Goal: Transaction & Acquisition: Purchase product/service

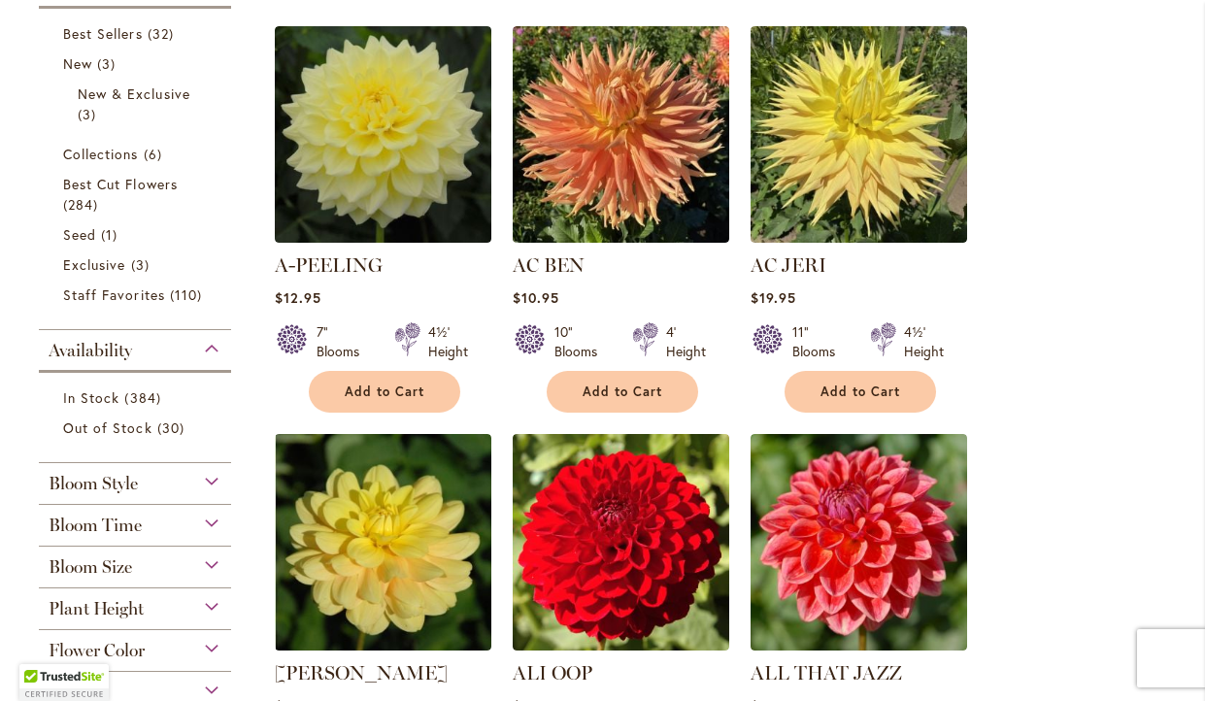
scroll to position [473, 0]
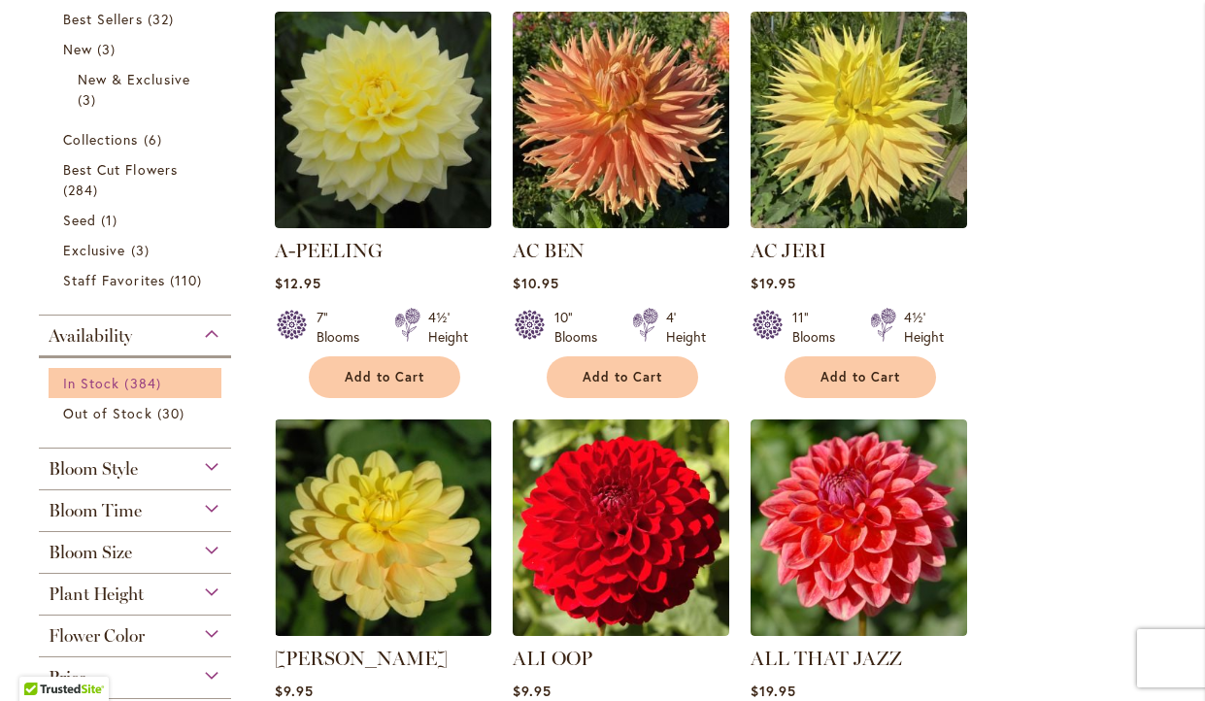
click at [142, 386] on span "384 items" at bounding box center [144, 383] width 41 height 20
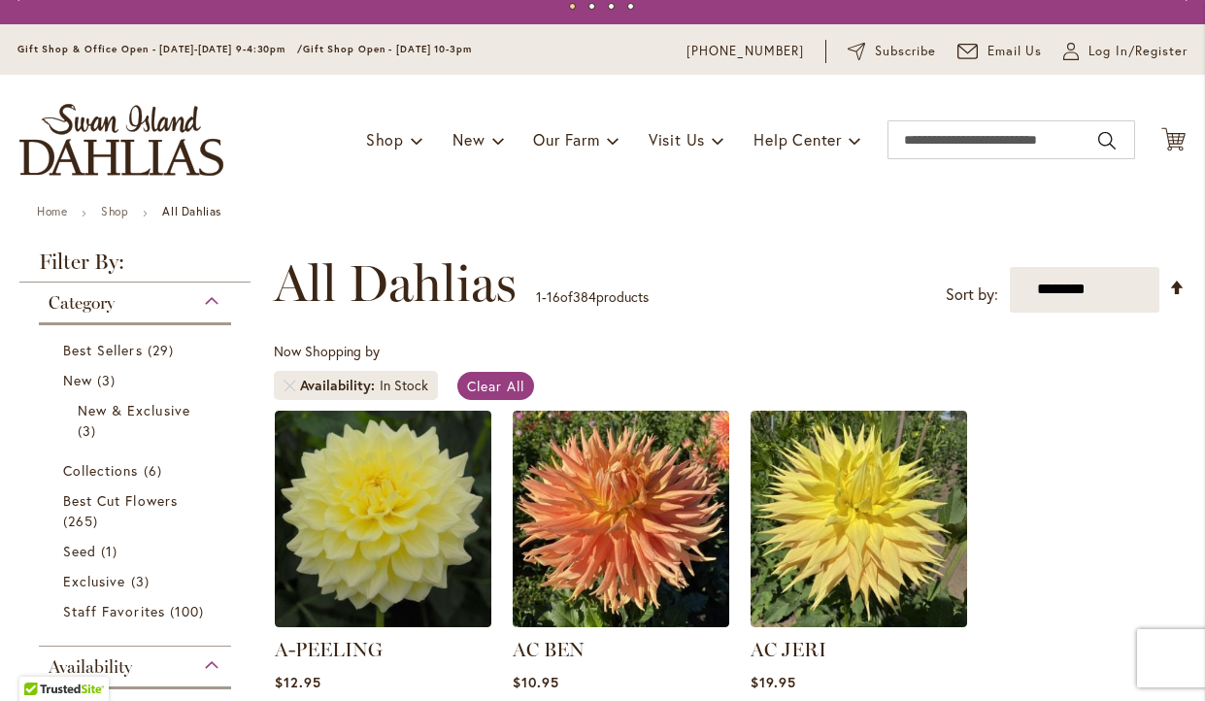
scroll to position [56, 0]
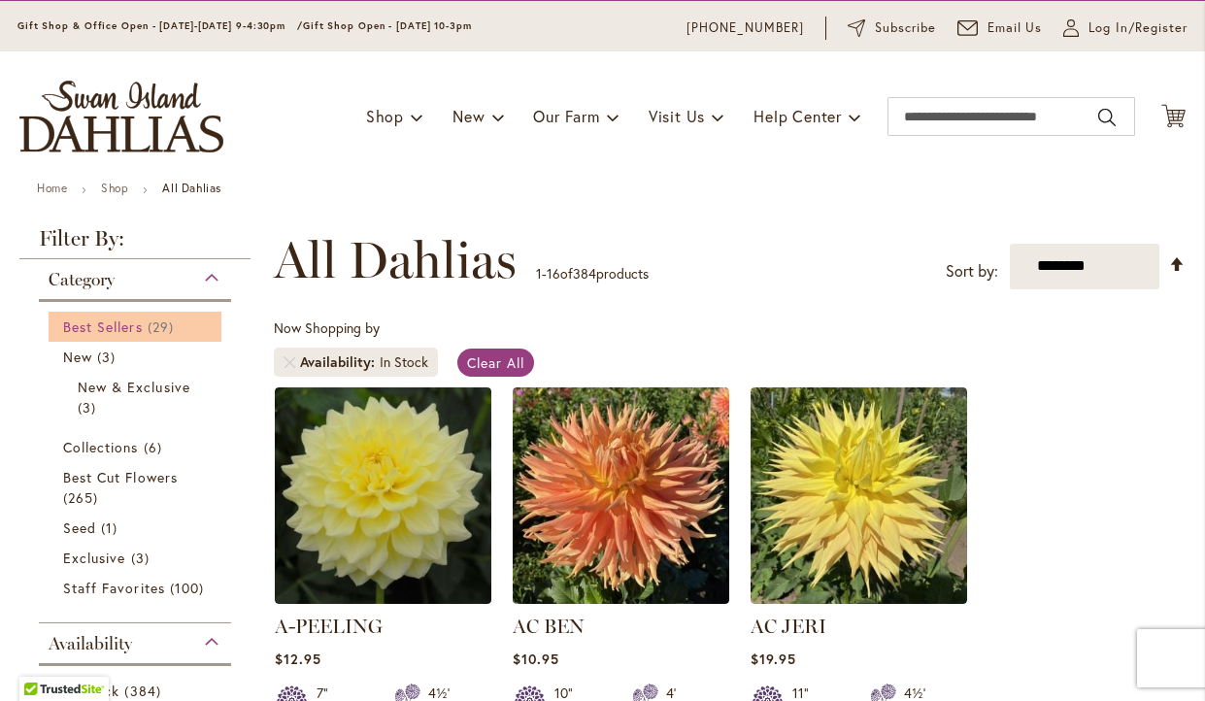
click at [140, 330] on span "Best Sellers" at bounding box center [103, 326] width 80 height 18
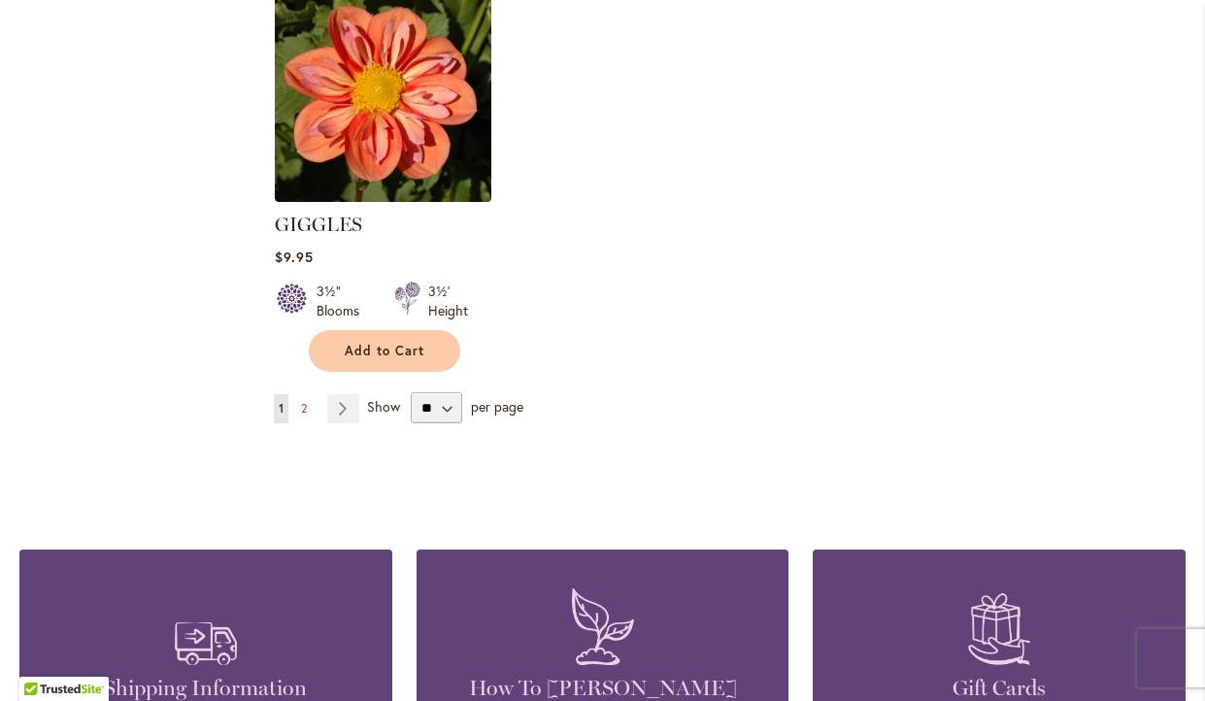
scroll to position [2701, 0]
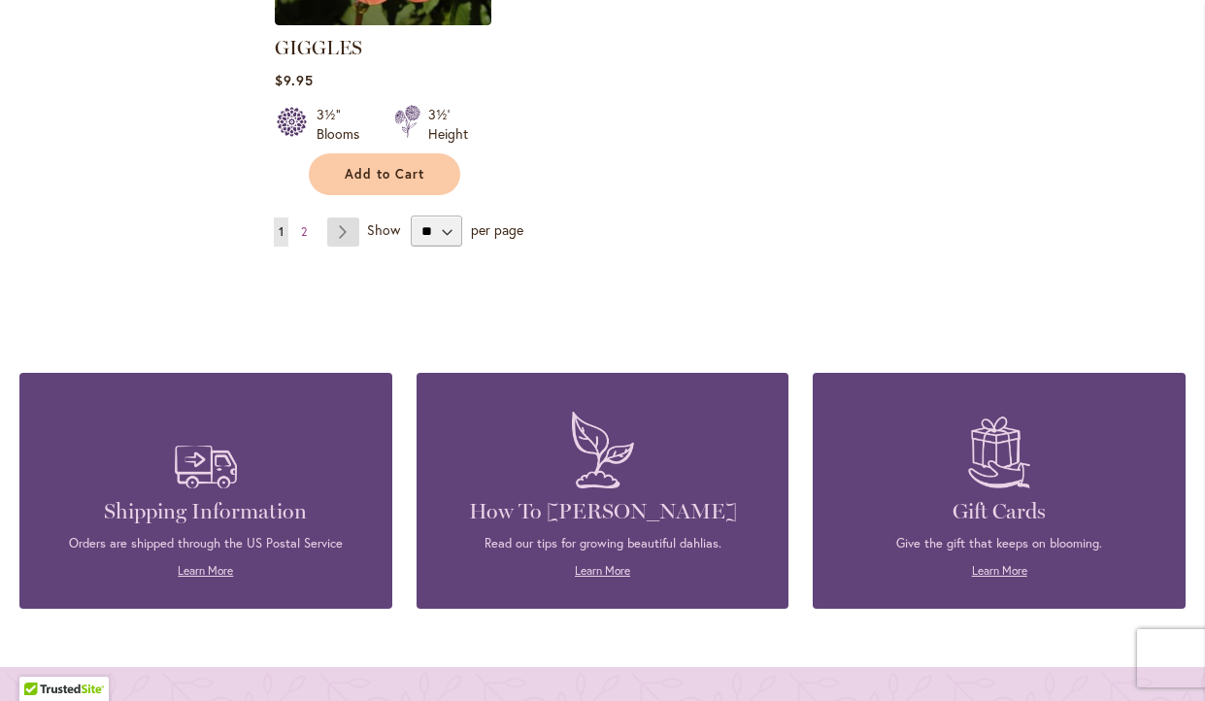
click at [345, 217] on link "Page Next" at bounding box center [343, 231] width 32 height 29
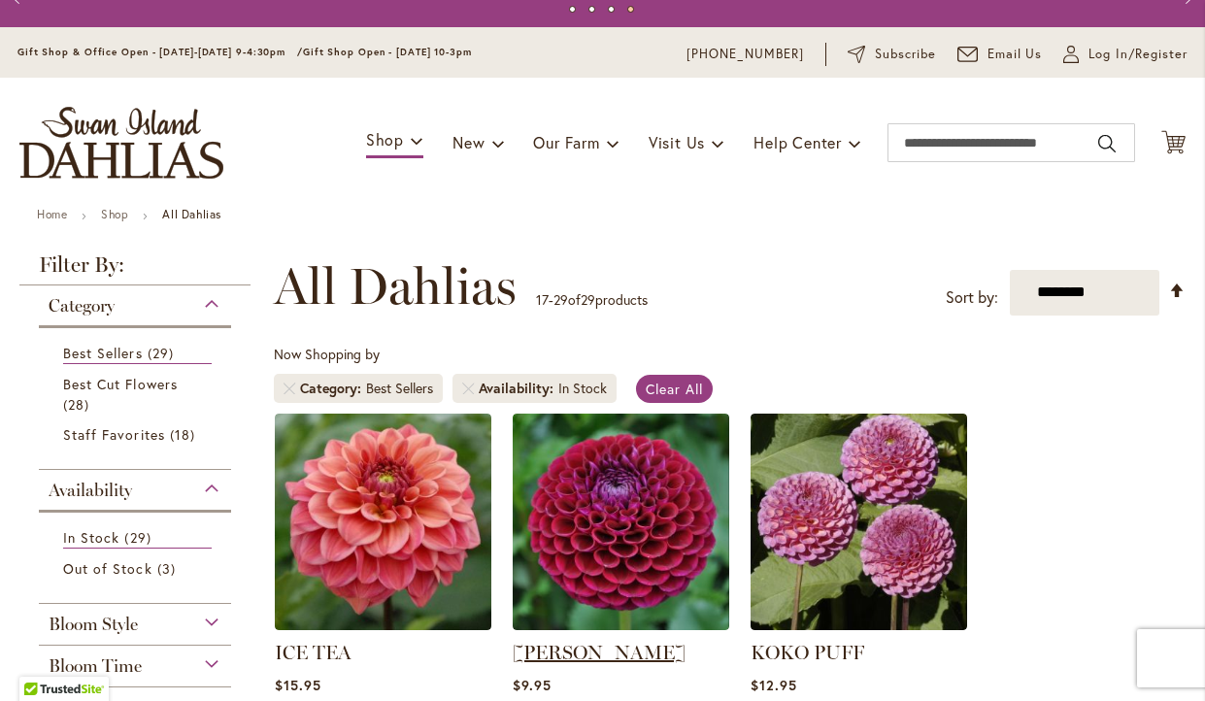
scroll to position [17, 0]
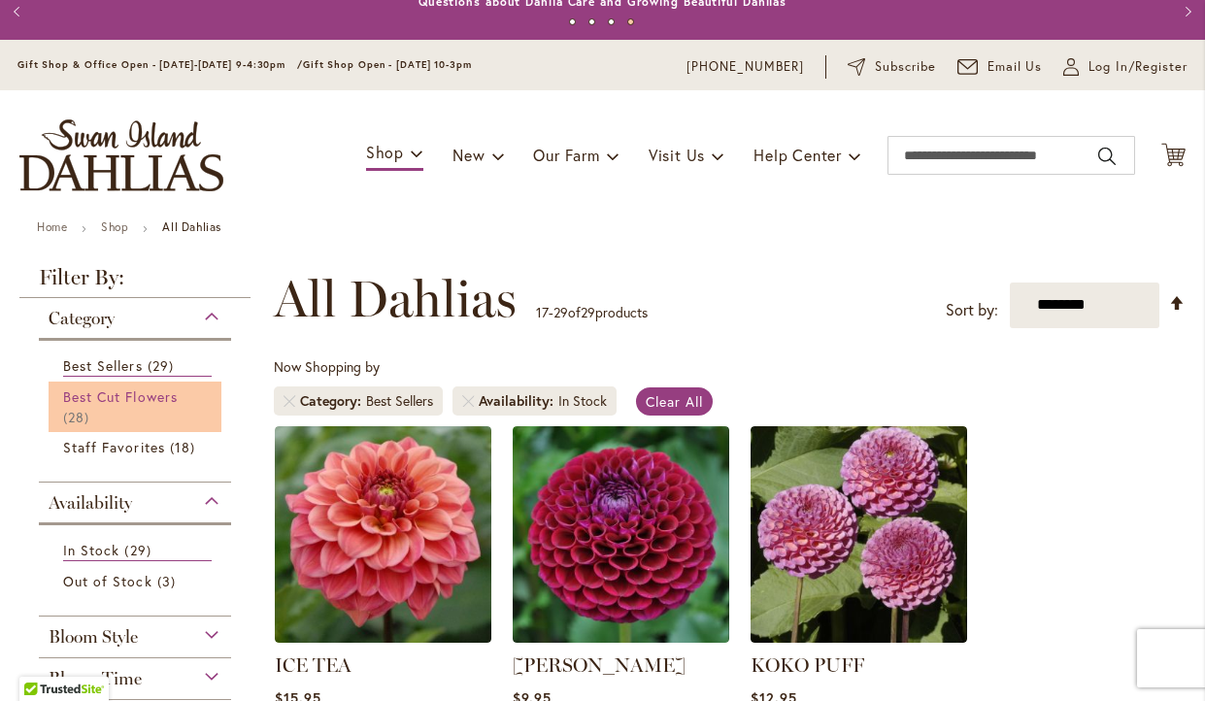
click at [86, 392] on span "Best Cut Flowers" at bounding box center [120, 396] width 115 height 18
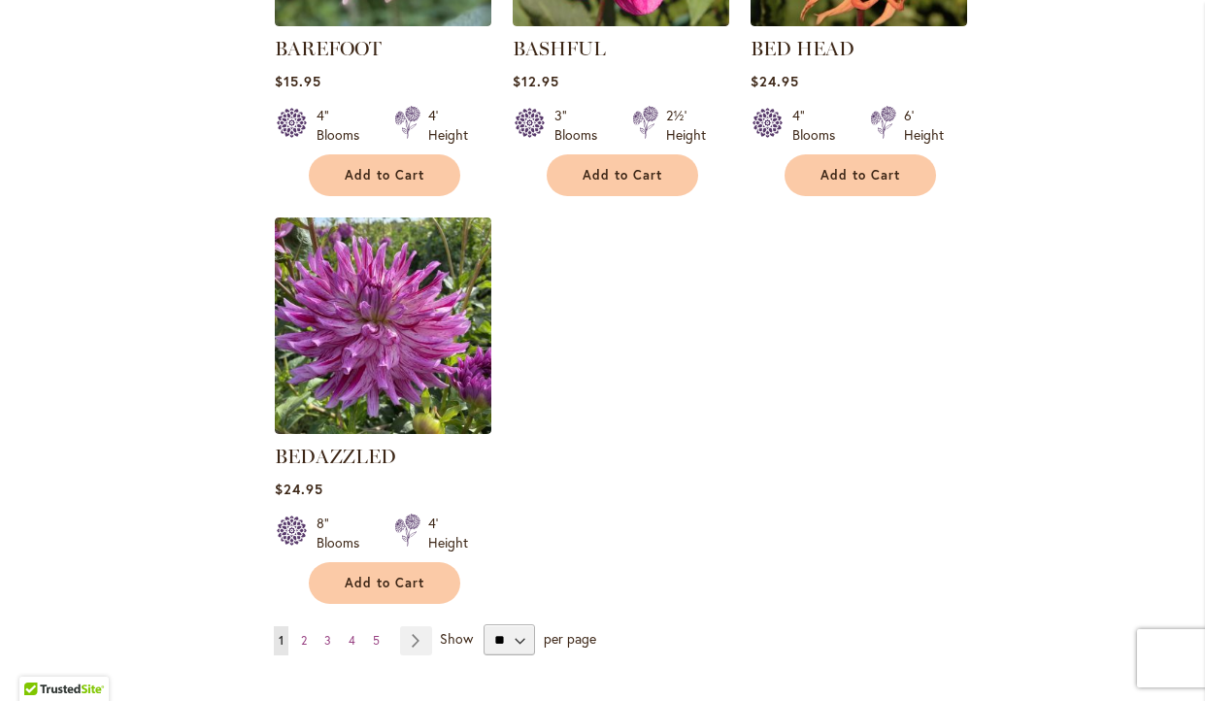
scroll to position [2370, 0]
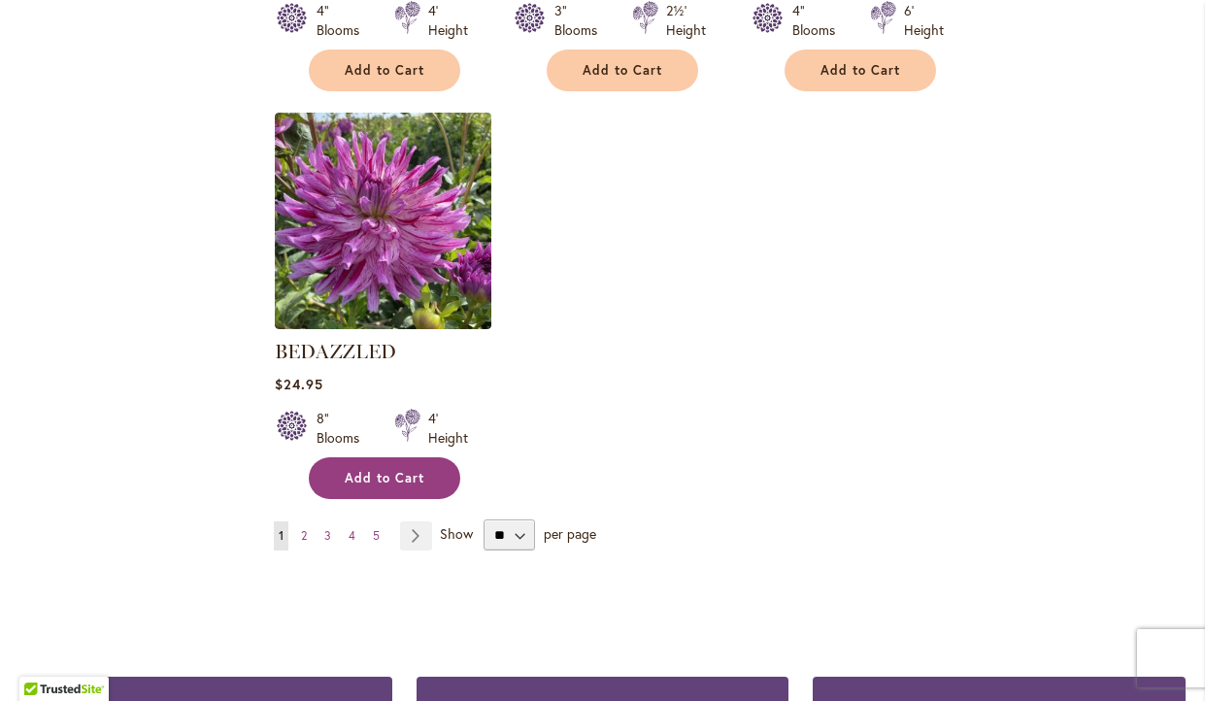
click at [396, 475] on span "Add to Cart" at bounding box center [385, 478] width 80 height 17
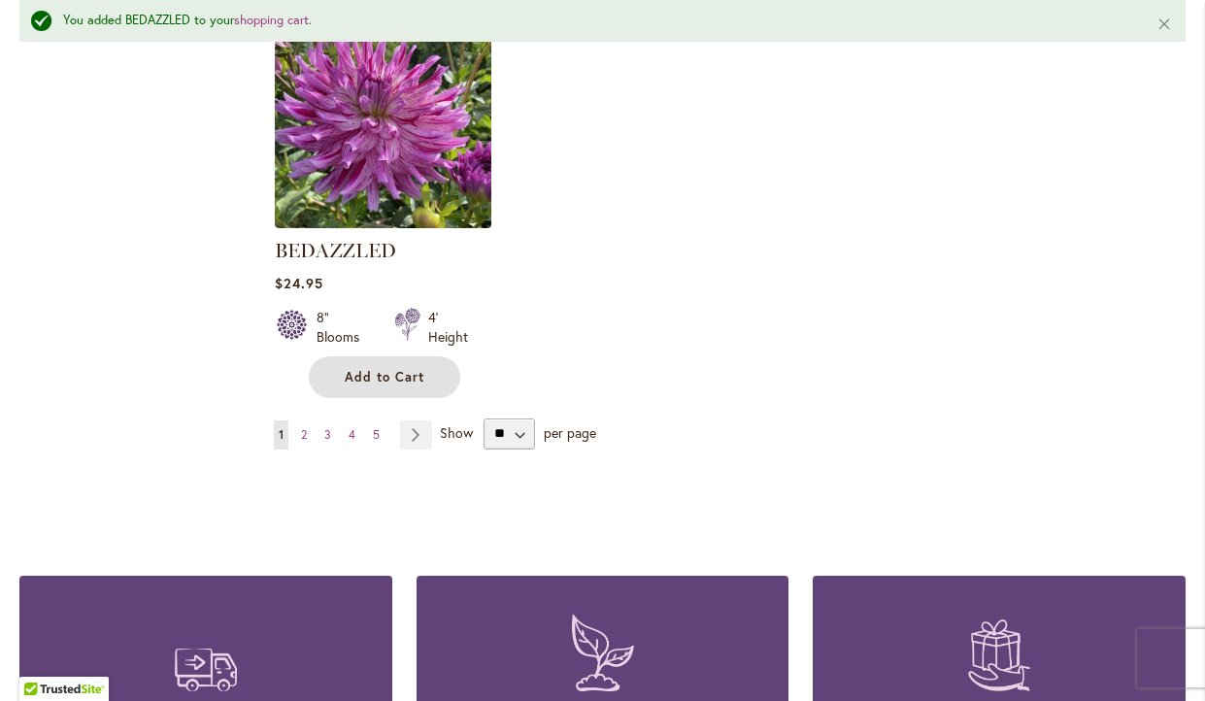
scroll to position [2633, 0]
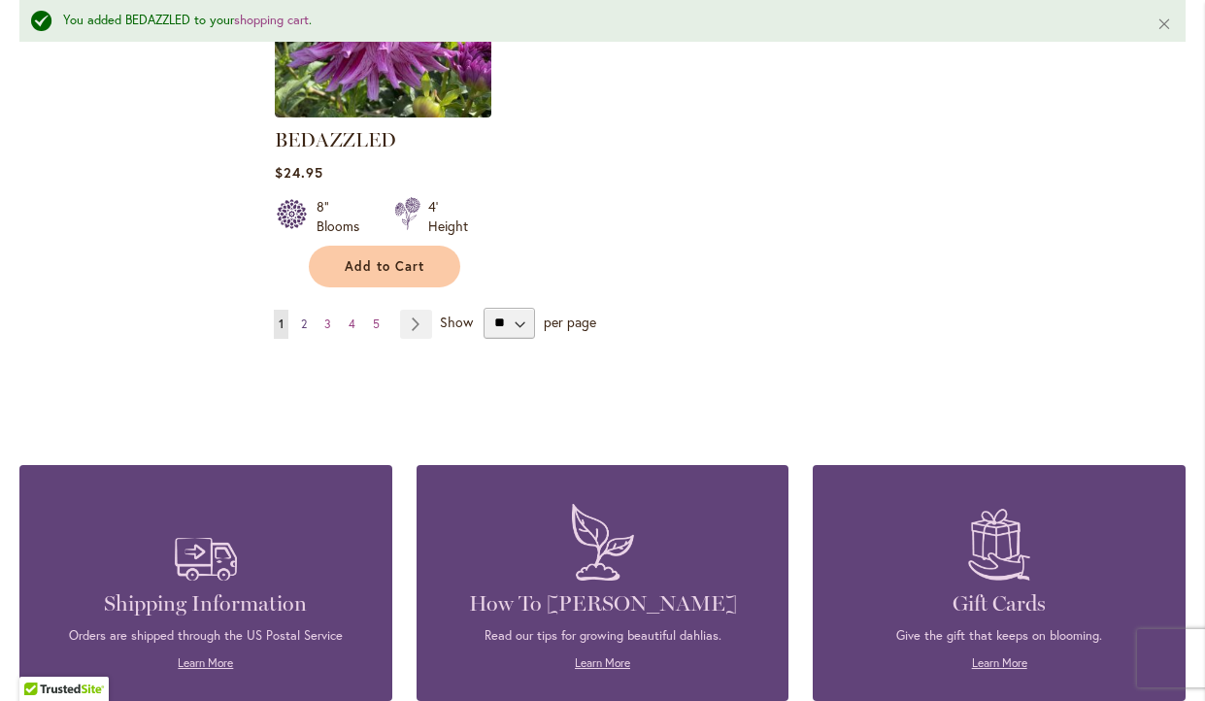
click at [304, 316] on span "2" at bounding box center [304, 323] width 6 height 15
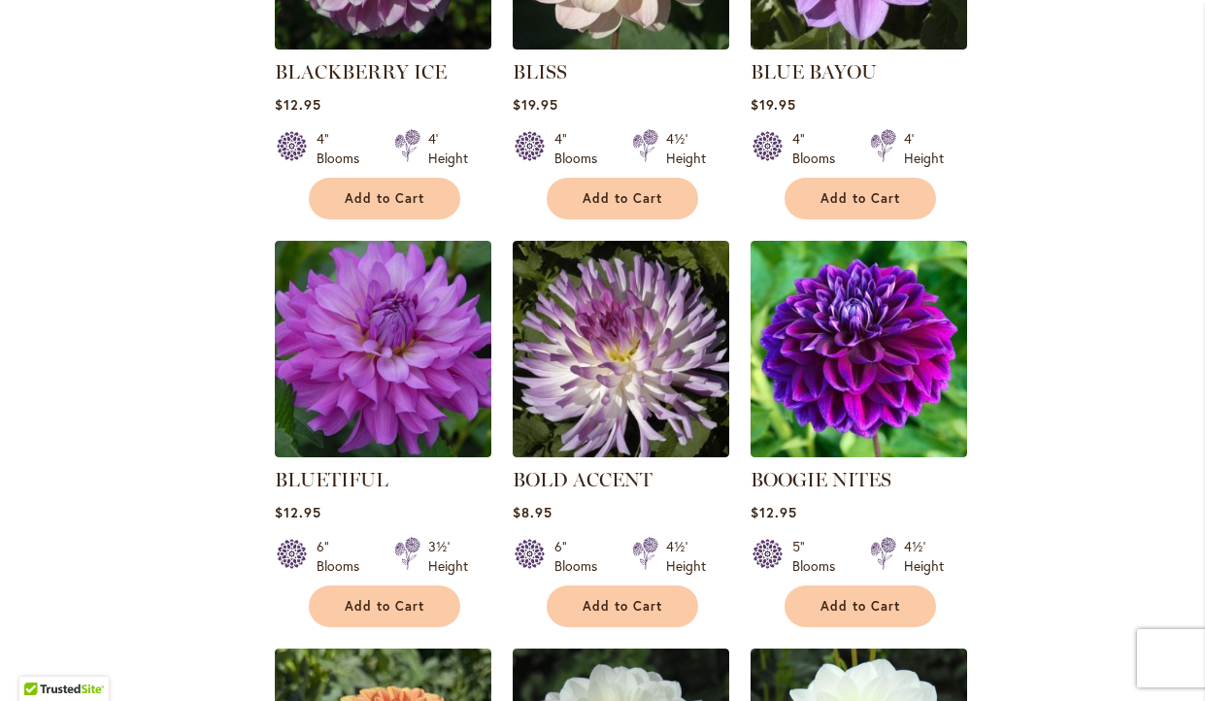
scroll to position [1457, 0]
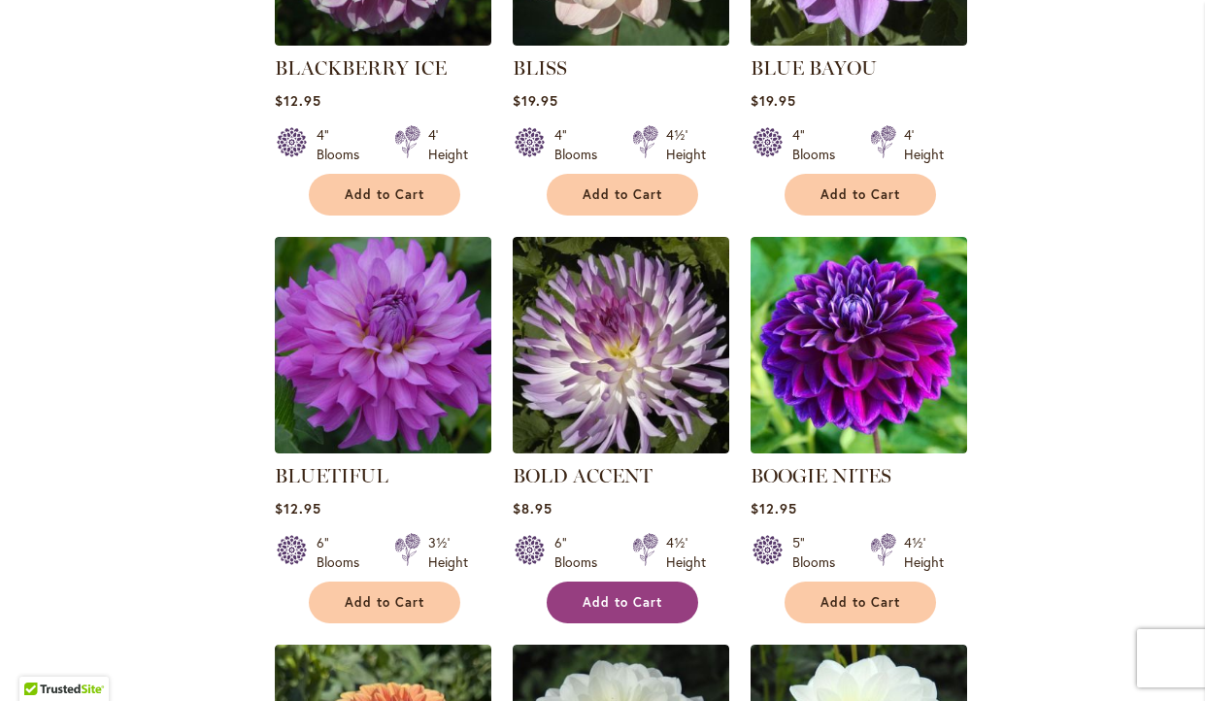
click at [625, 594] on span "Add to Cart" at bounding box center [622, 602] width 80 height 17
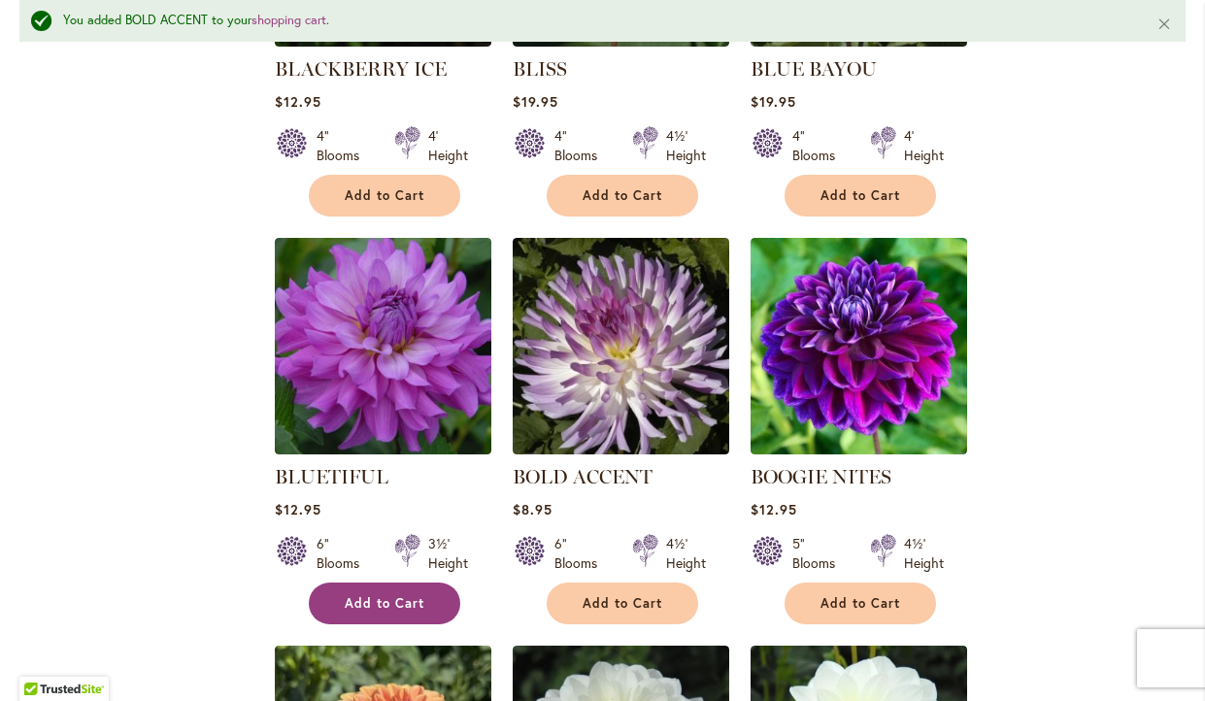
click at [414, 595] on span "Add to Cart" at bounding box center [385, 603] width 80 height 17
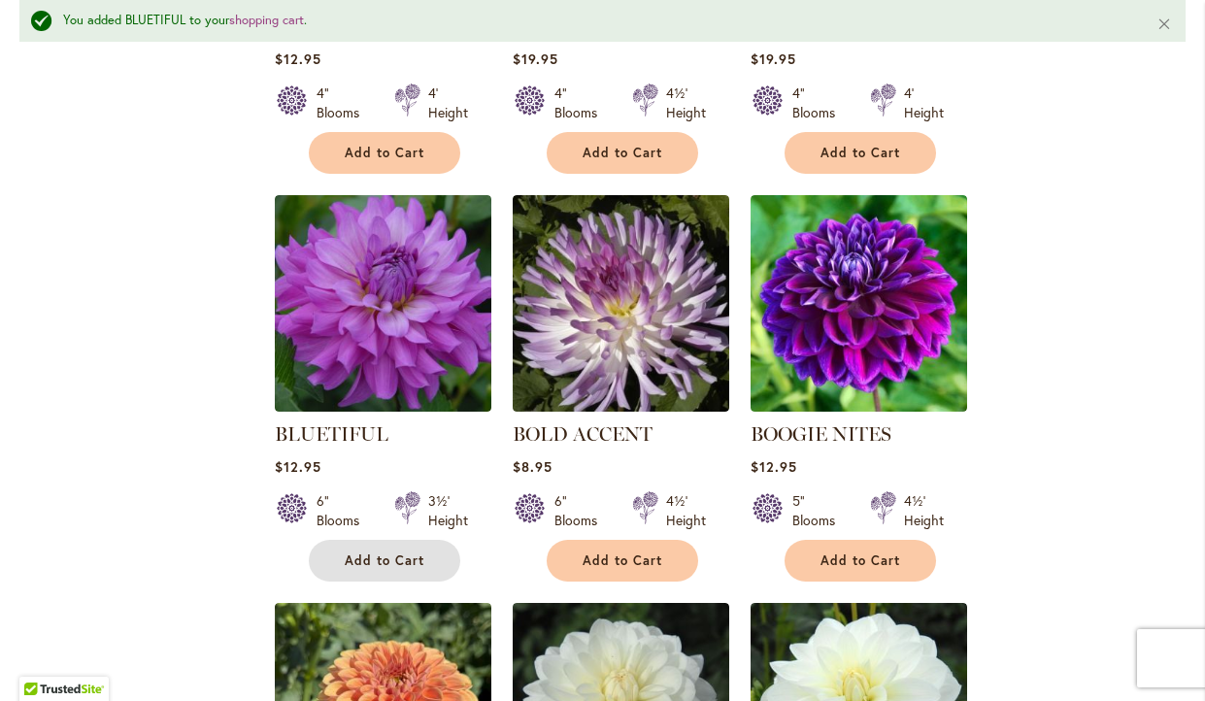
scroll to position [1560, 0]
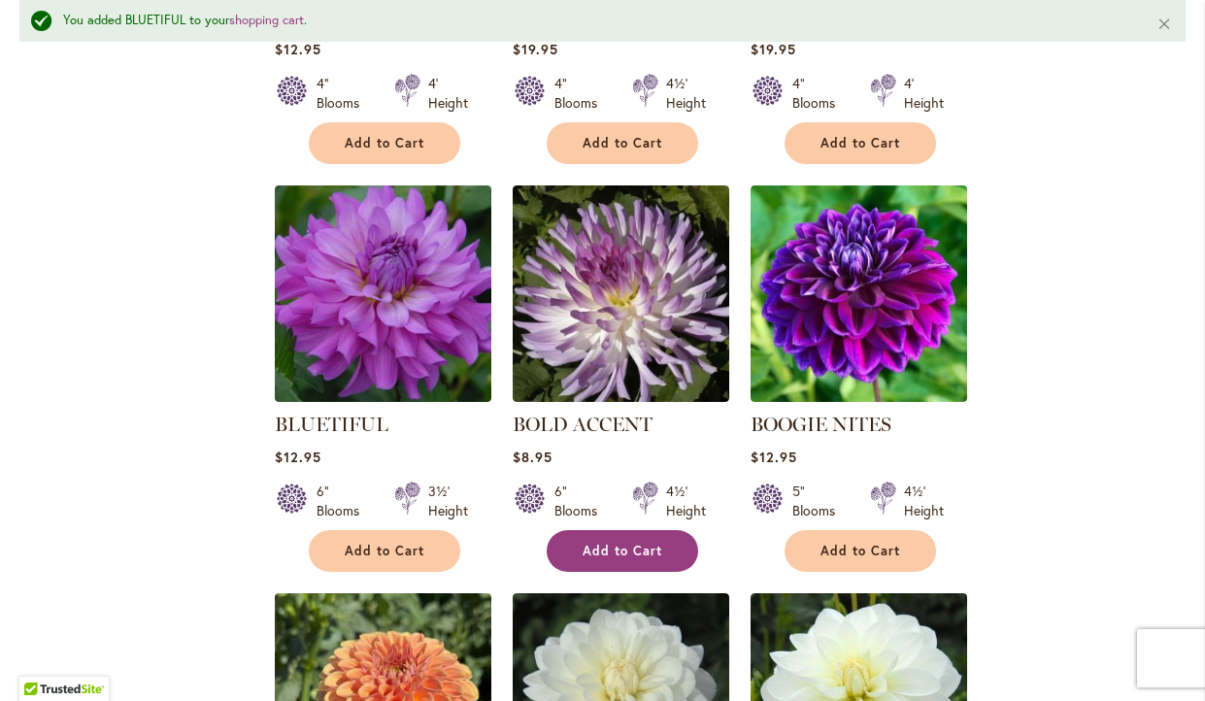
click at [631, 543] on span "Add to Cart" at bounding box center [622, 551] width 80 height 17
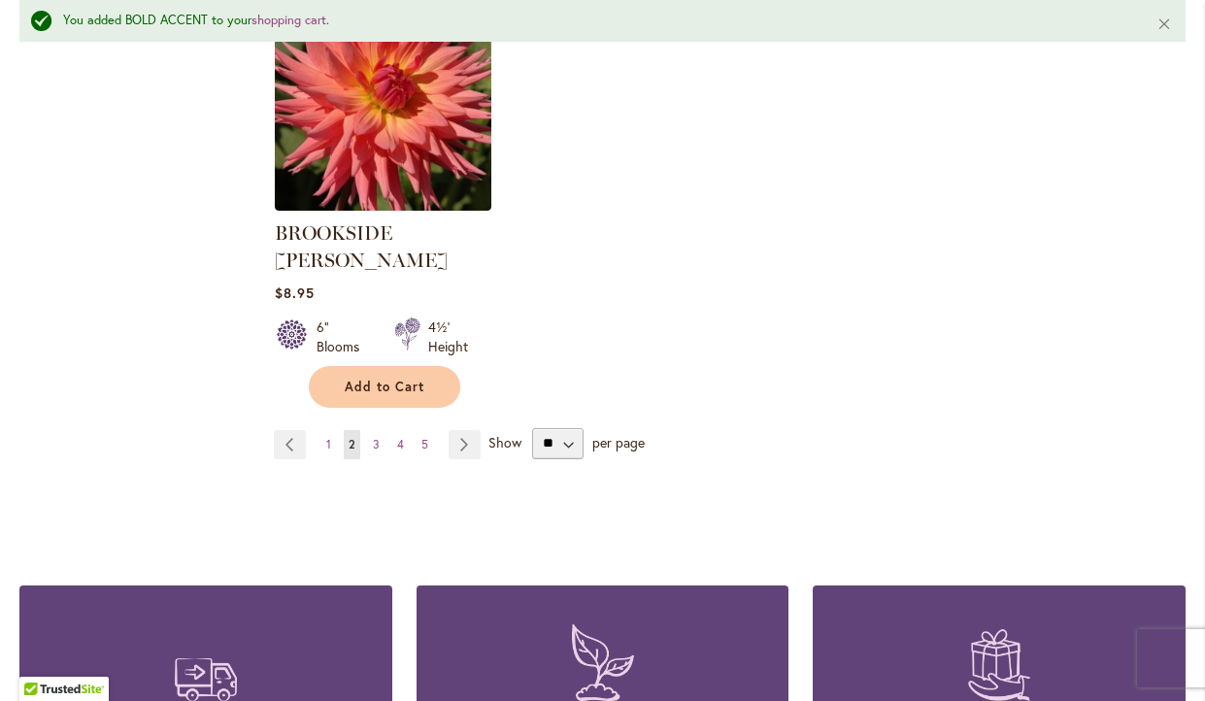
scroll to position [2580, 0]
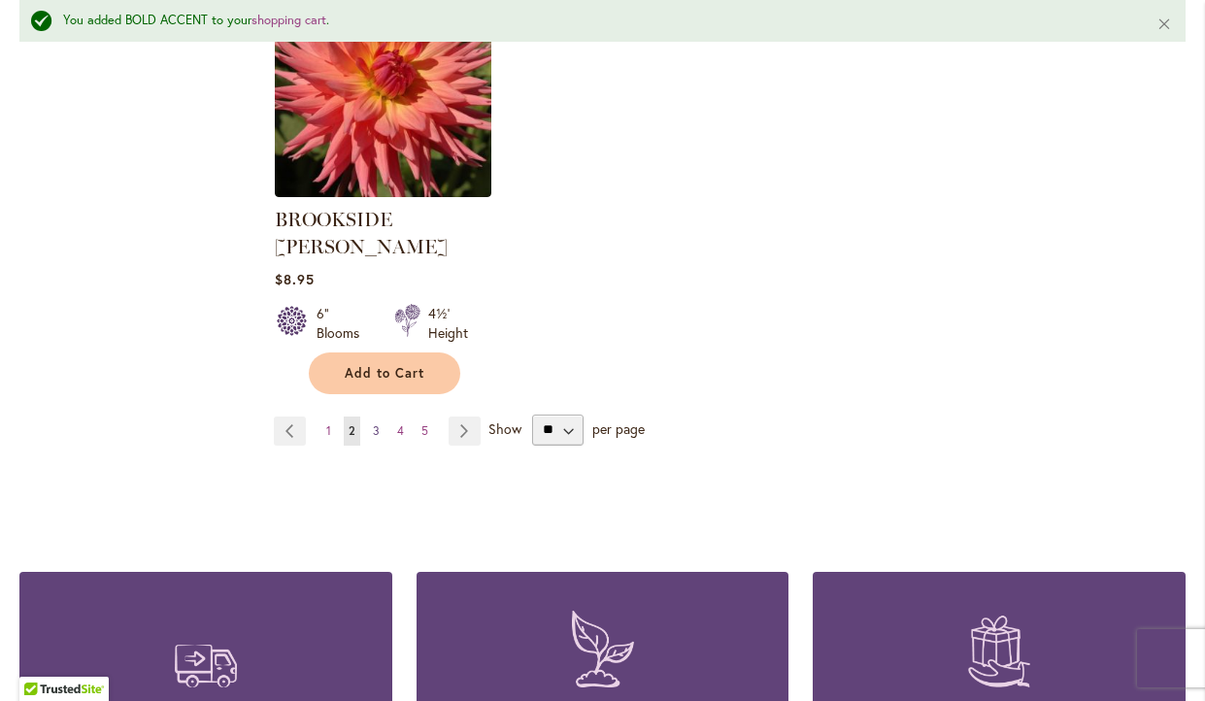
click at [379, 416] on link "Page 3" at bounding box center [376, 430] width 17 height 29
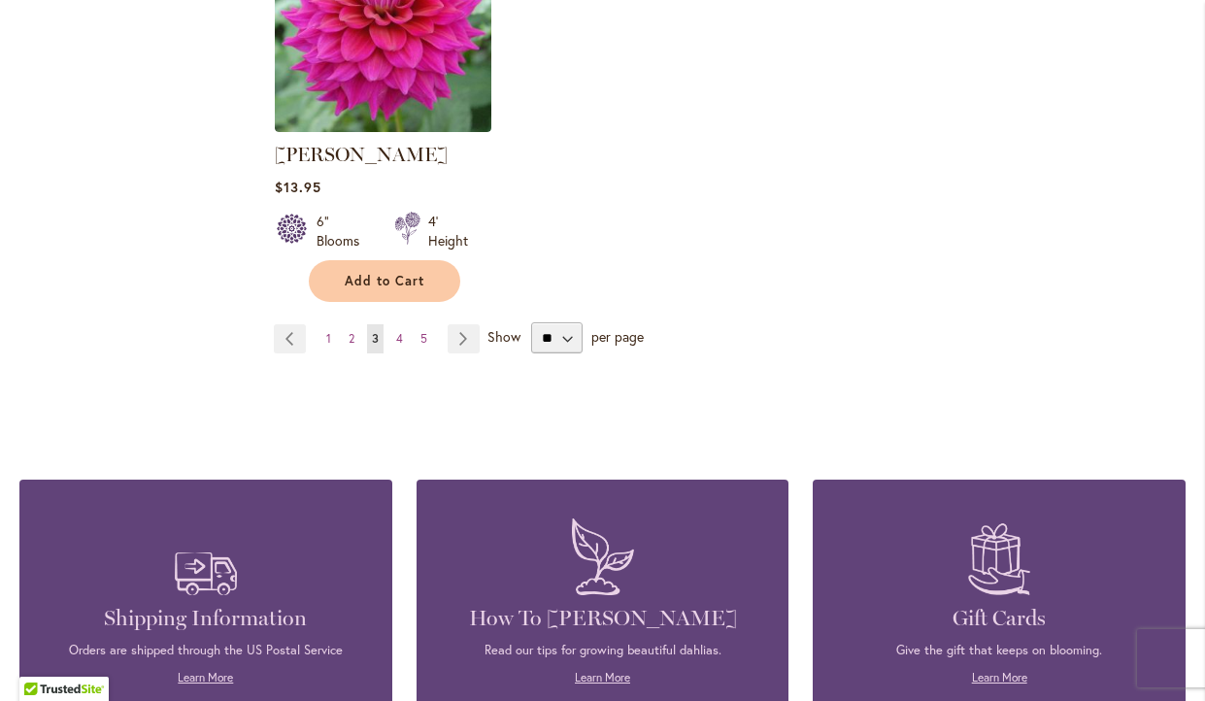
scroll to position [2622, 0]
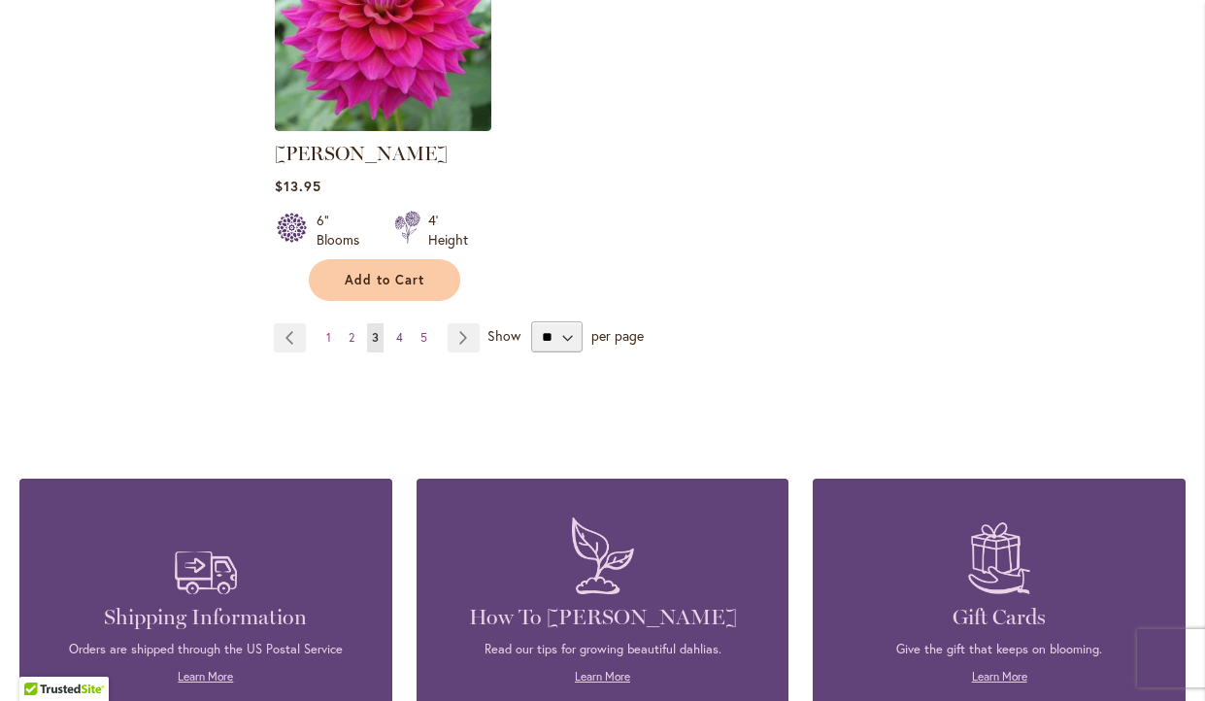
click at [401, 330] on span "4" at bounding box center [399, 337] width 7 height 15
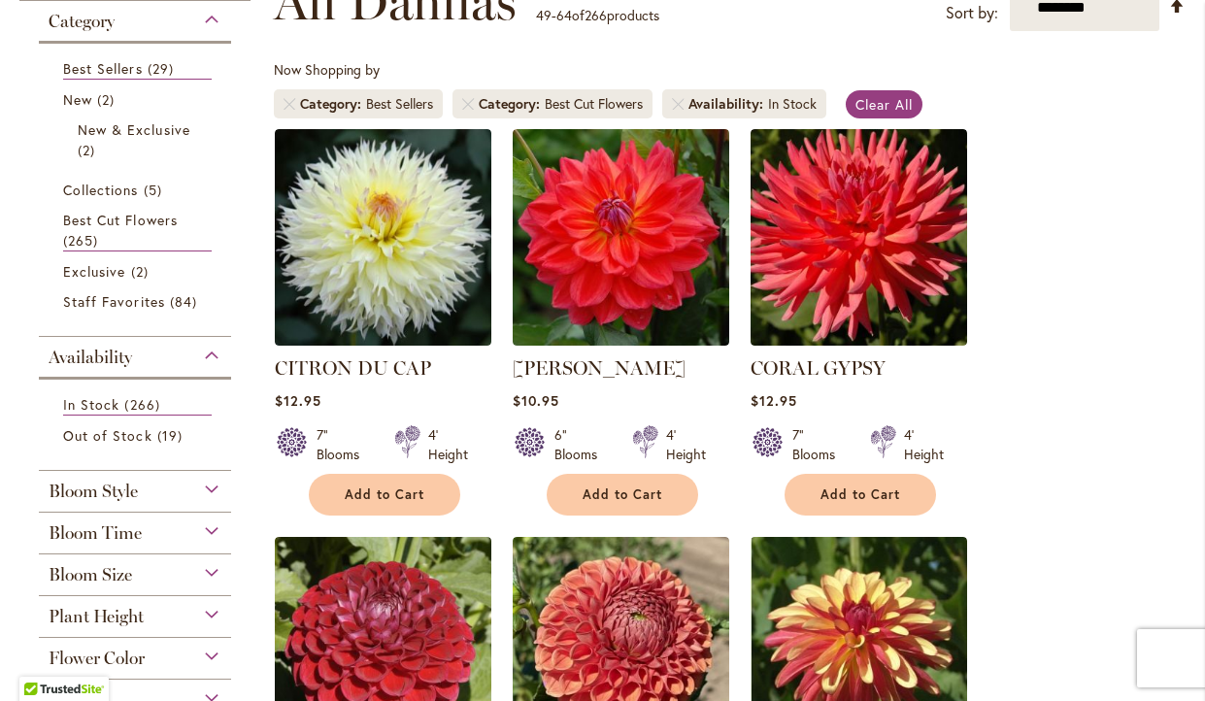
scroll to position [250, 0]
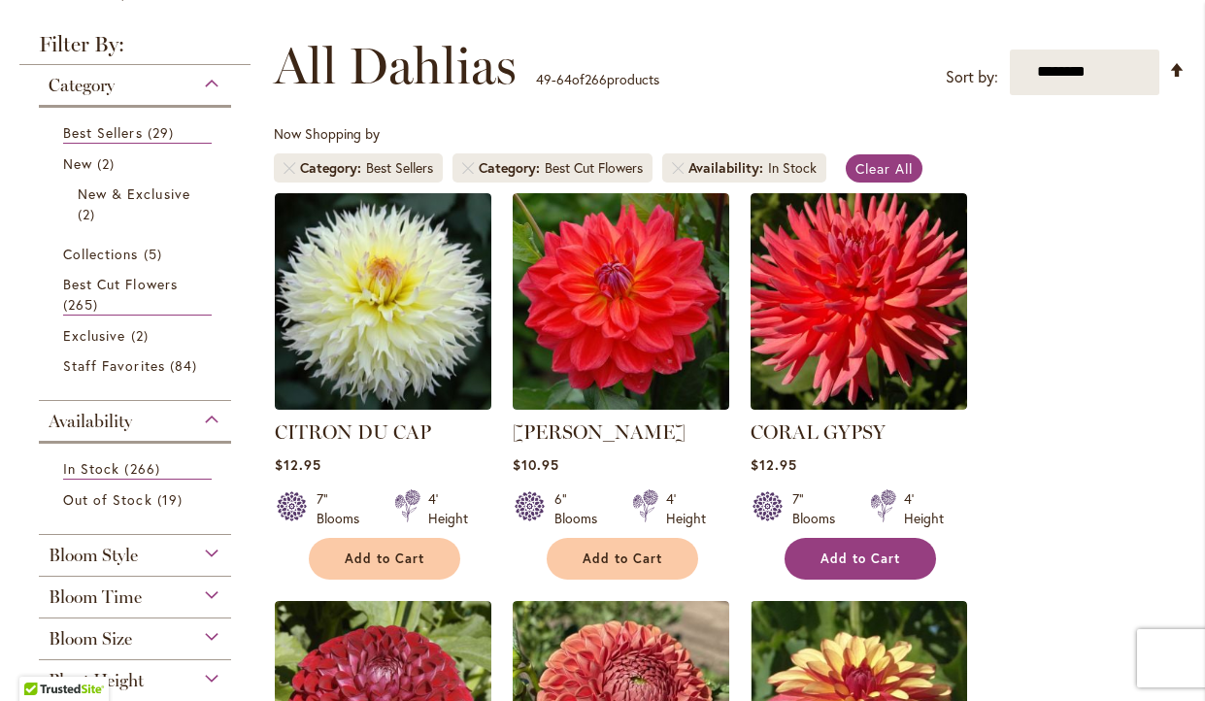
click at [880, 565] on span "Add to Cart" at bounding box center [860, 558] width 80 height 17
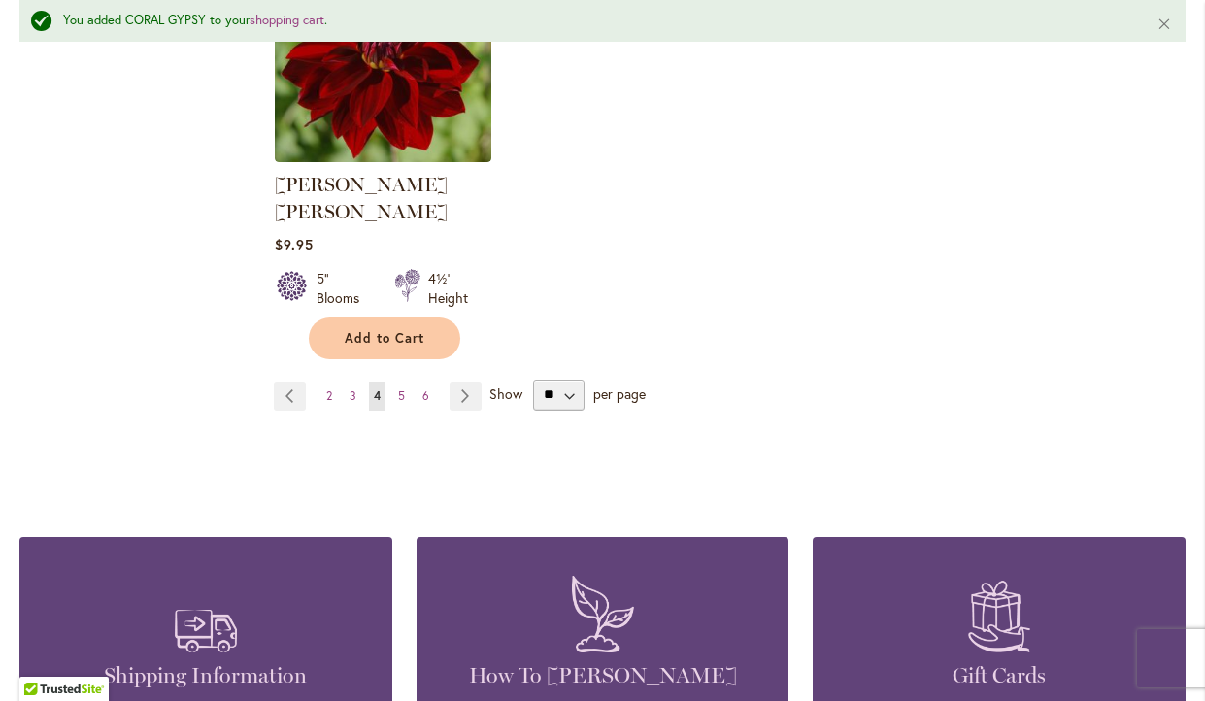
scroll to position [2645, 0]
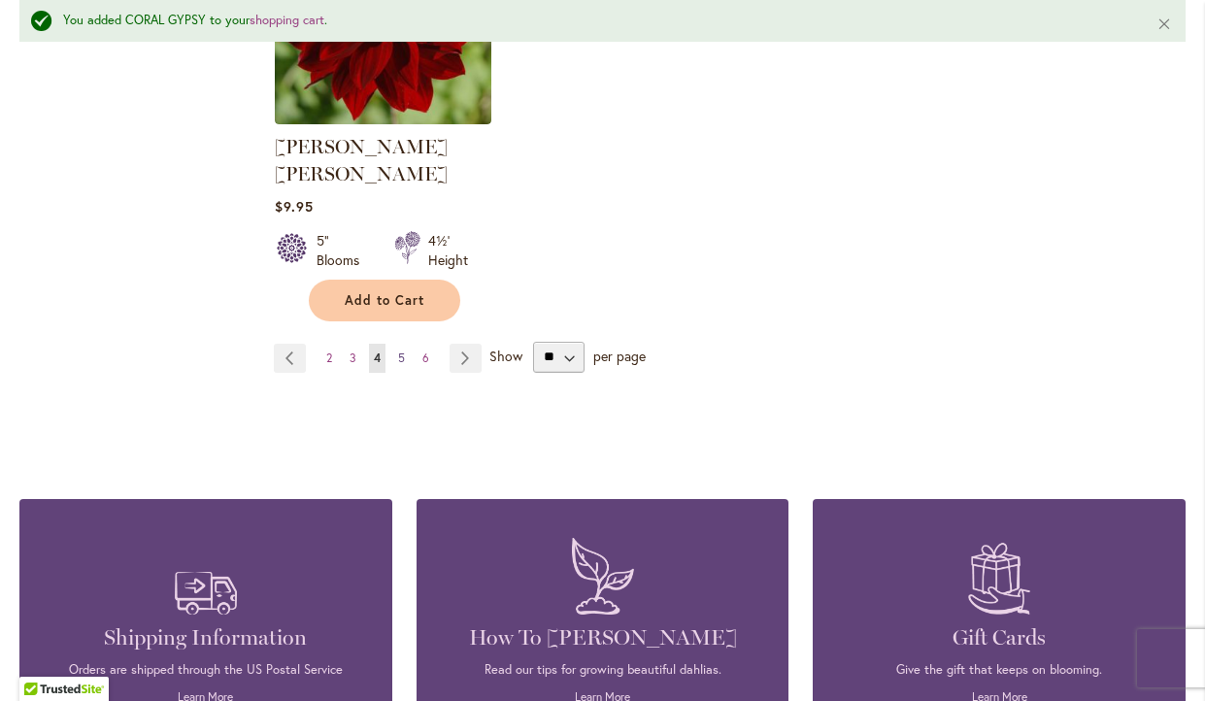
click at [400, 350] on span "5" at bounding box center [401, 357] width 7 height 15
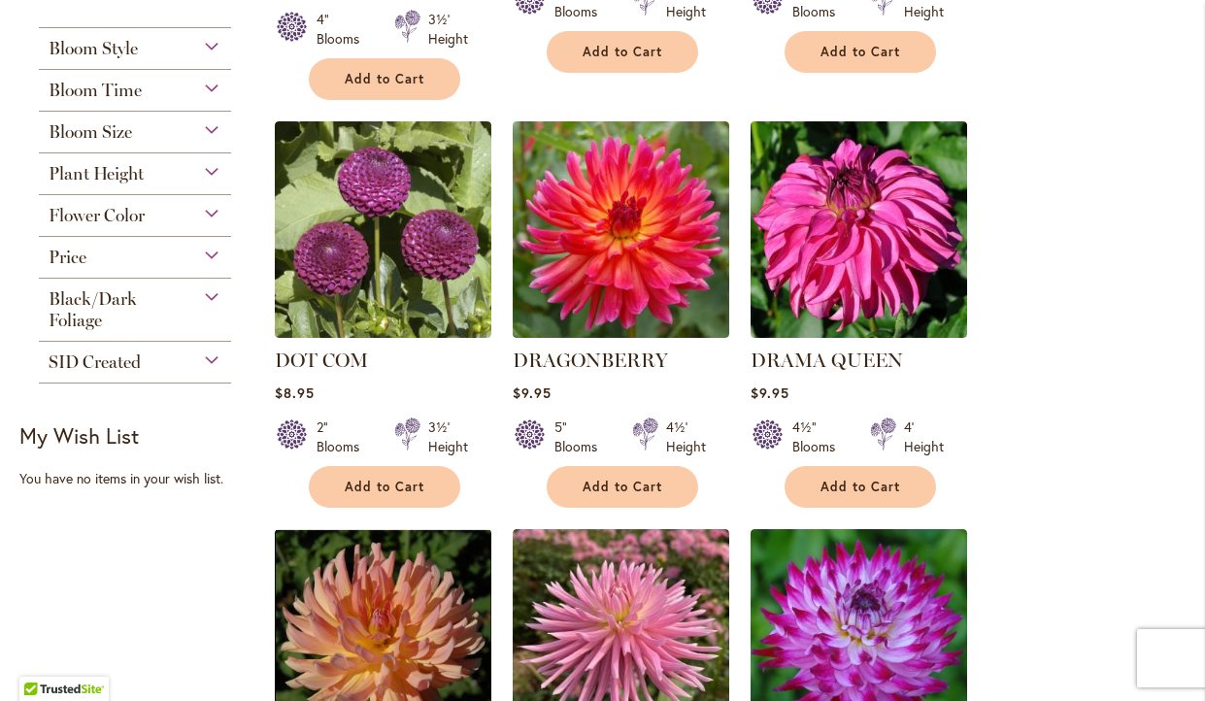
scroll to position [773, 0]
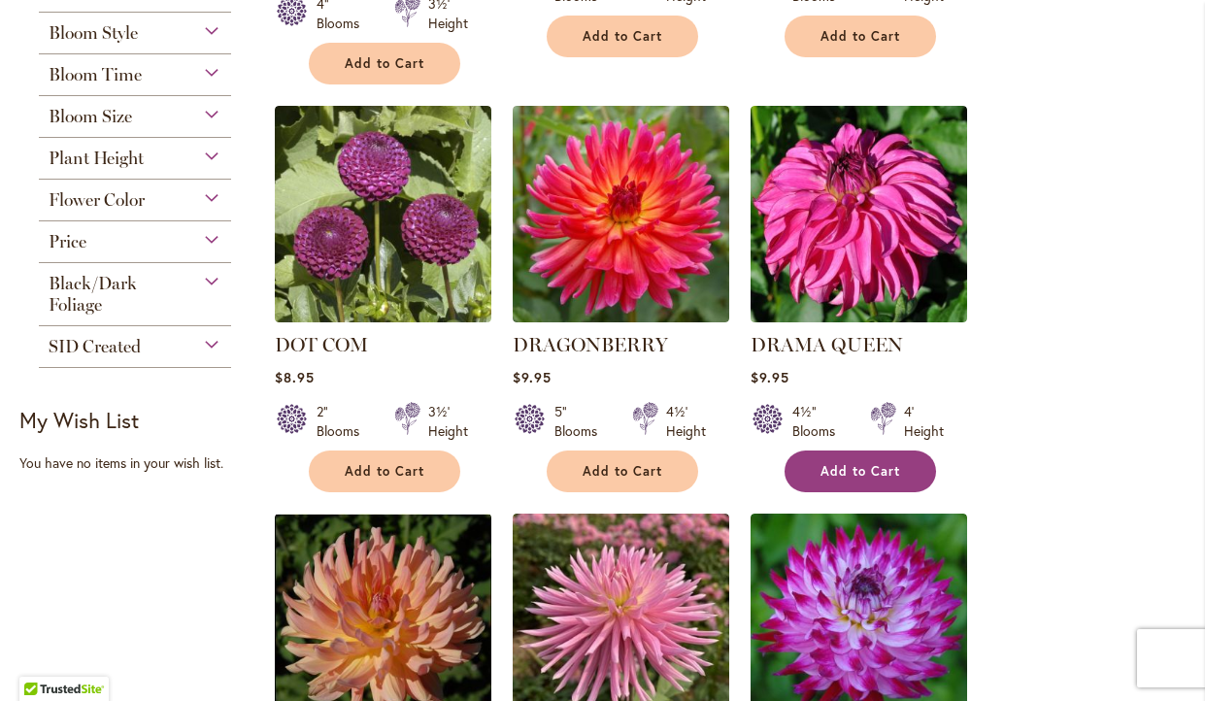
click at [892, 463] on span "Add to Cart" at bounding box center [860, 471] width 80 height 17
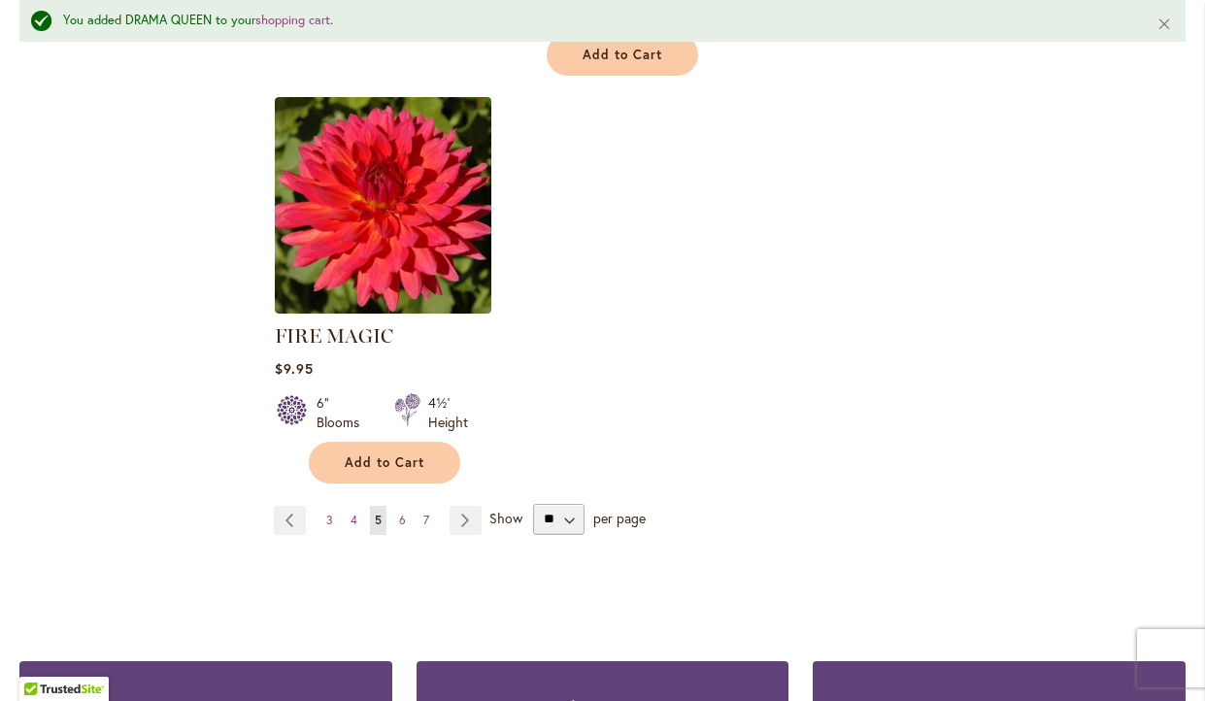
scroll to position [2607, 0]
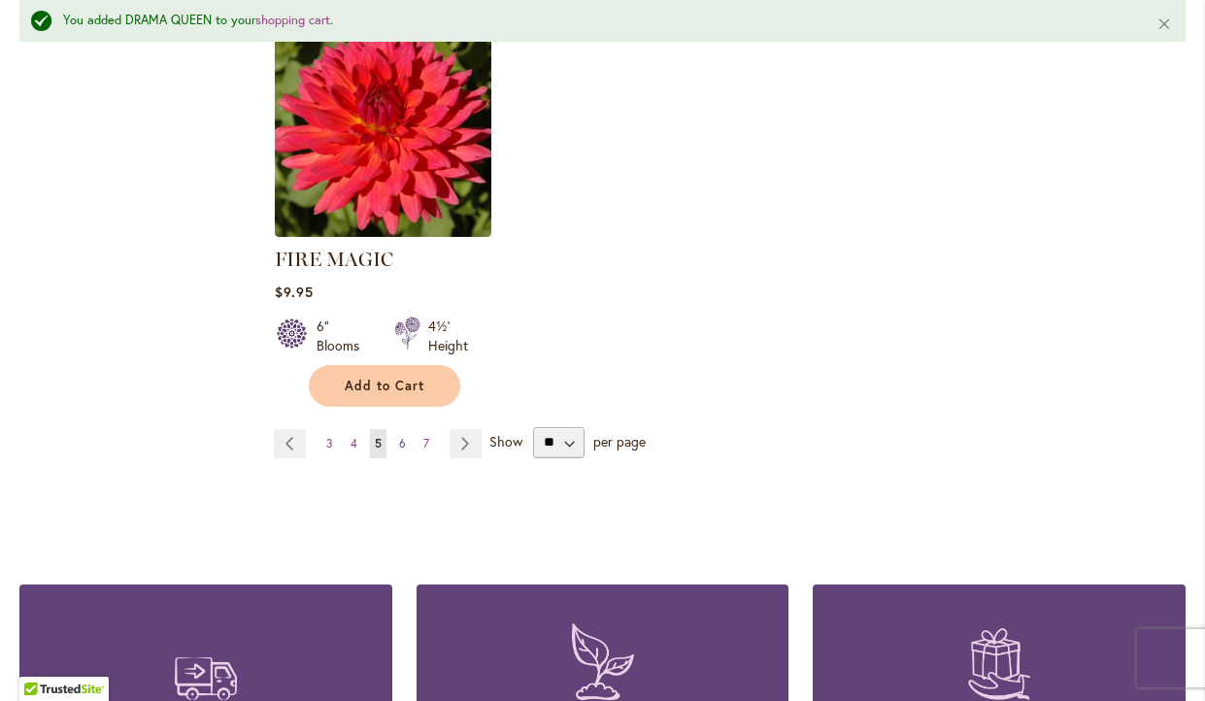
click at [403, 429] on link "Page 6" at bounding box center [402, 443] width 17 height 29
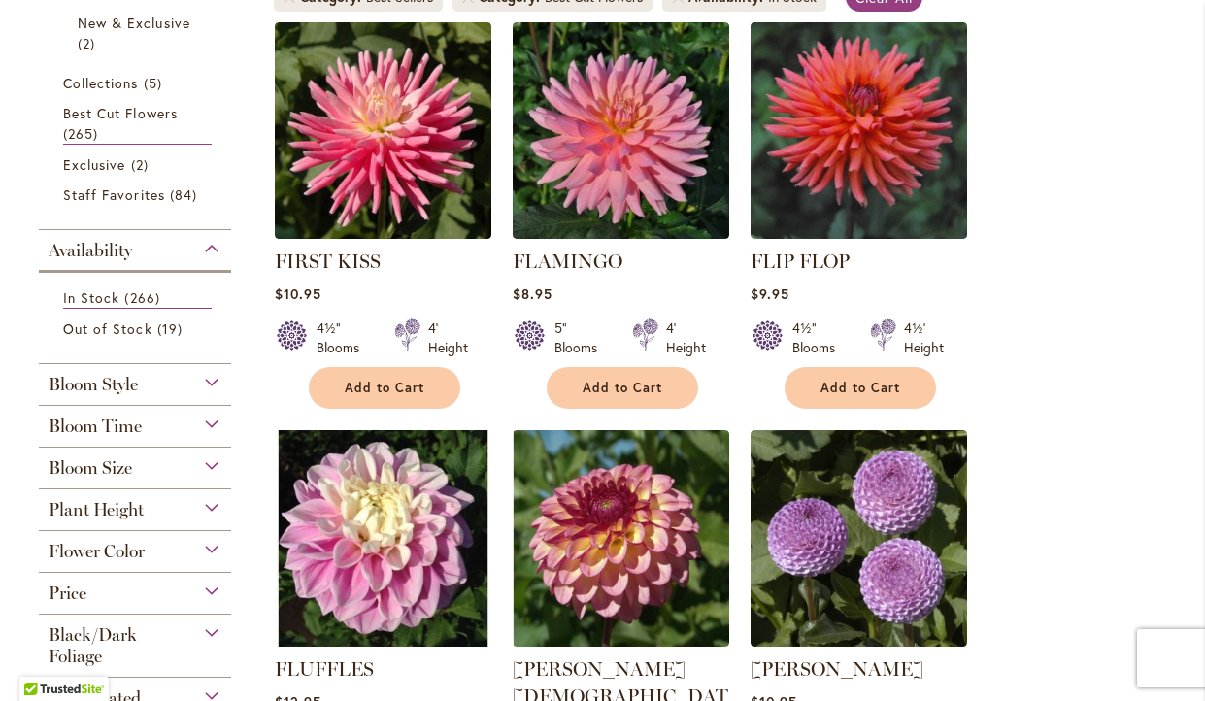
scroll to position [437, 0]
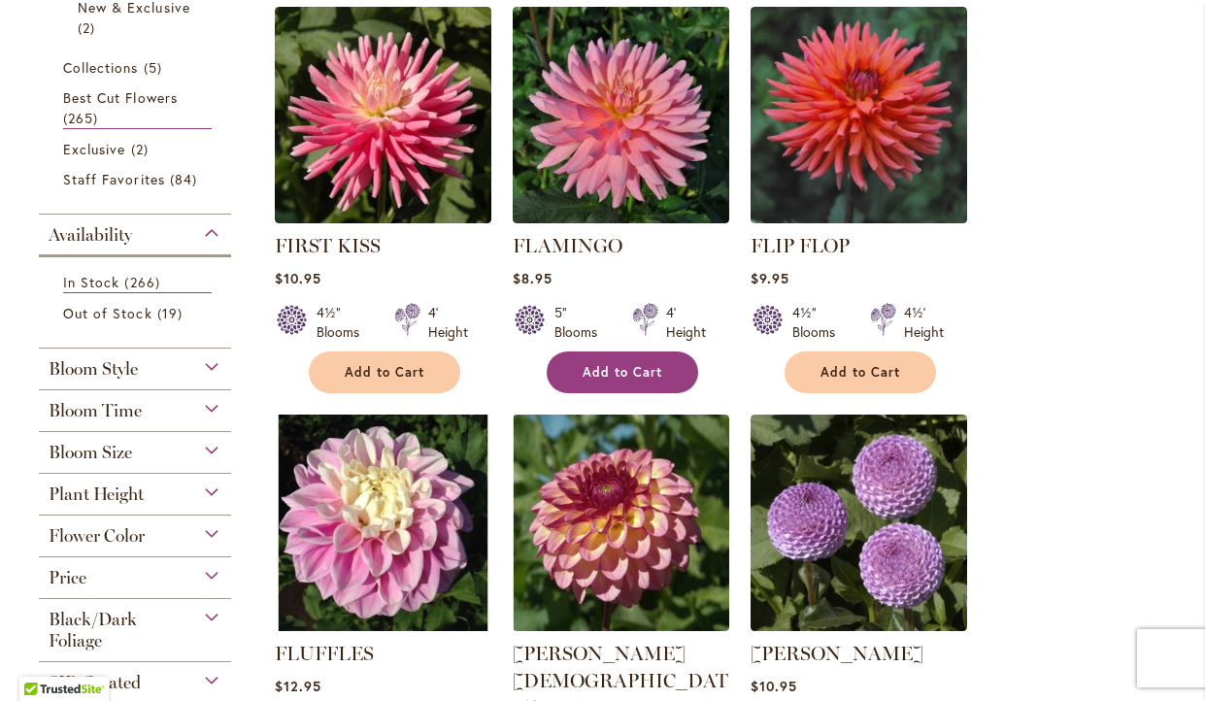
click at [621, 351] on button "Add to Cart" at bounding box center [622, 372] width 151 height 42
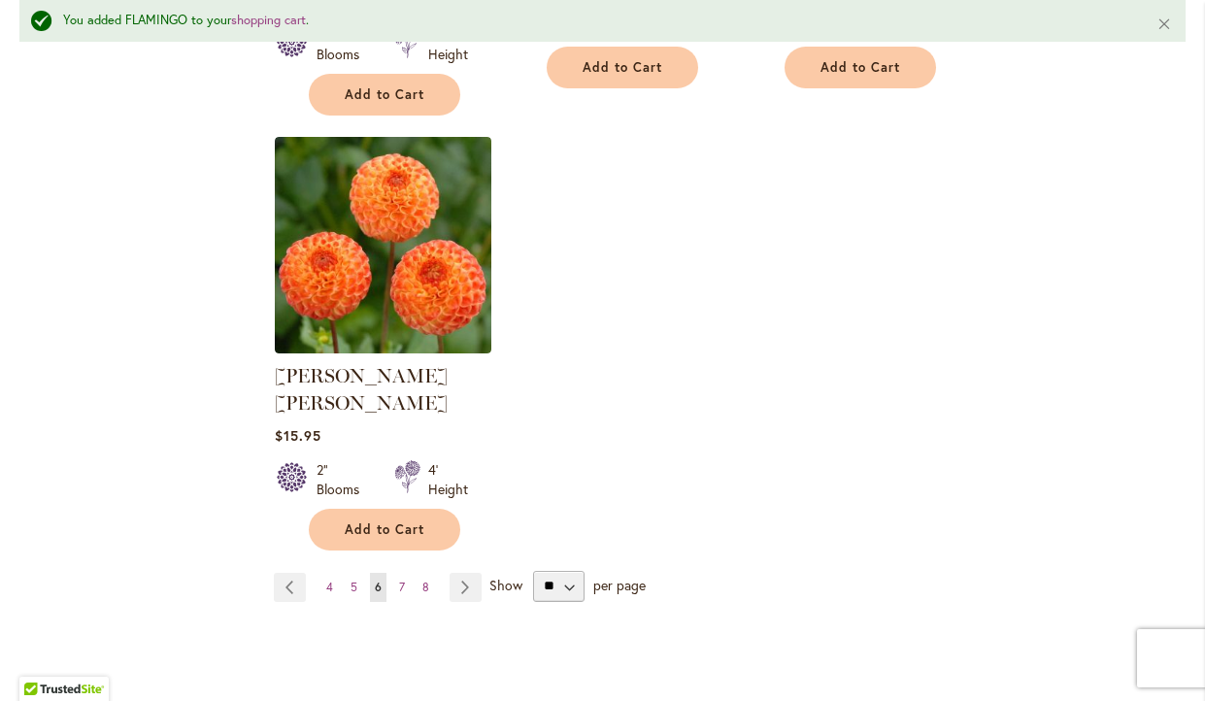
scroll to position [2550, 0]
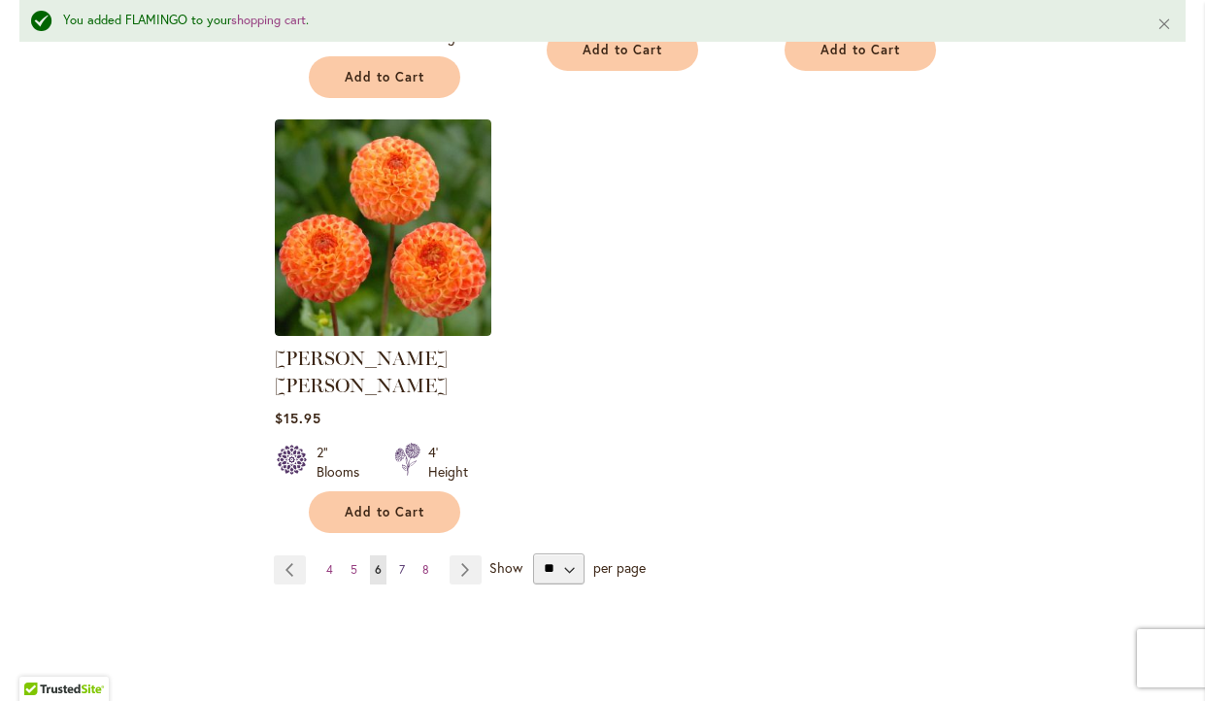
click at [401, 562] on span "7" at bounding box center [402, 569] width 6 height 15
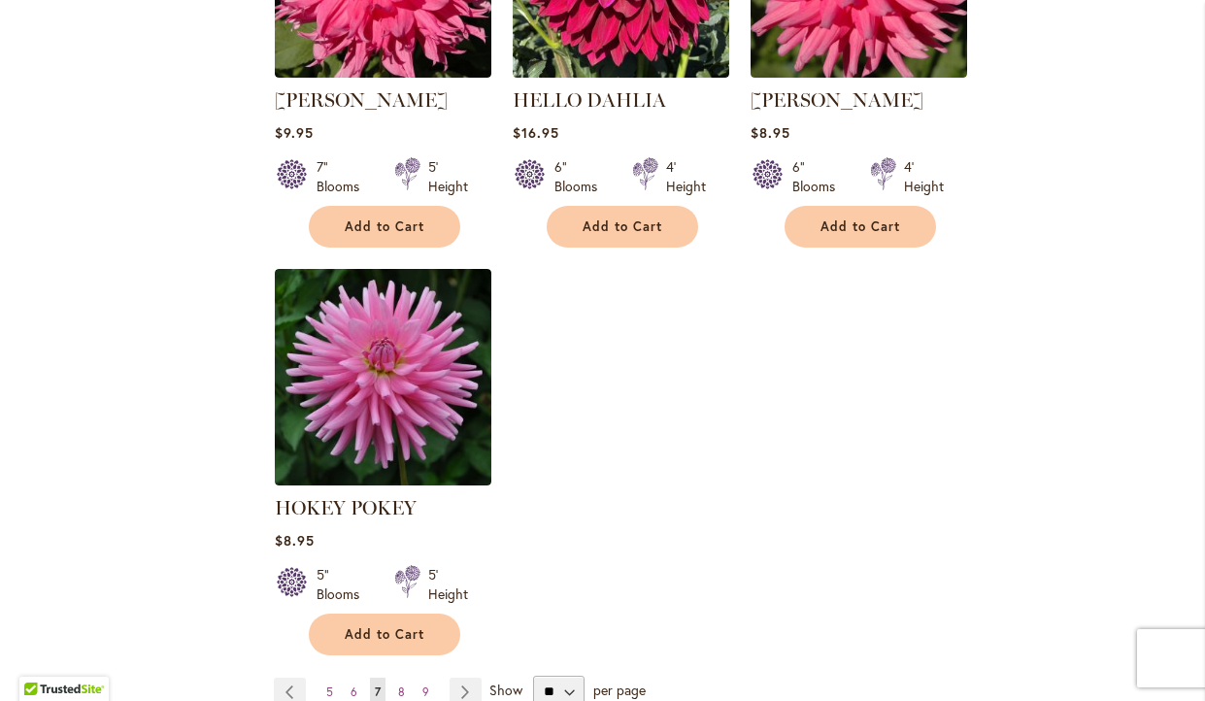
scroll to position [2300, 0]
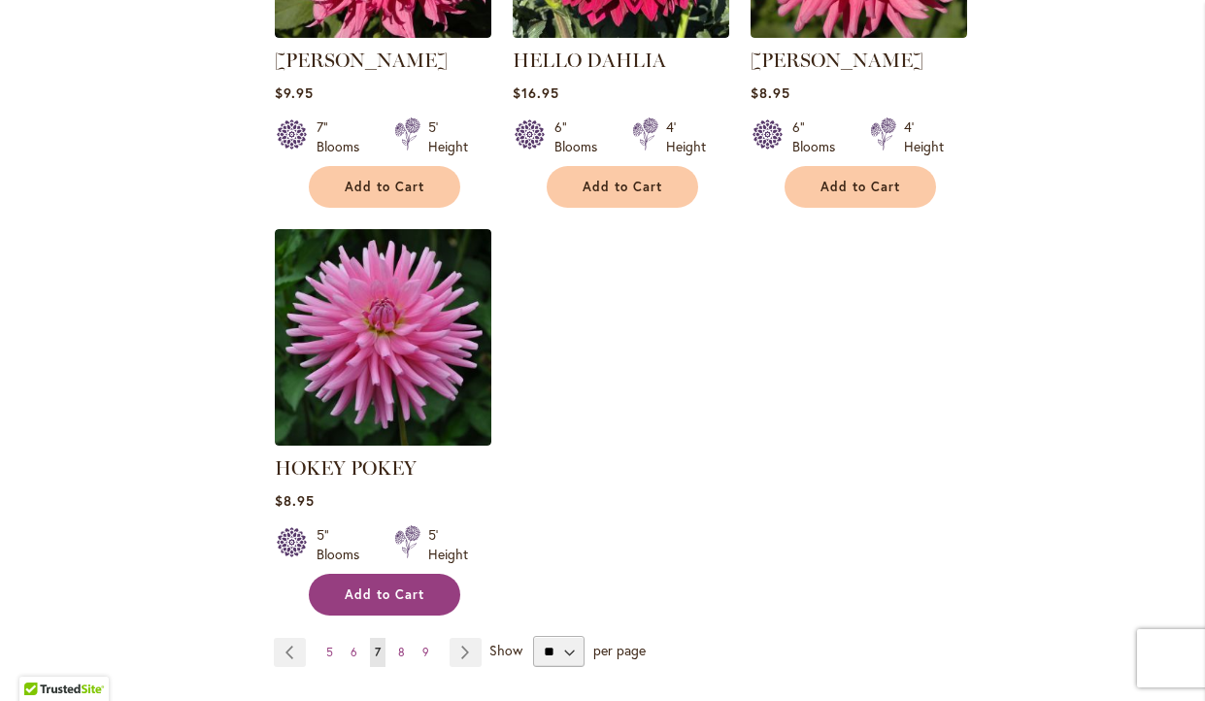
click at [390, 586] on span "Add to Cart" at bounding box center [385, 594] width 80 height 17
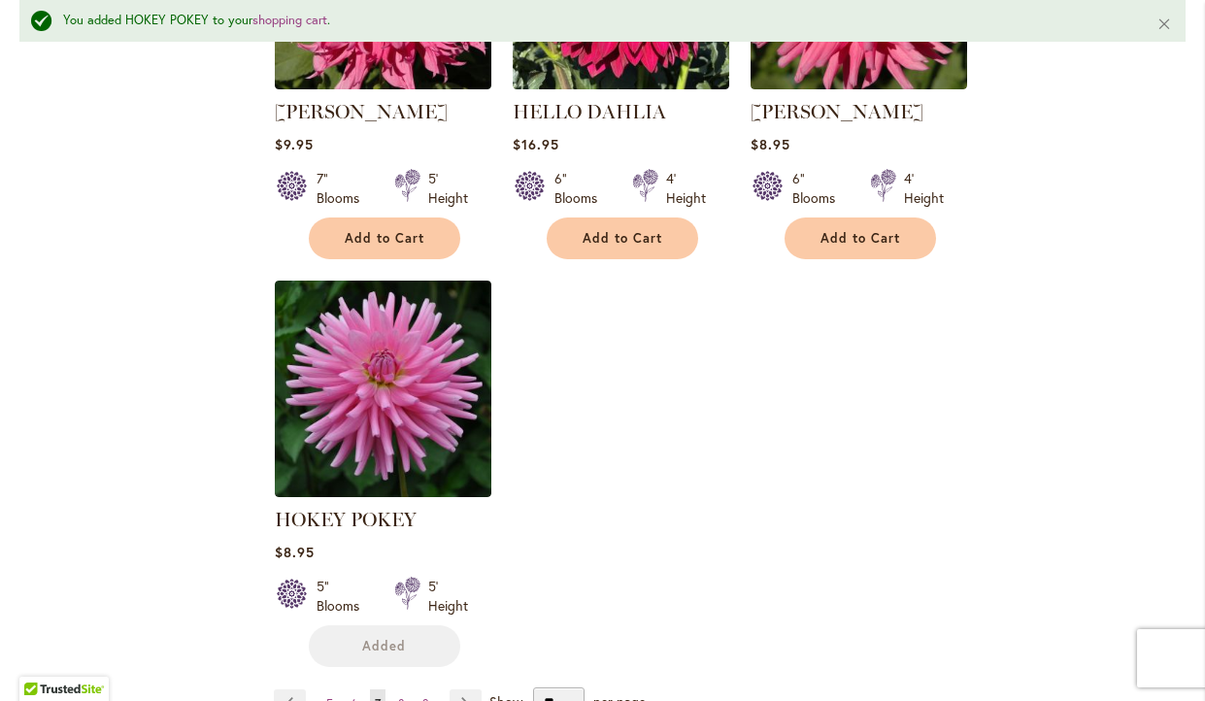
scroll to position [2350, 0]
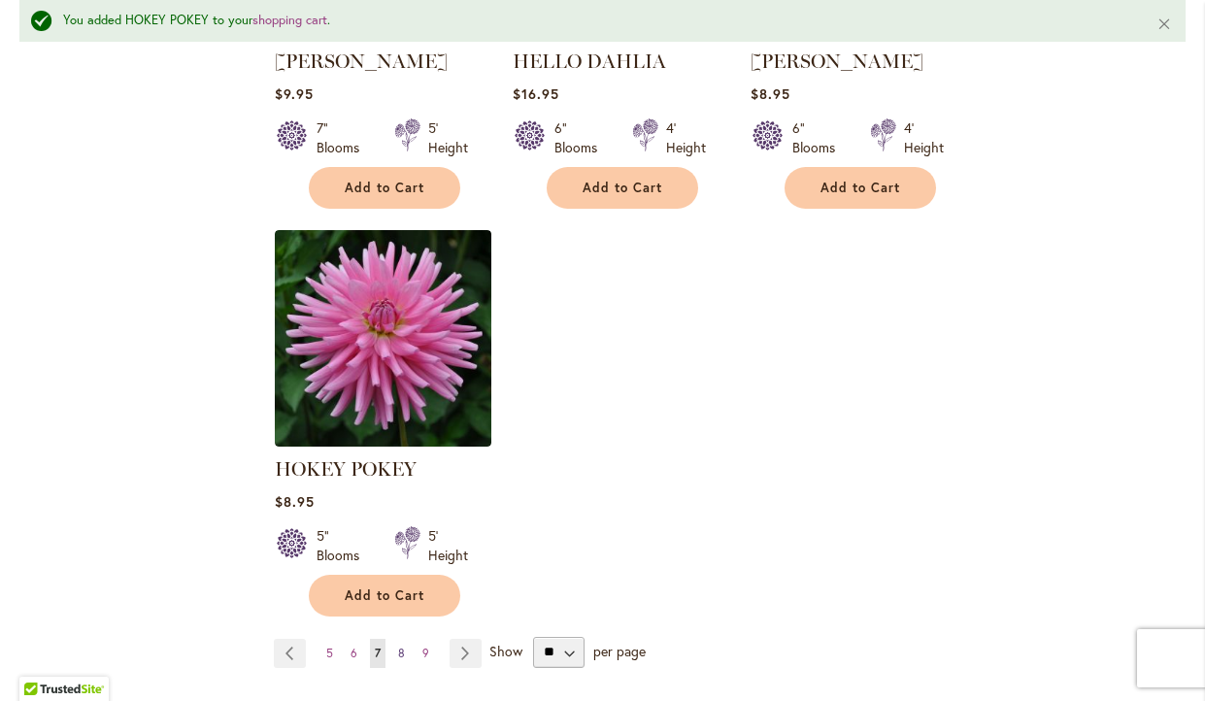
click at [402, 648] on span "8" at bounding box center [401, 653] width 7 height 15
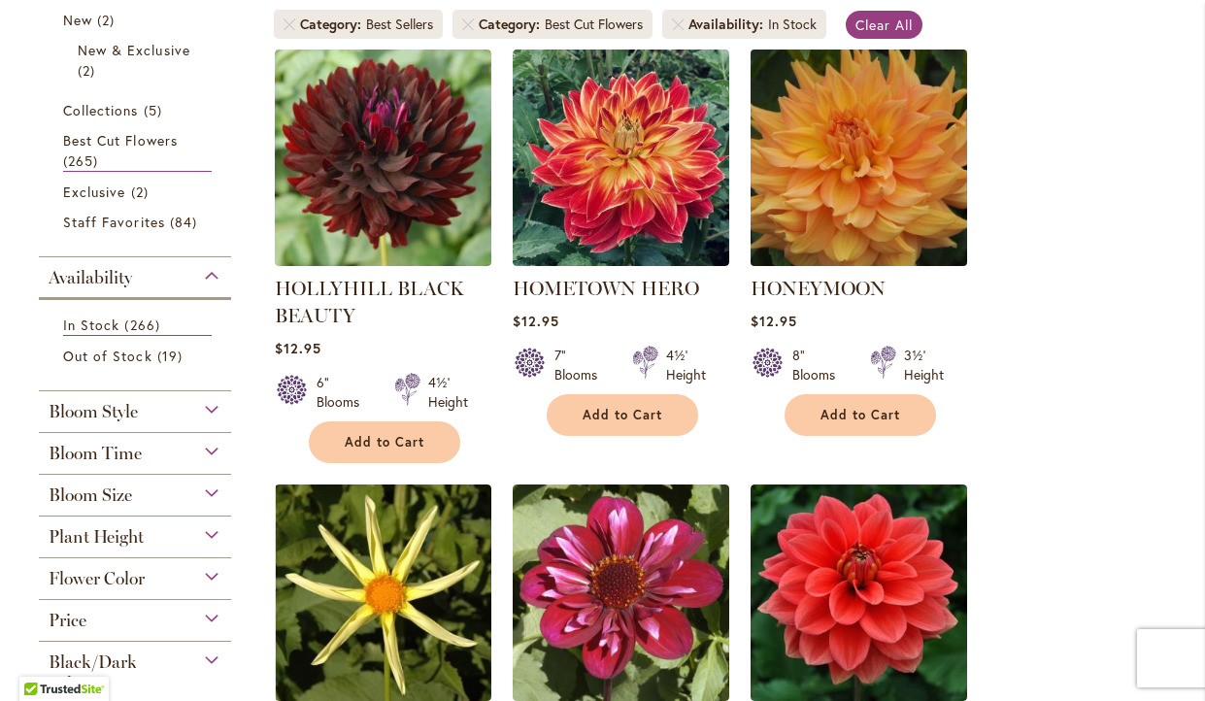
scroll to position [404, 0]
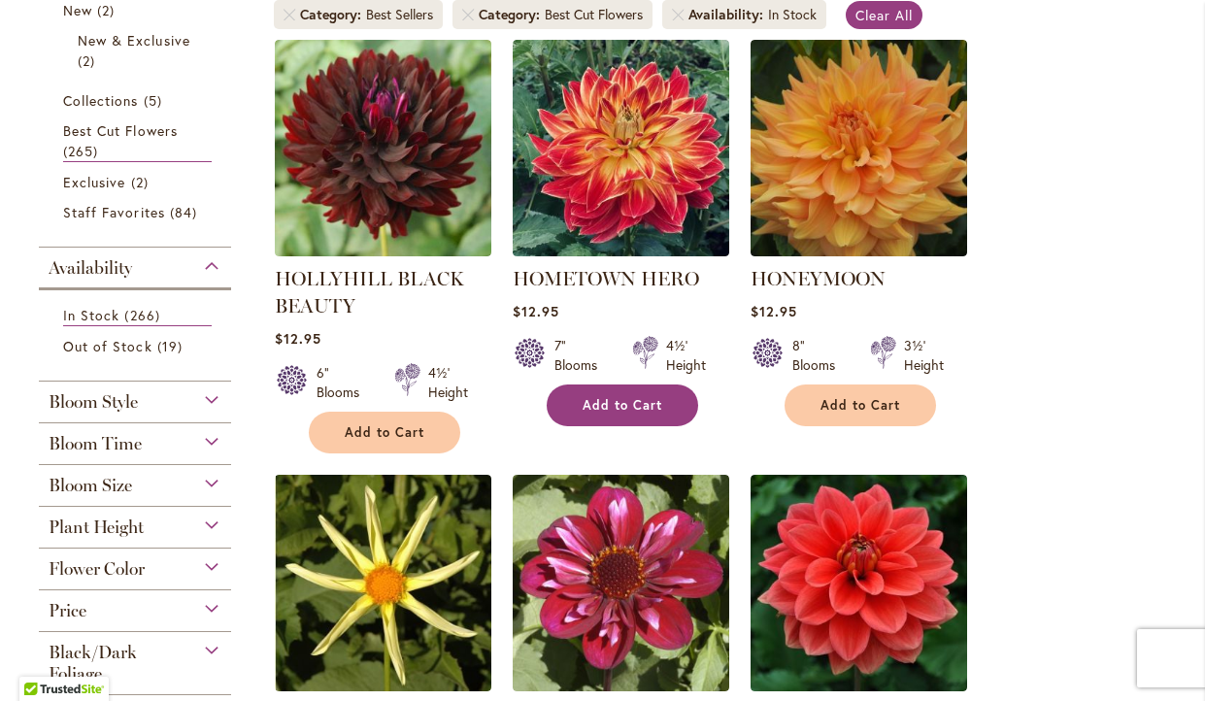
click at [636, 413] on button "Add to Cart" at bounding box center [622, 405] width 151 height 42
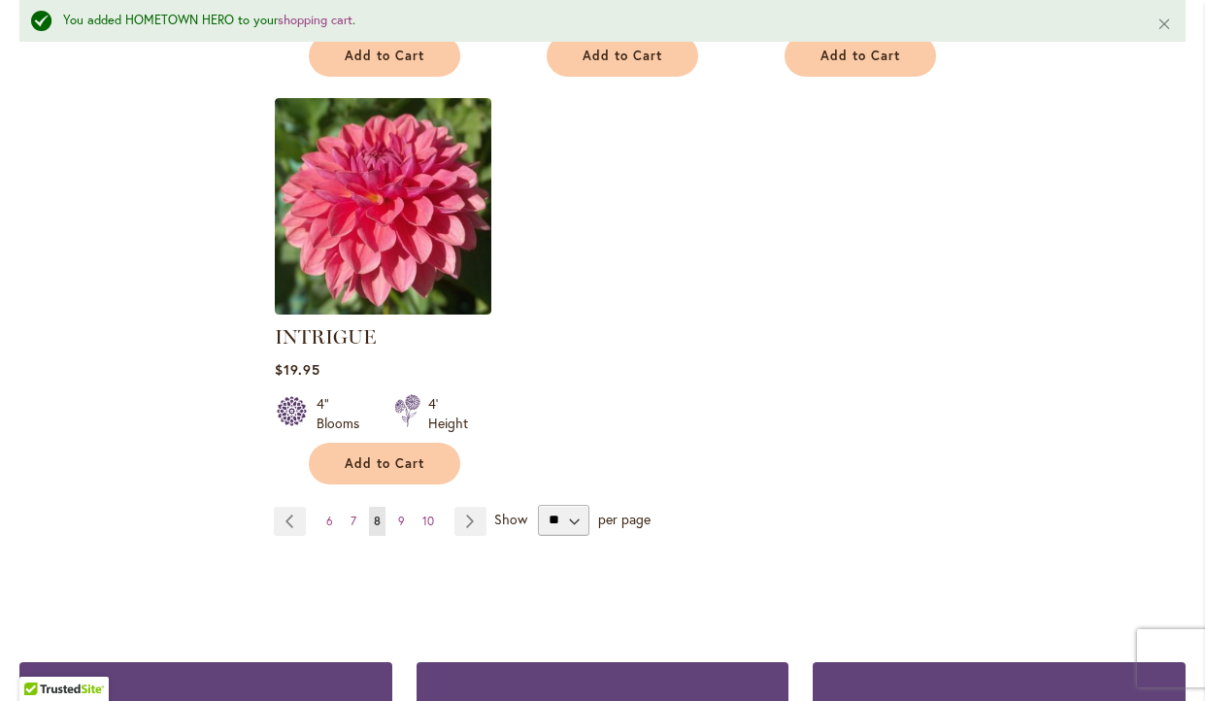
scroll to position [2516, 0]
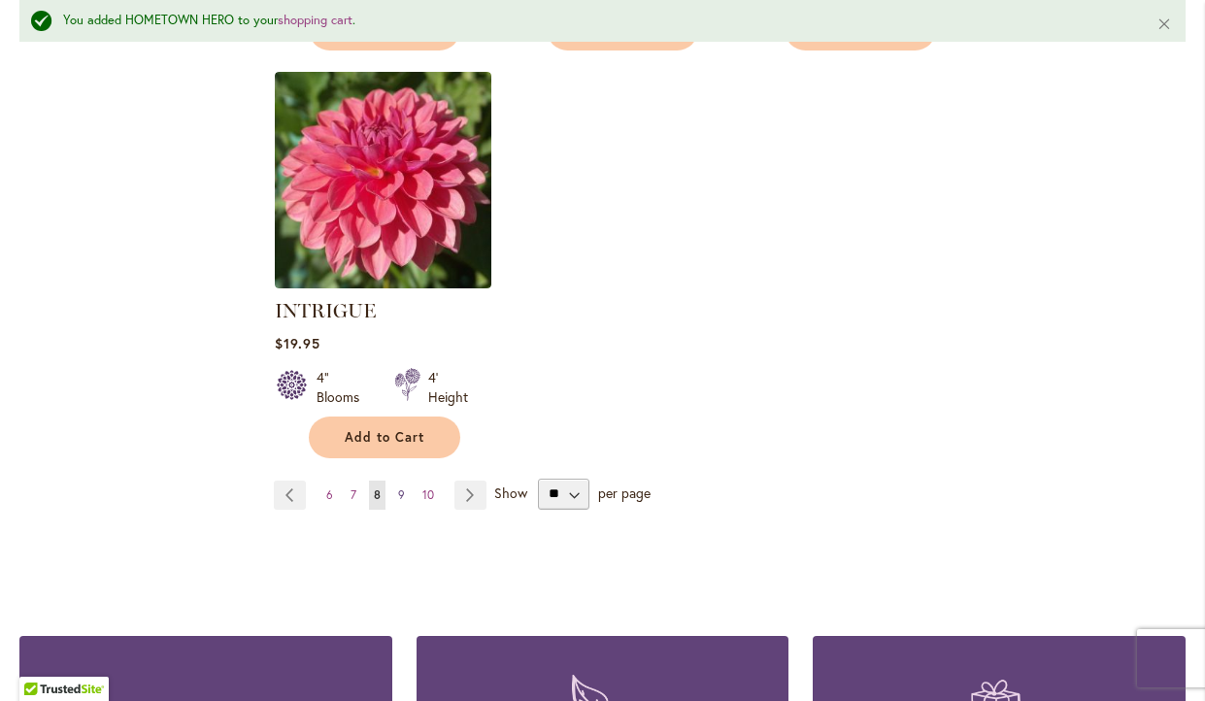
click at [402, 481] on link "Page 9" at bounding box center [401, 495] width 17 height 29
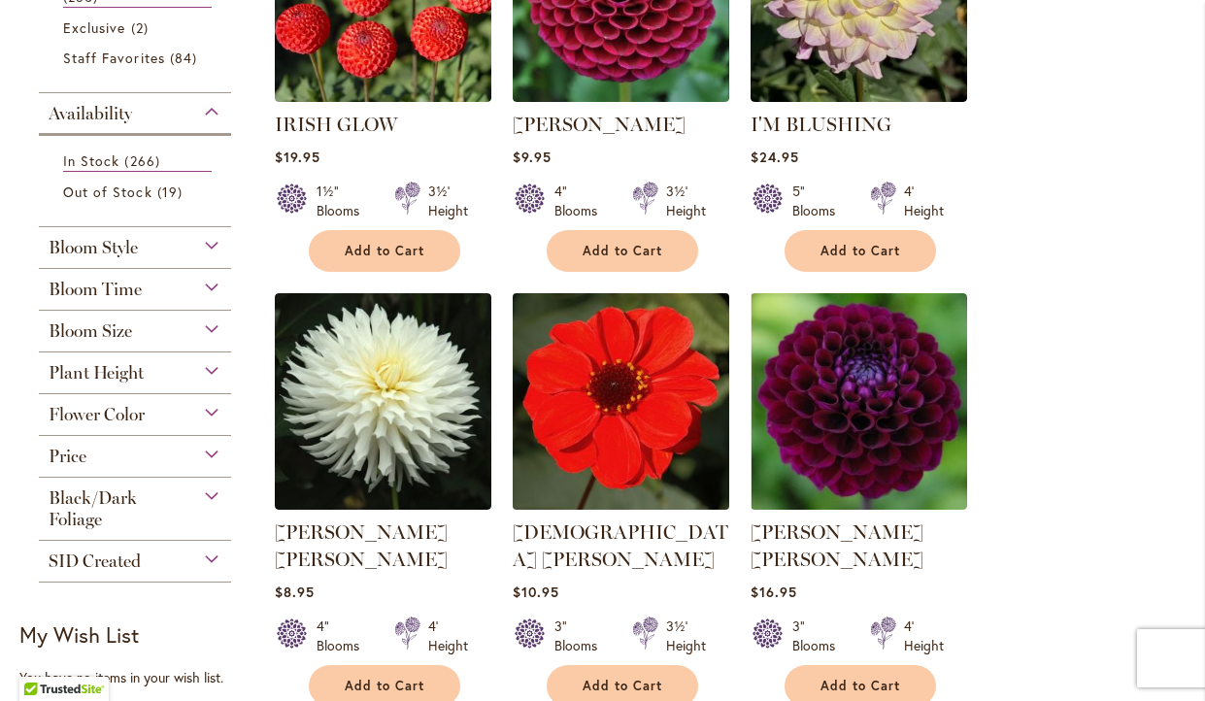
scroll to position [556, 0]
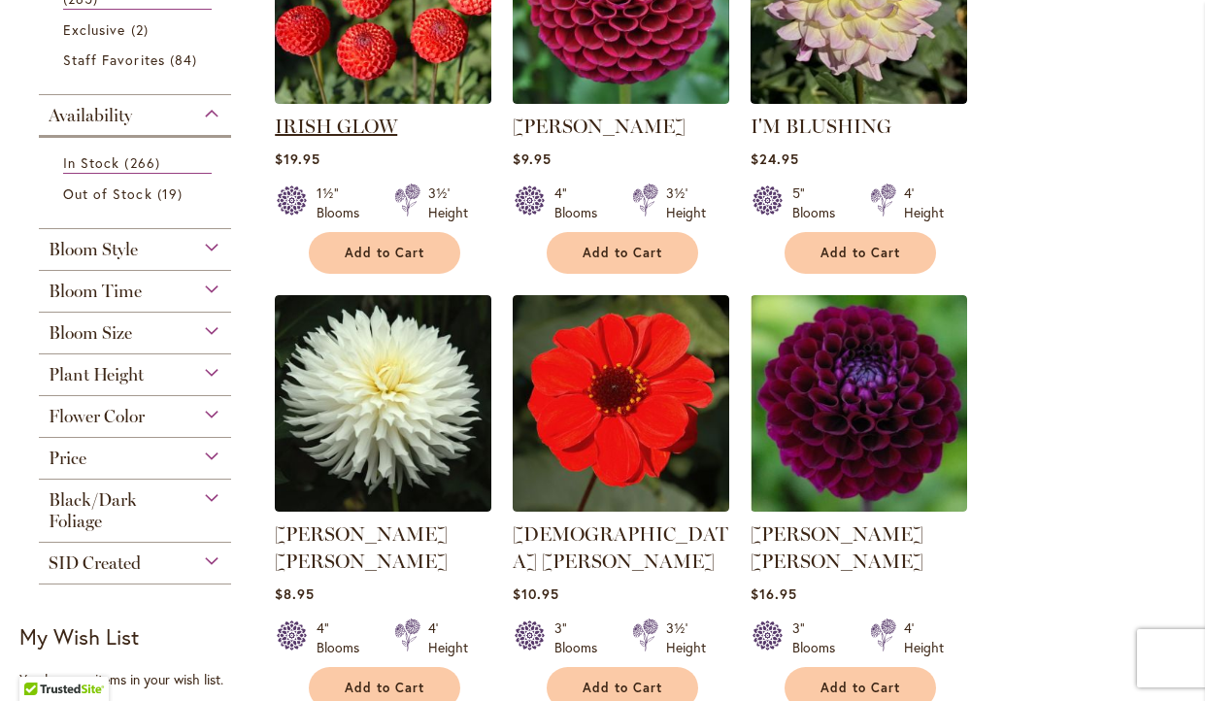
click at [364, 123] on link "IRISH GLOW" at bounding box center [336, 126] width 122 height 23
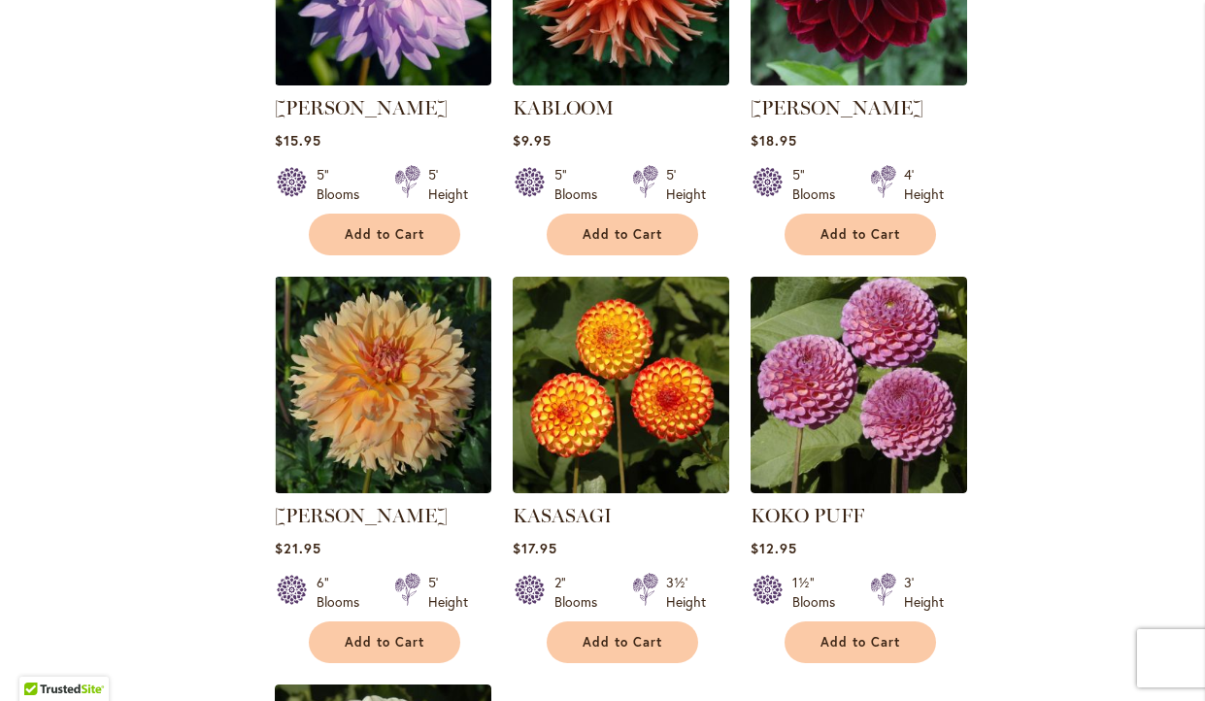
scroll to position [1867, 0]
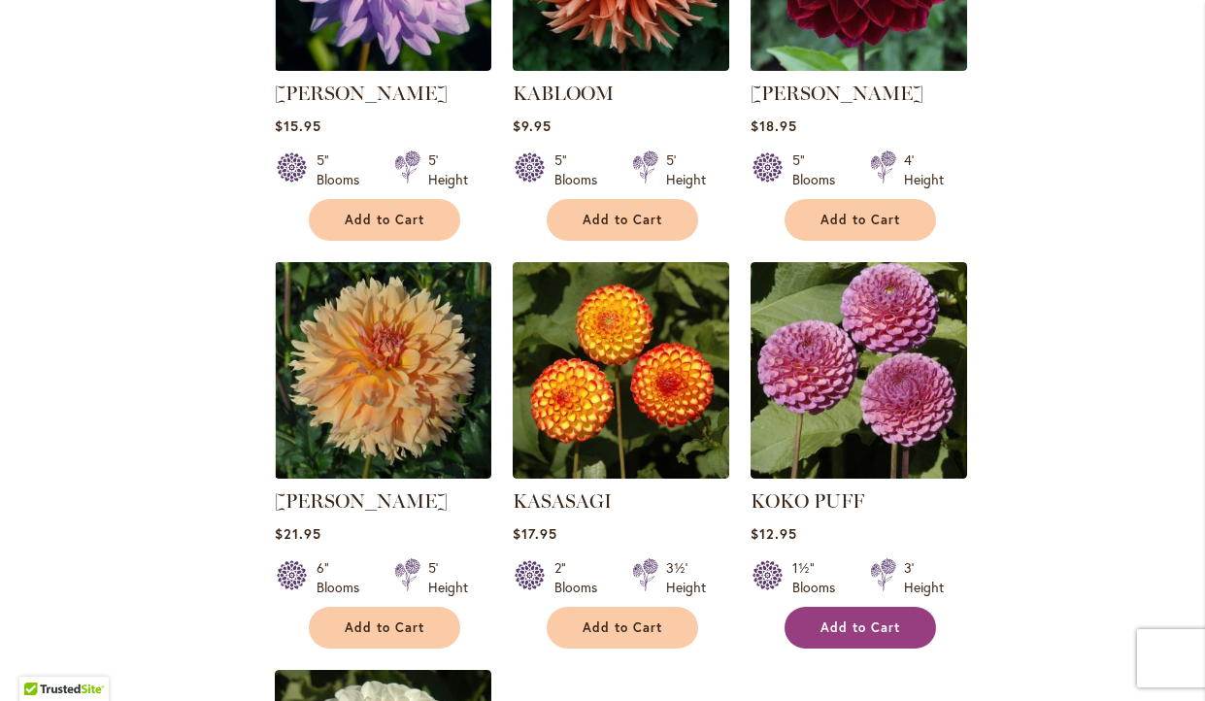
click at [867, 619] on span "Add to Cart" at bounding box center [860, 627] width 80 height 17
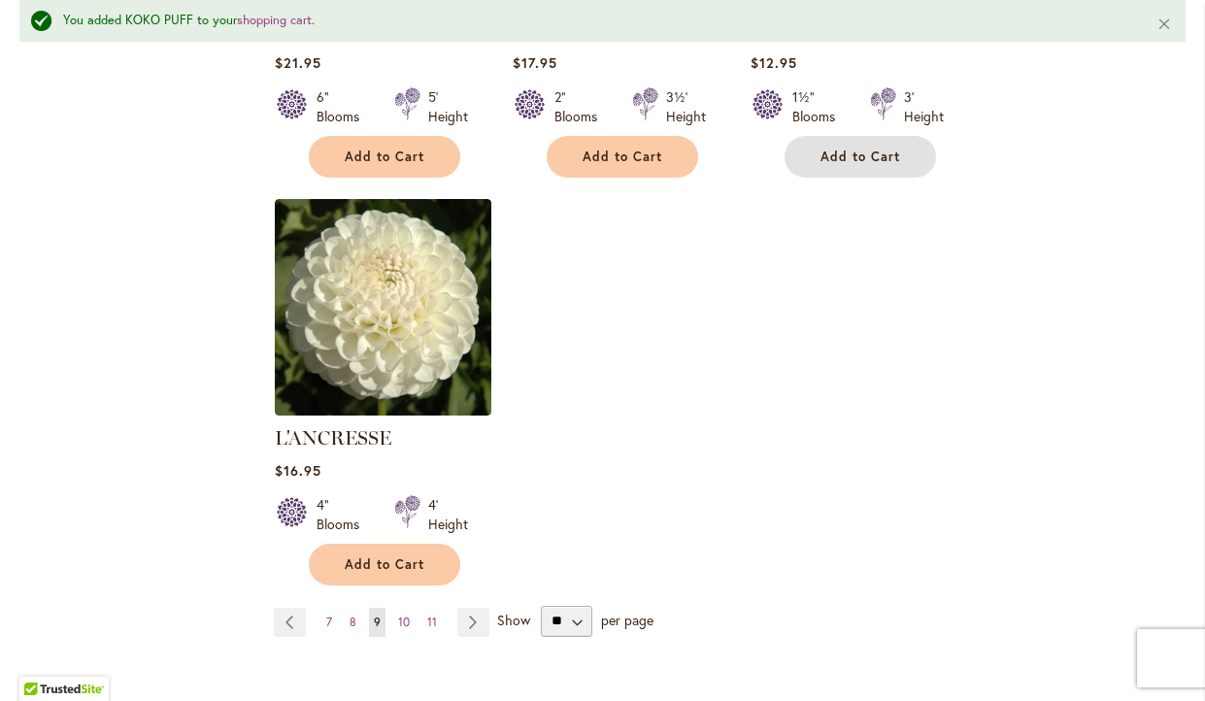
scroll to position [2412, 0]
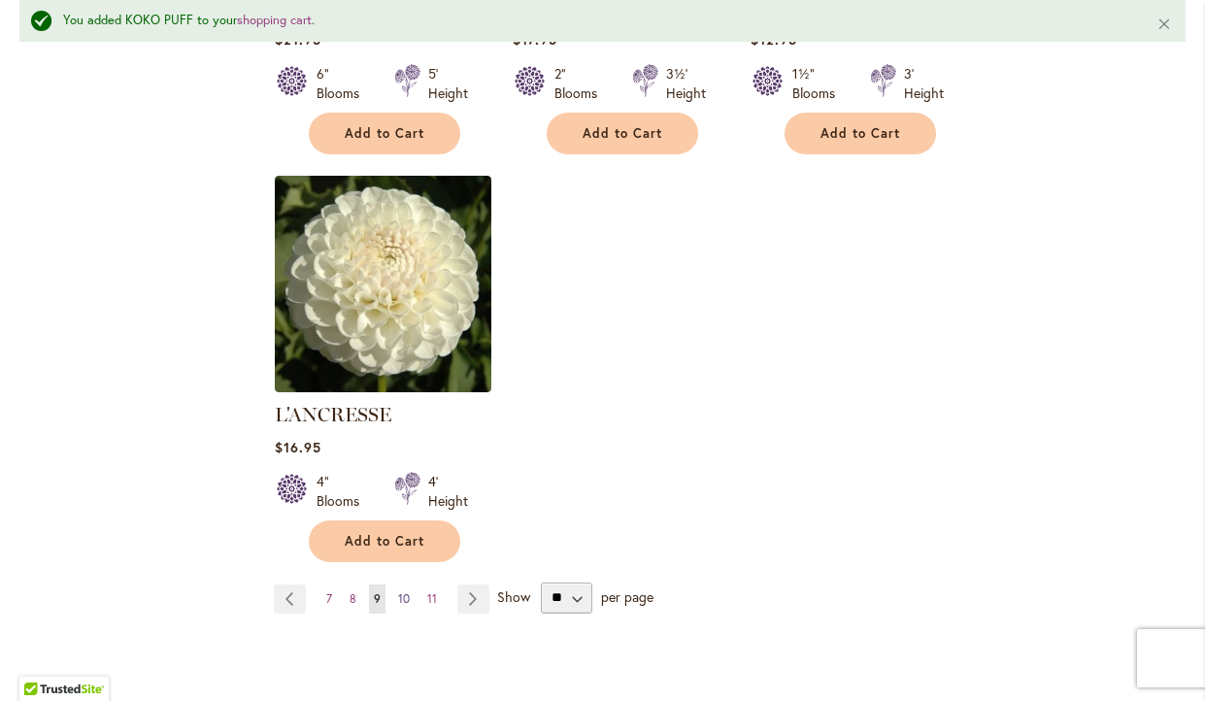
click at [401, 591] on span "10" at bounding box center [404, 598] width 12 height 15
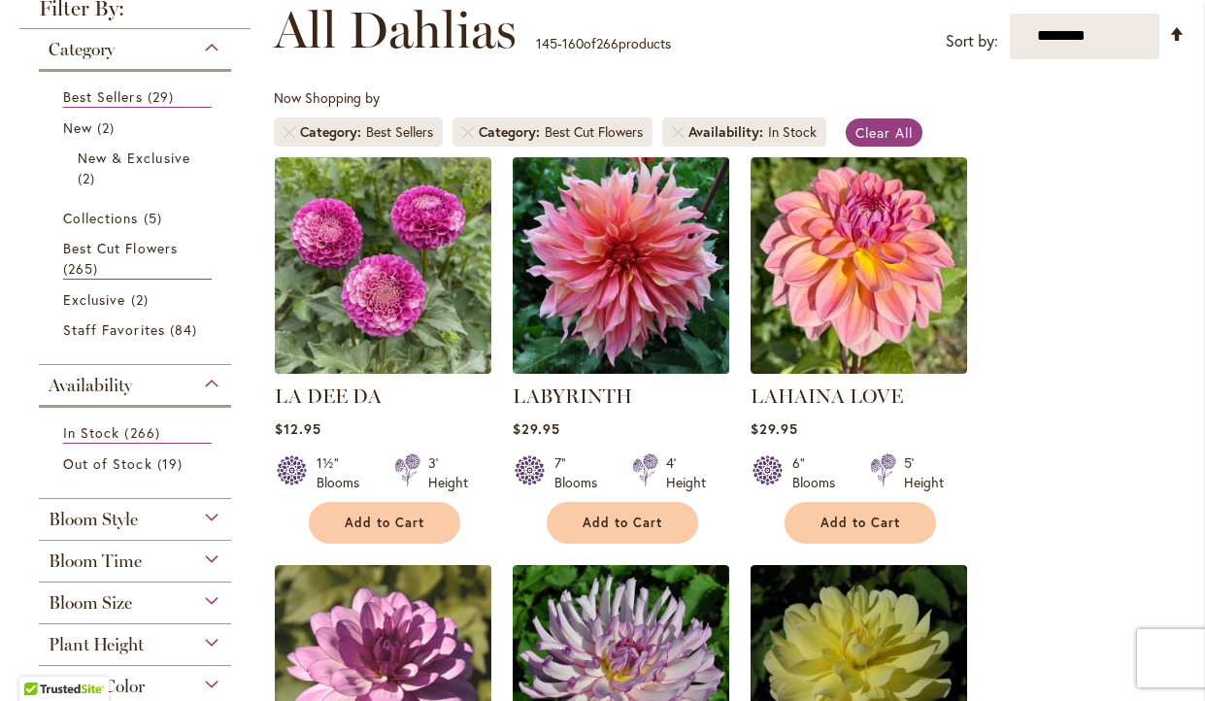
scroll to position [293, 0]
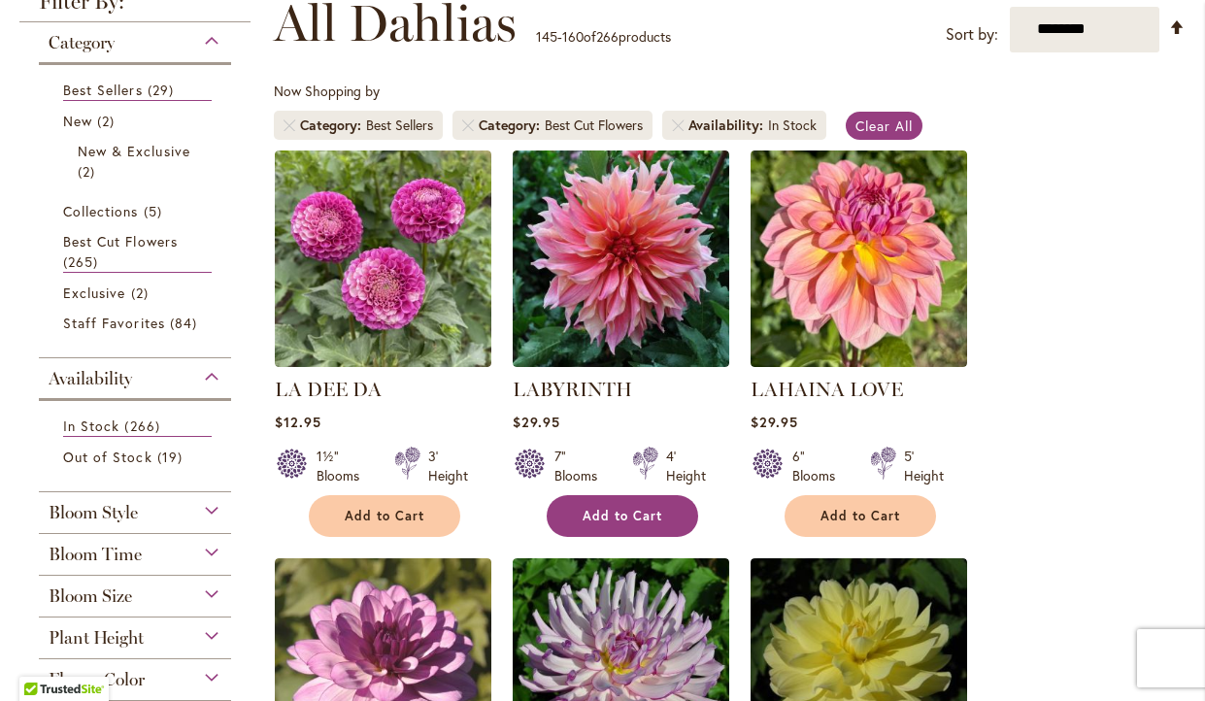
click at [662, 517] on button "Add to Cart" at bounding box center [622, 516] width 151 height 42
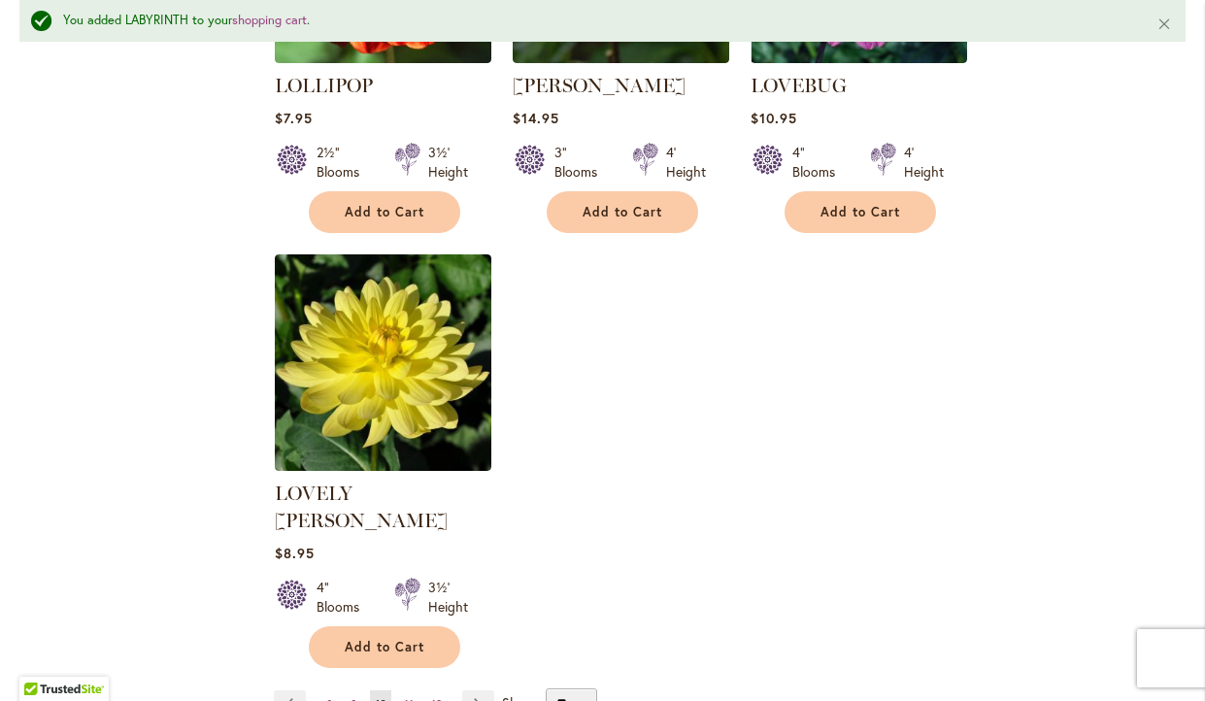
scroll to position [2362, 0]
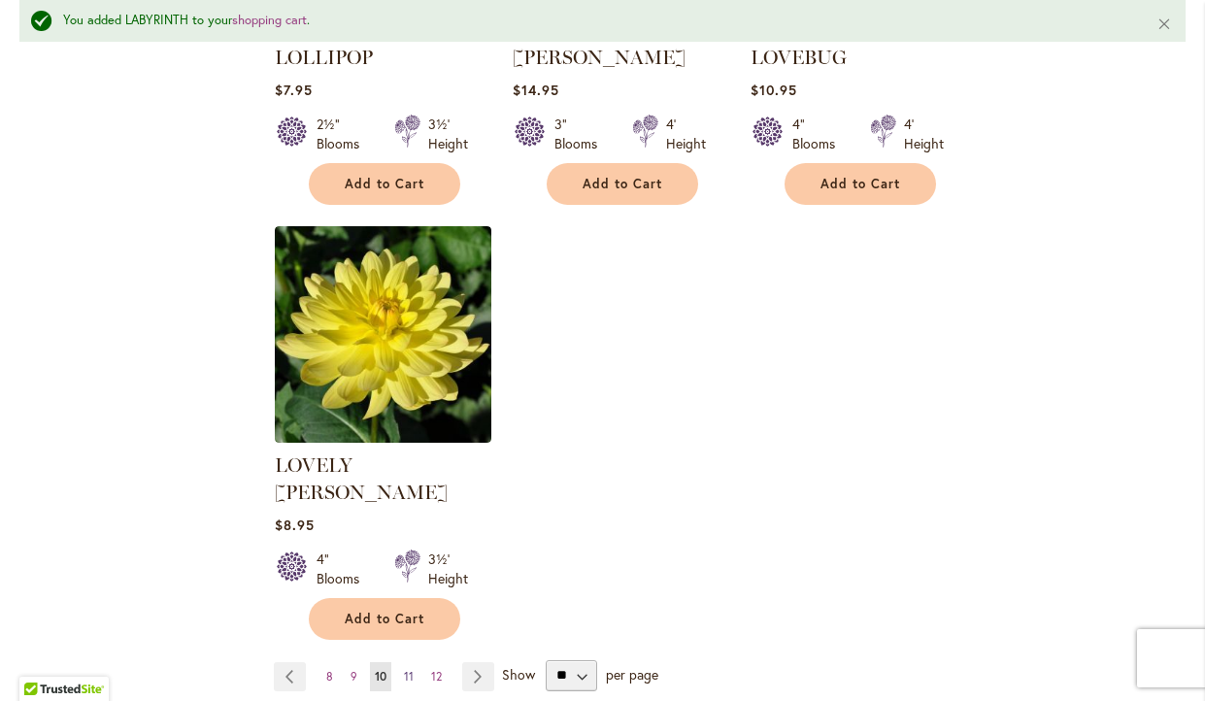
click at [408, 669] on span "11" at bounding box center [409, 676] width 10 height 15
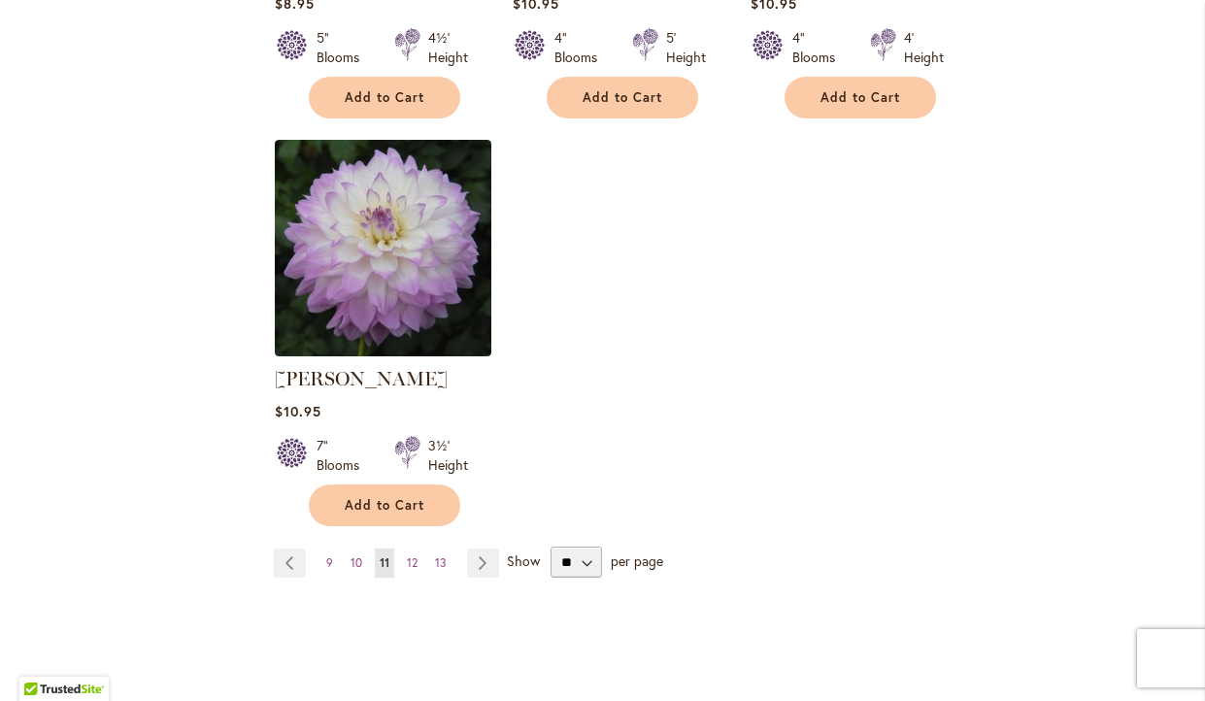
scroll to position [2423, 0]
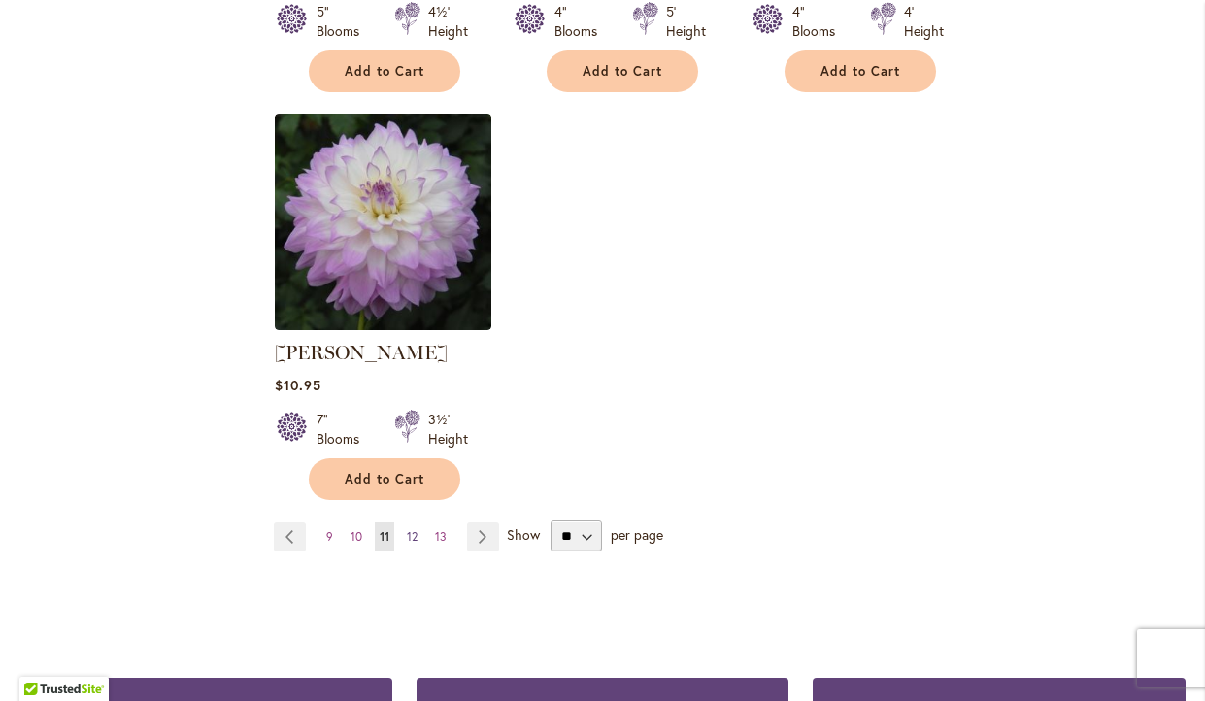
click at [414, 529] on span "12" at bounding box center [412, 536] width 11 height 15
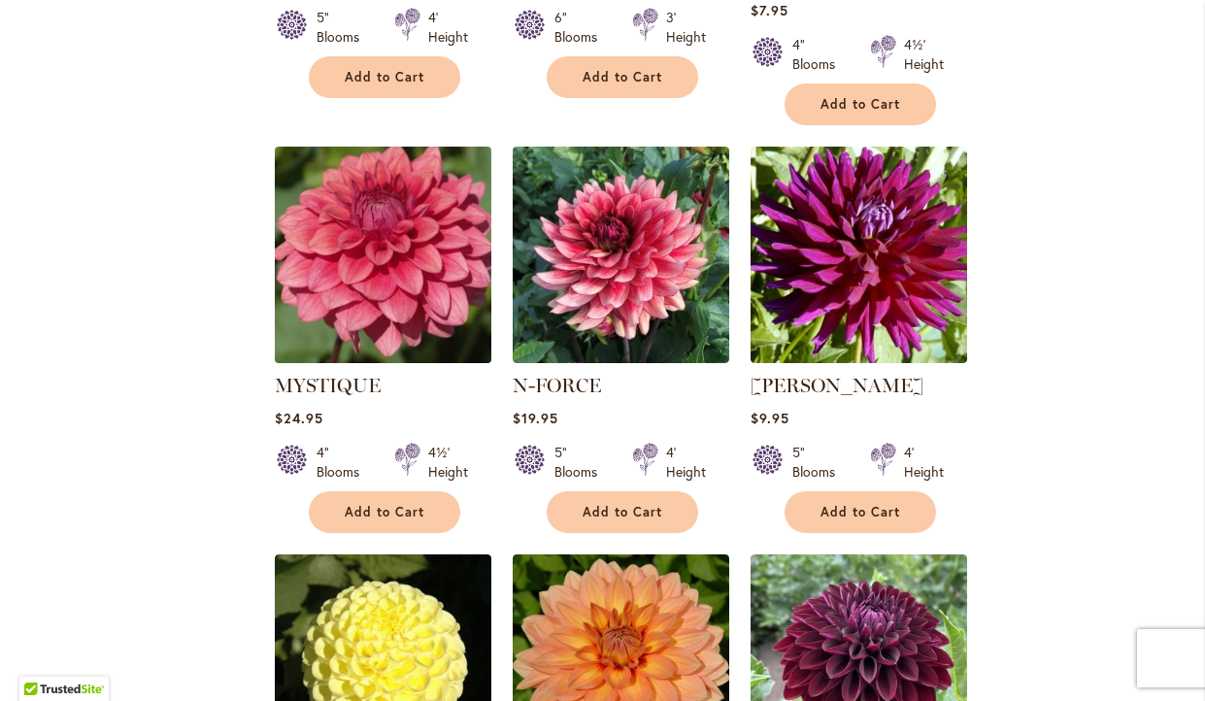
scroll to position [1604, 0]
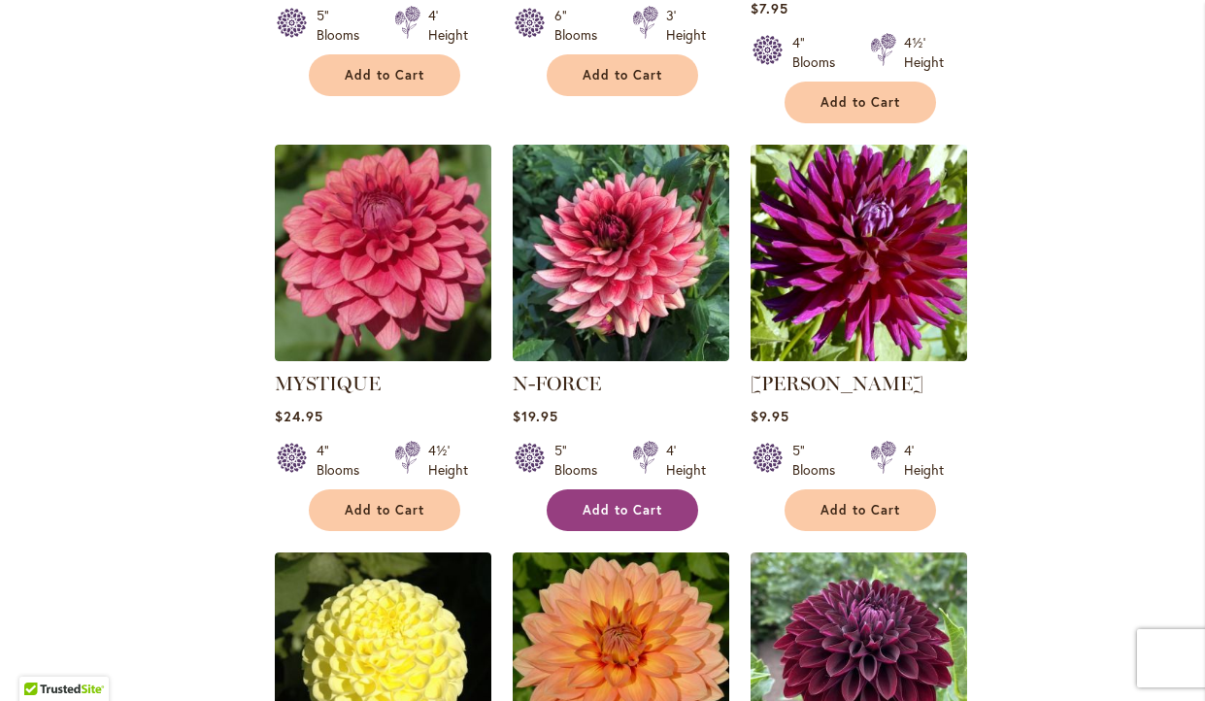
click at [615, 502] on span "Add to Cart" at bounding box center [622, 510] width 80 height 17
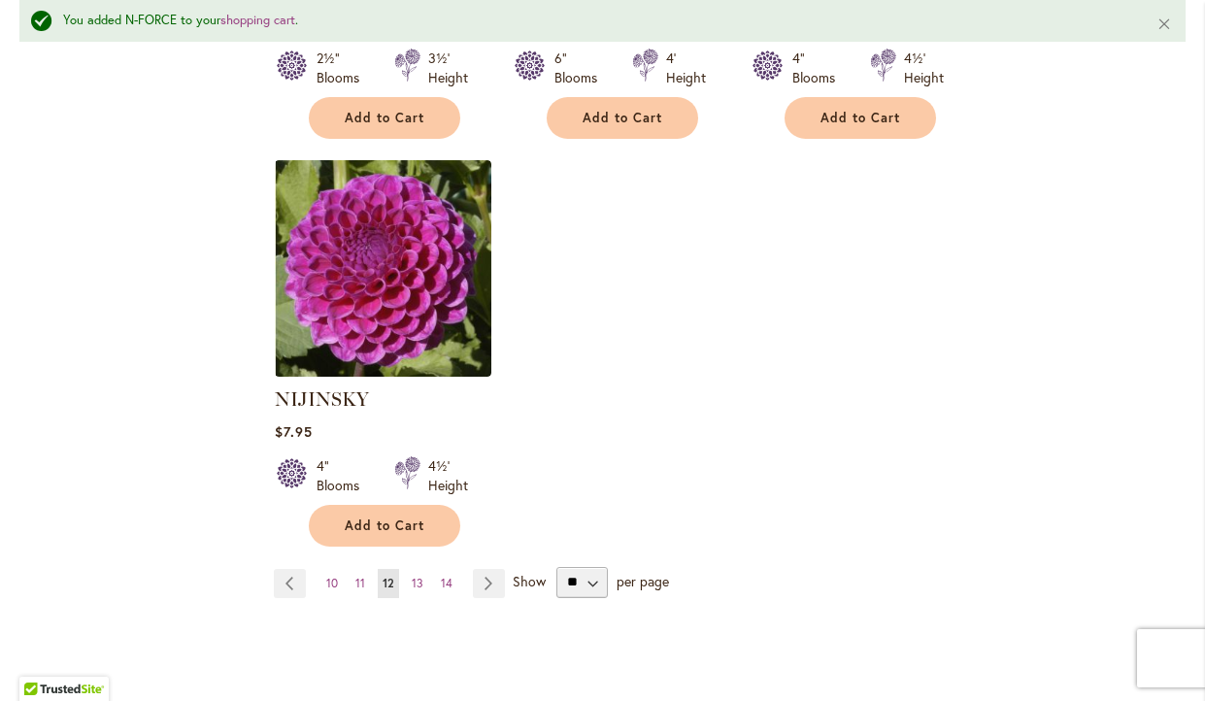
scroll to position [2458, 0]
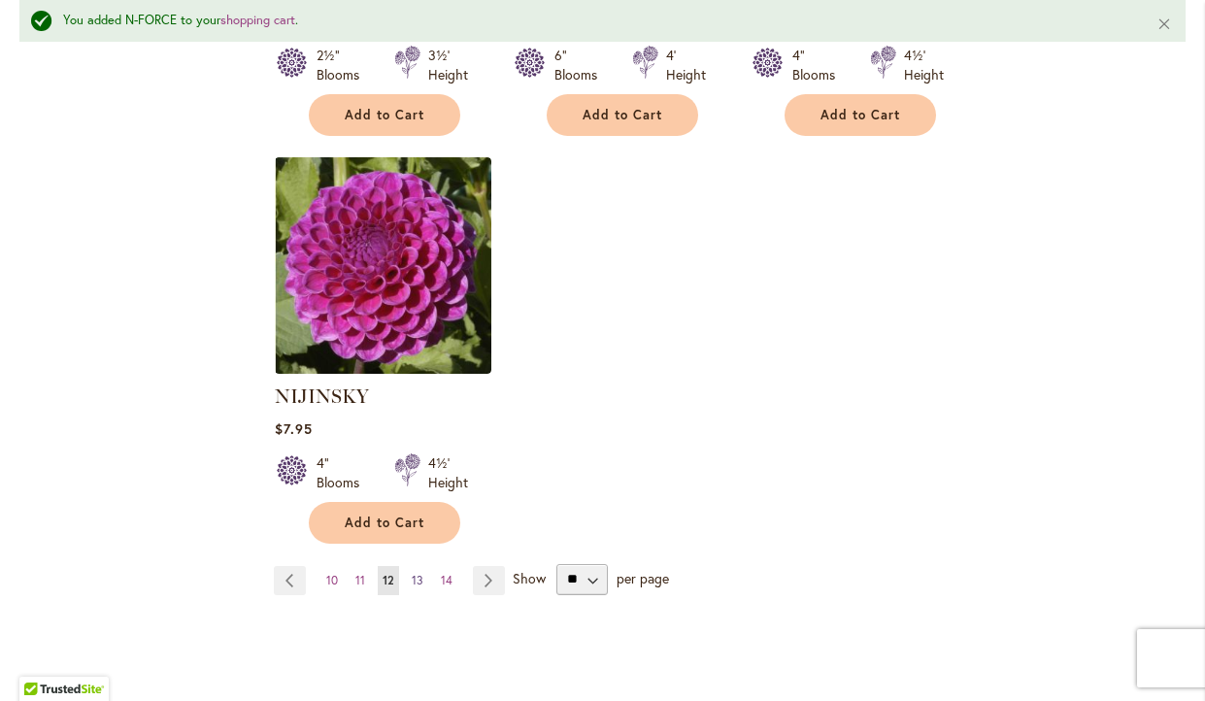
click at [414, 573] on span "13" at bounding box center [418, 580] width 12 height 15
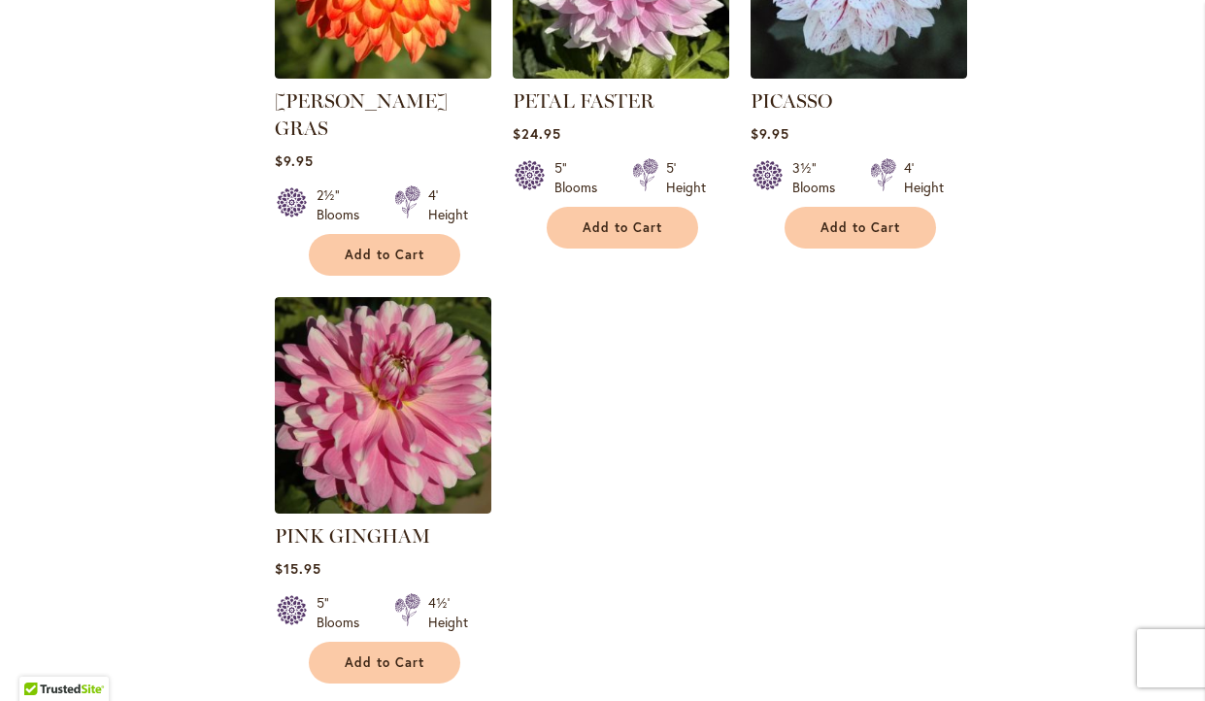
scroll to position [2299, 0]
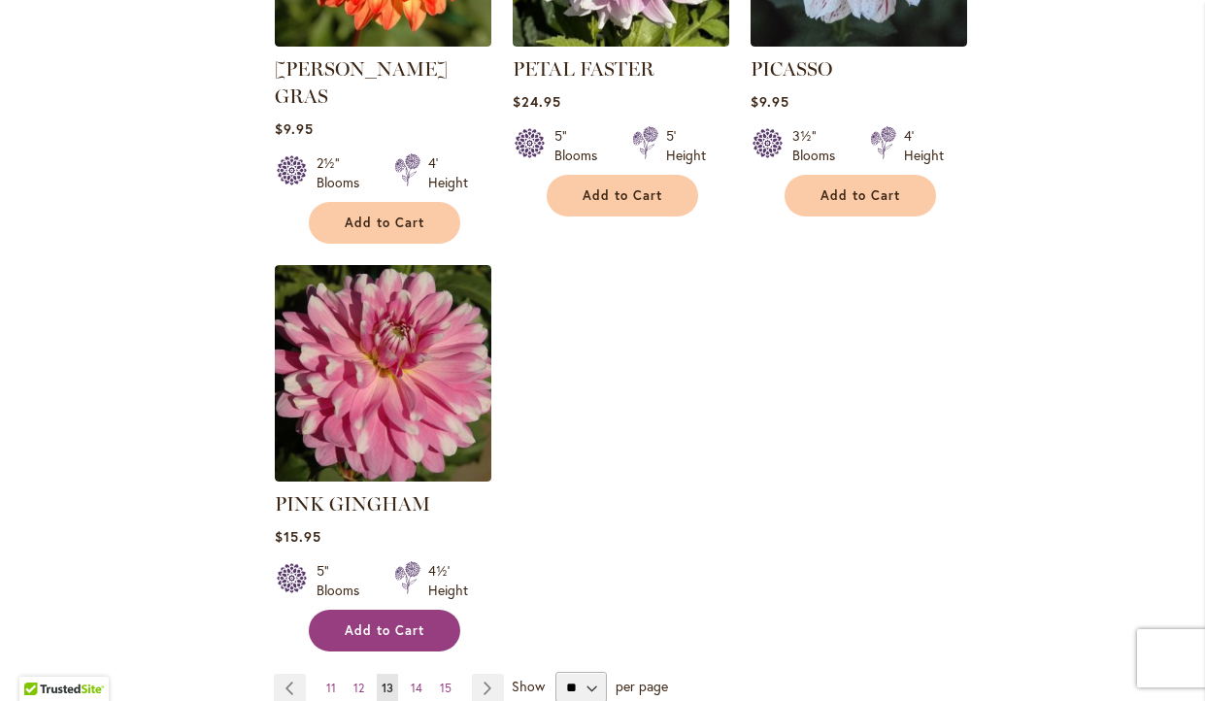
click at [396, 622] on span "Add to Cart" at bounding box center [385, 630] width 80 height 17
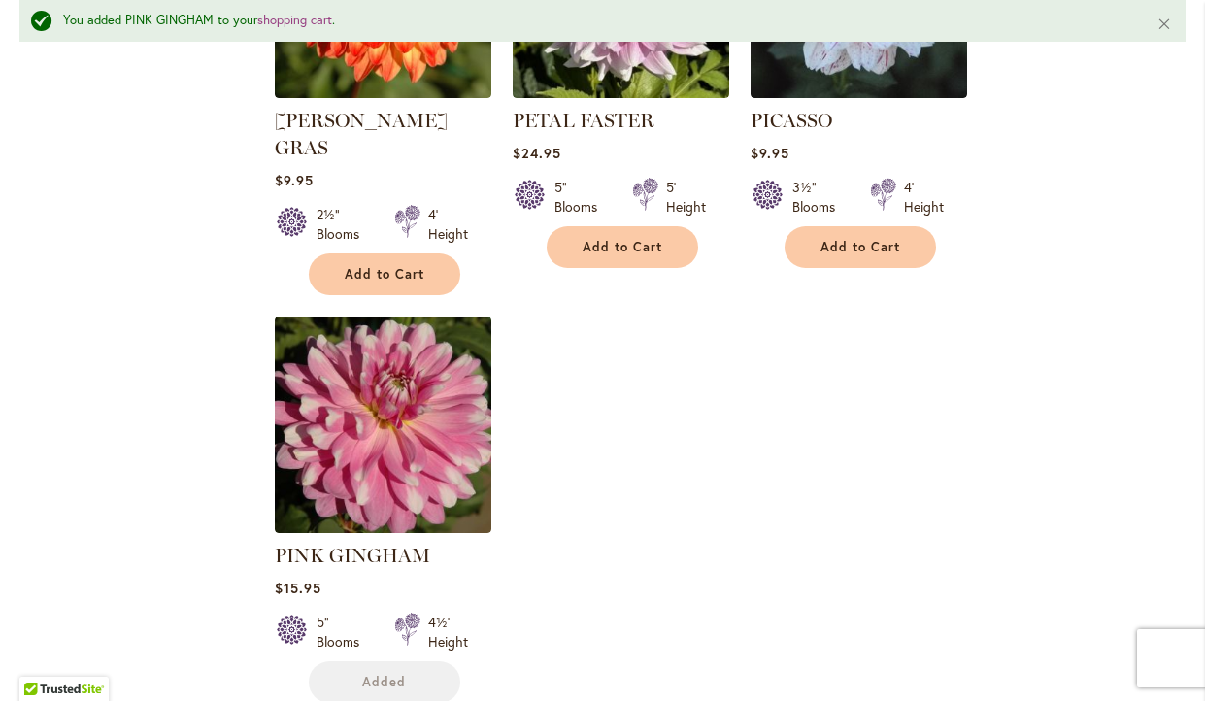
scroll to position [2349, 0]
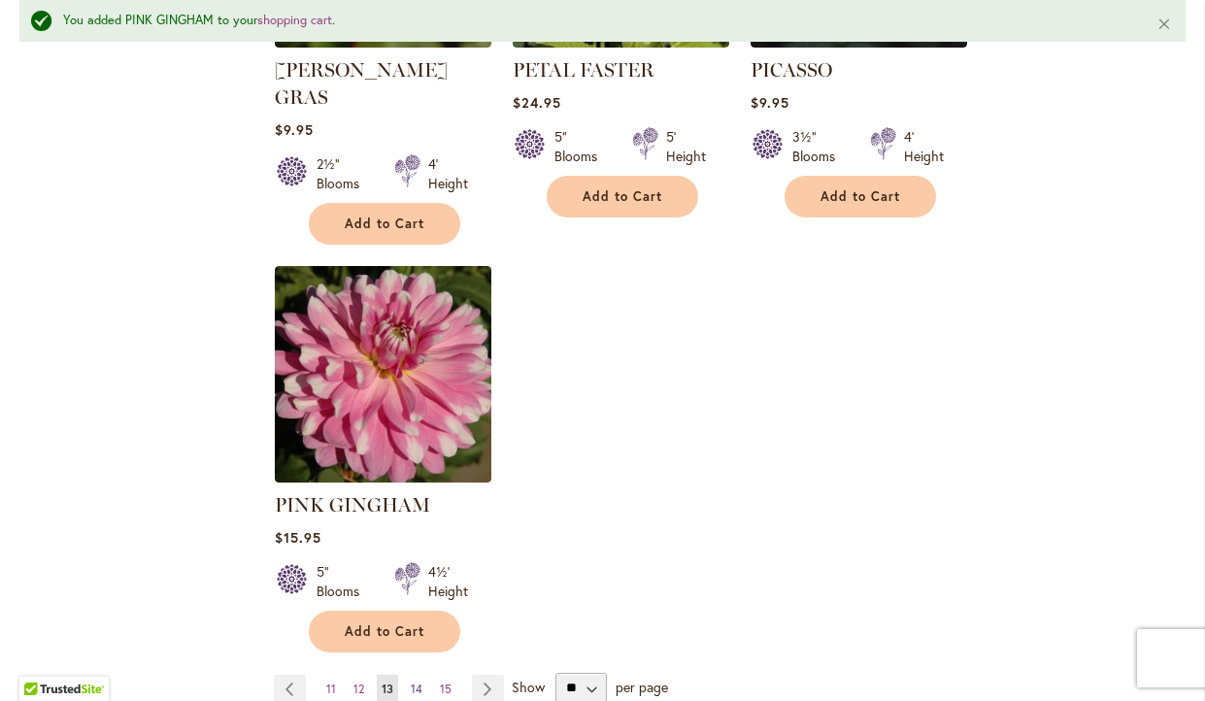
click at [419, 681] on span "14" at bounding box center [417, 688] width 12 height 15
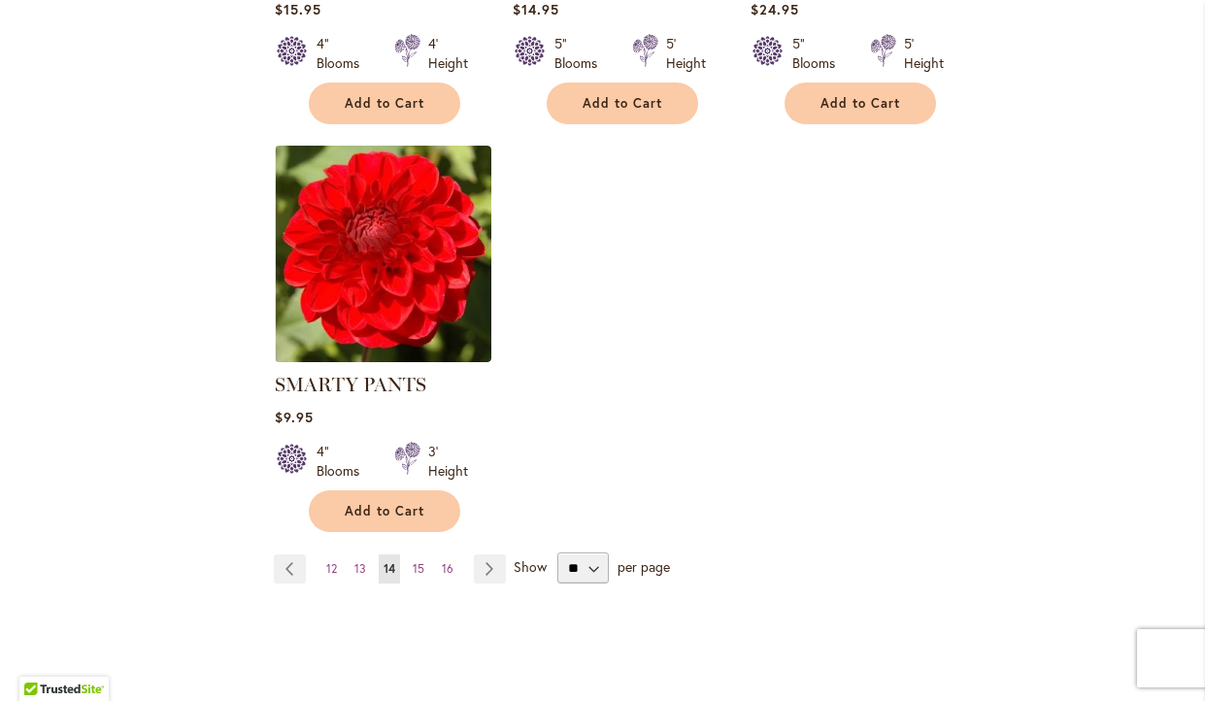
scroll to position [2370, 0]
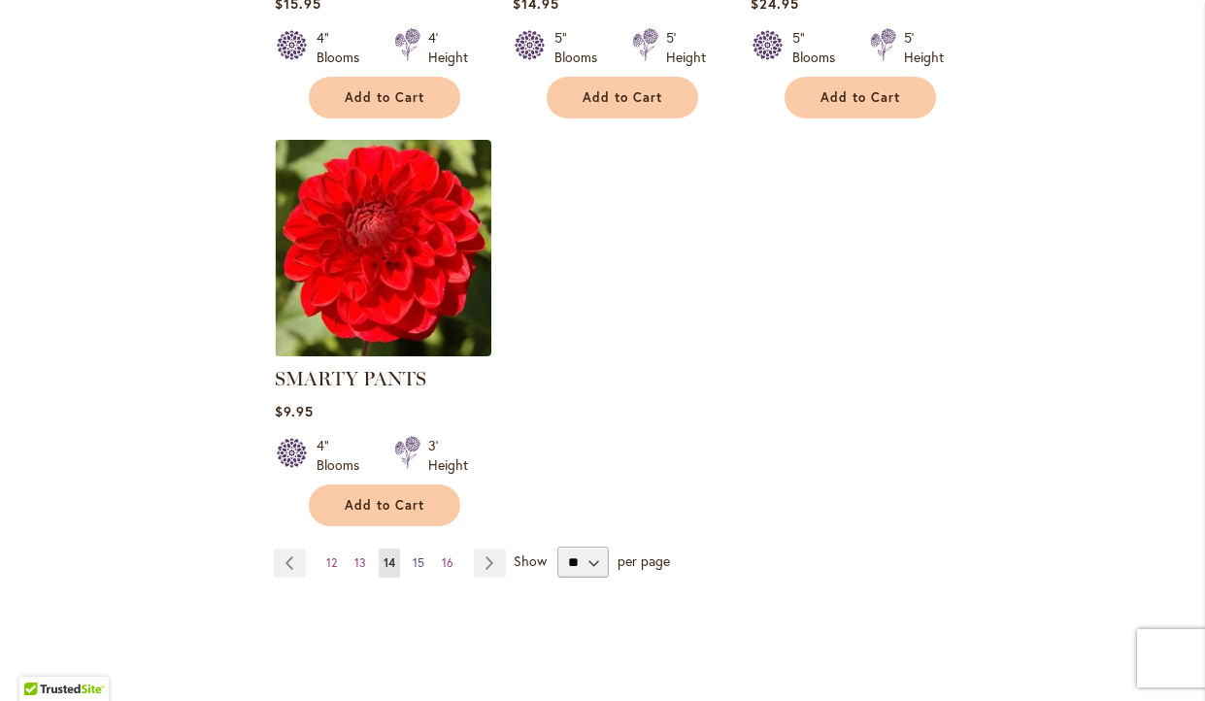
click at [413, 559] on span "15" at bounding box center [419, 562] width 12 height 15
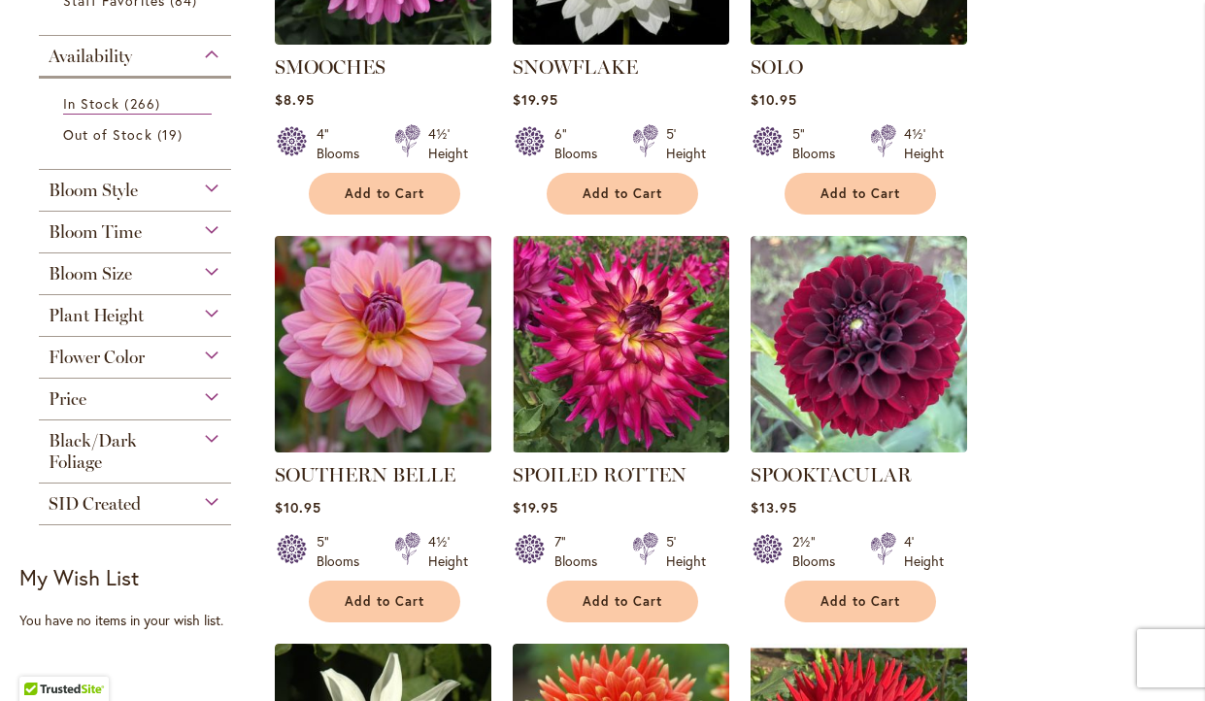
scroll to position [619, 0]
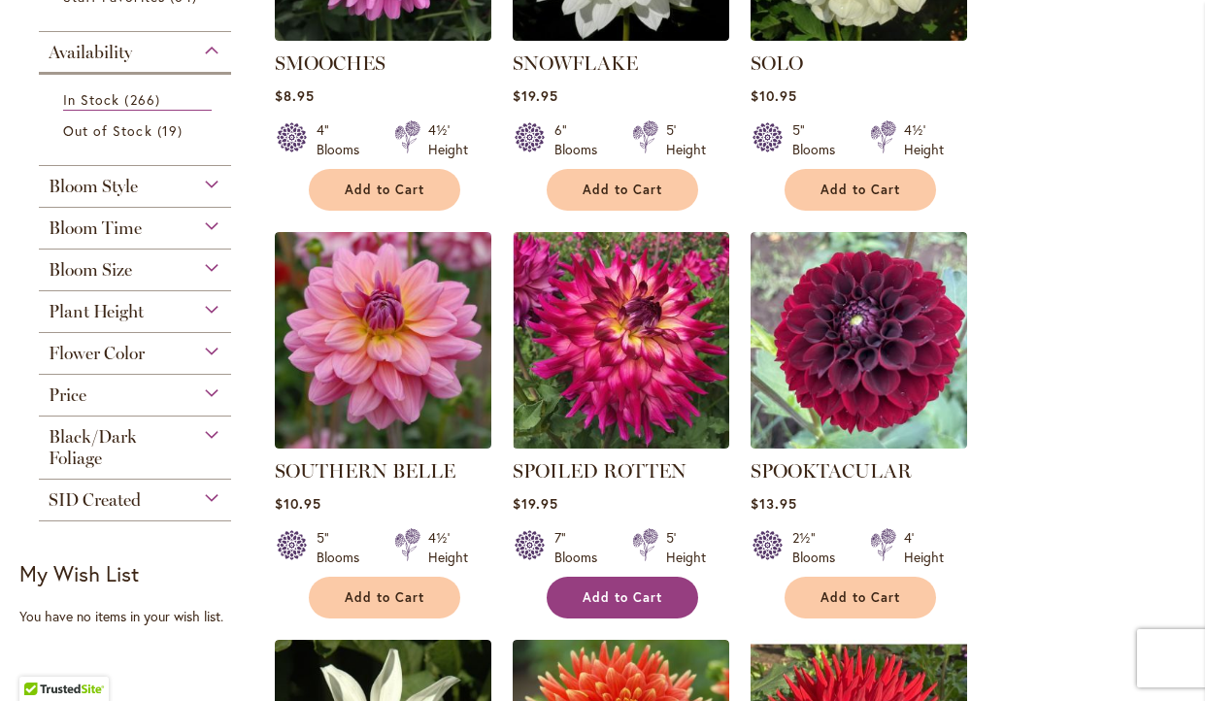
click at [601, 589] on span "Add to Cart" at bounding box center [622, 597] width 80 height 17
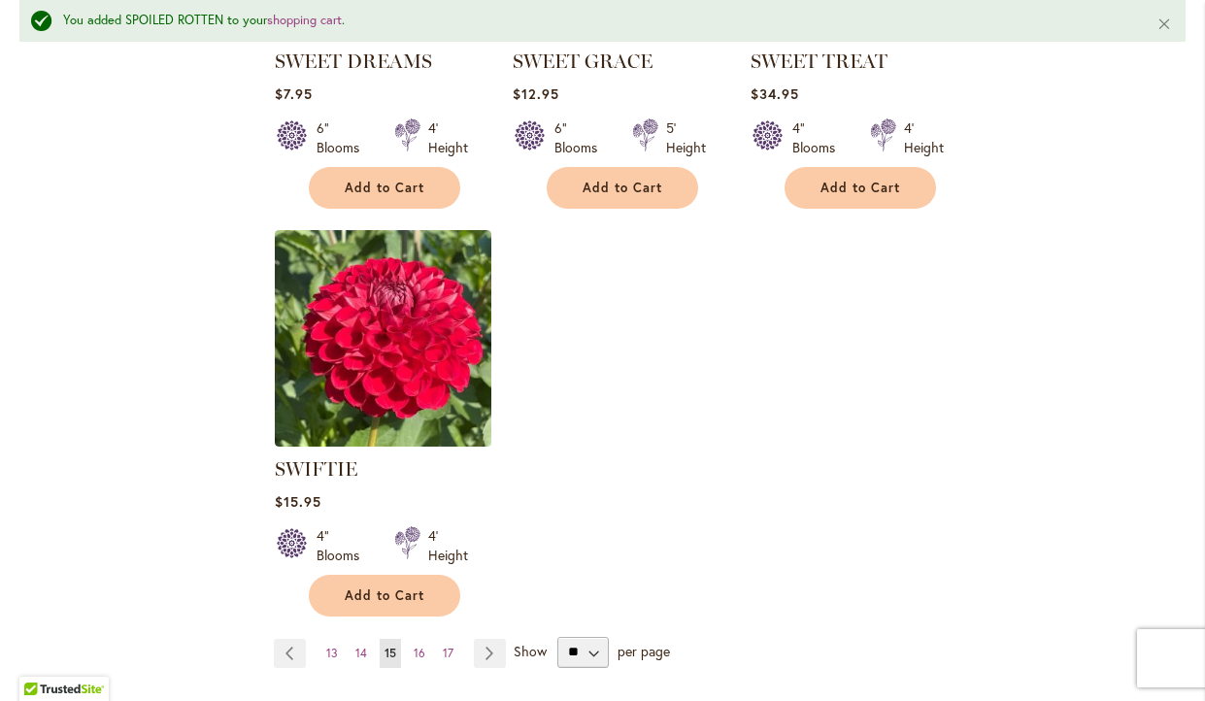
scroll to position [2517, 0]
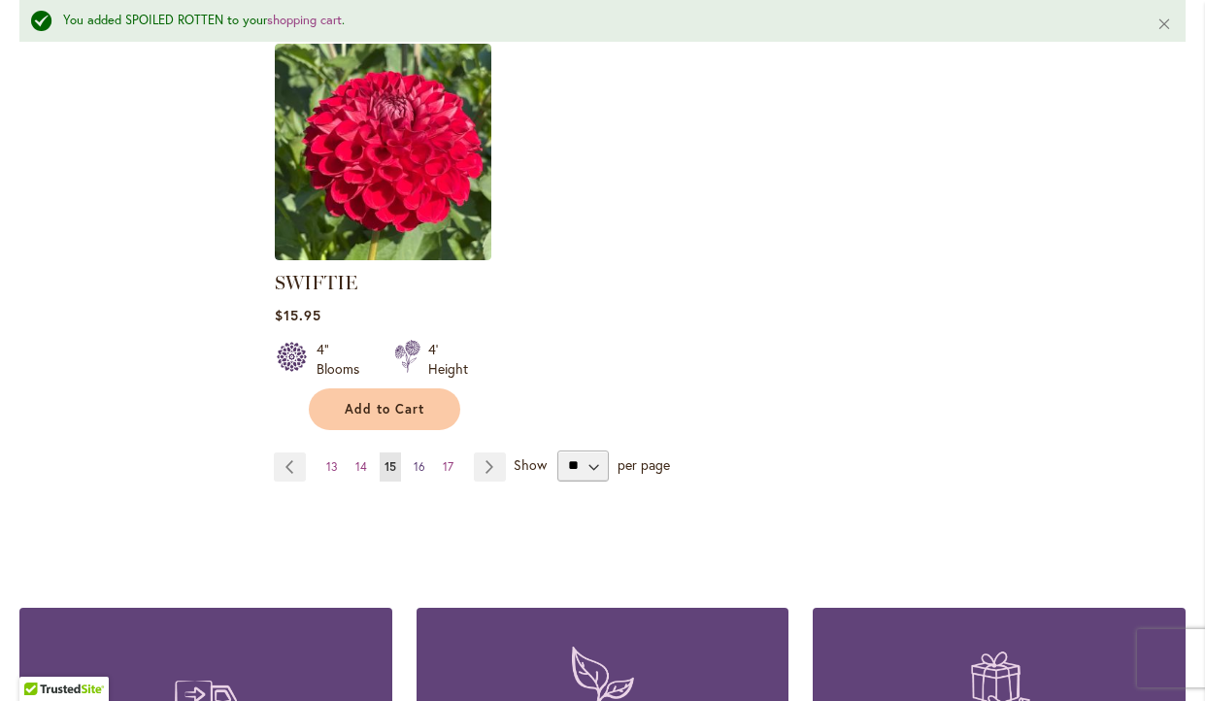
click at [417, 459] on span "16" at bounding box center [420, 466] width 12 height 15
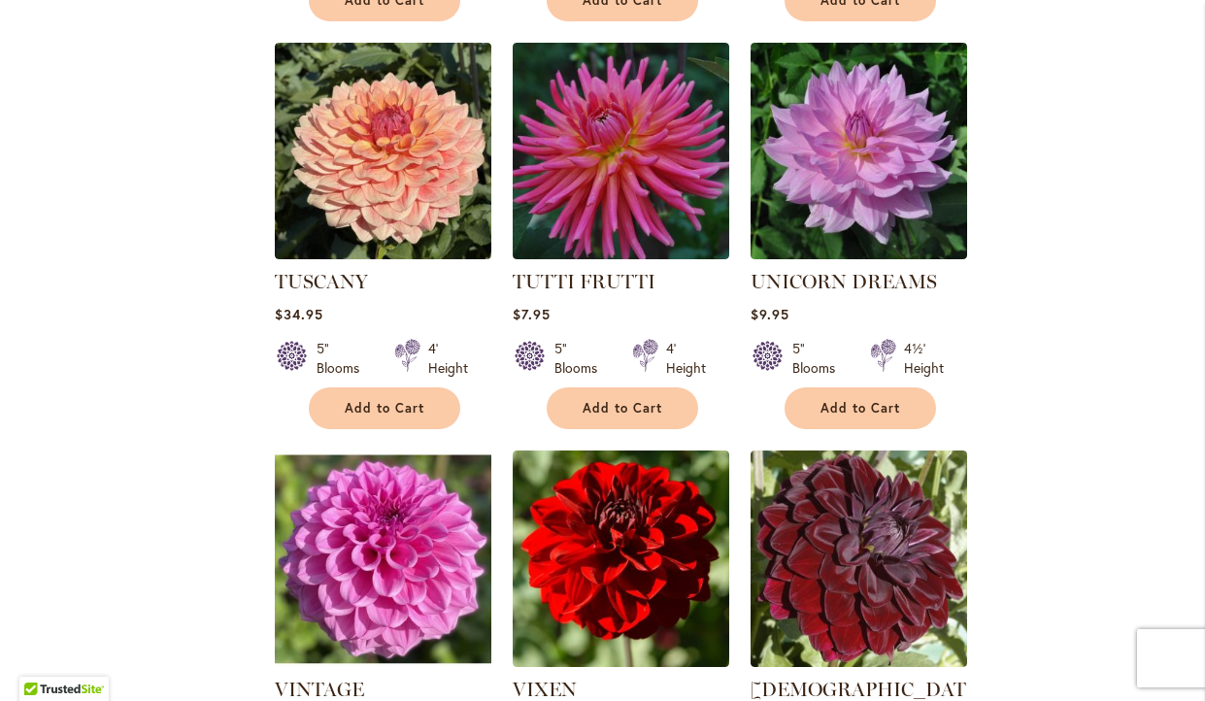
scroll to position [1626, 0]
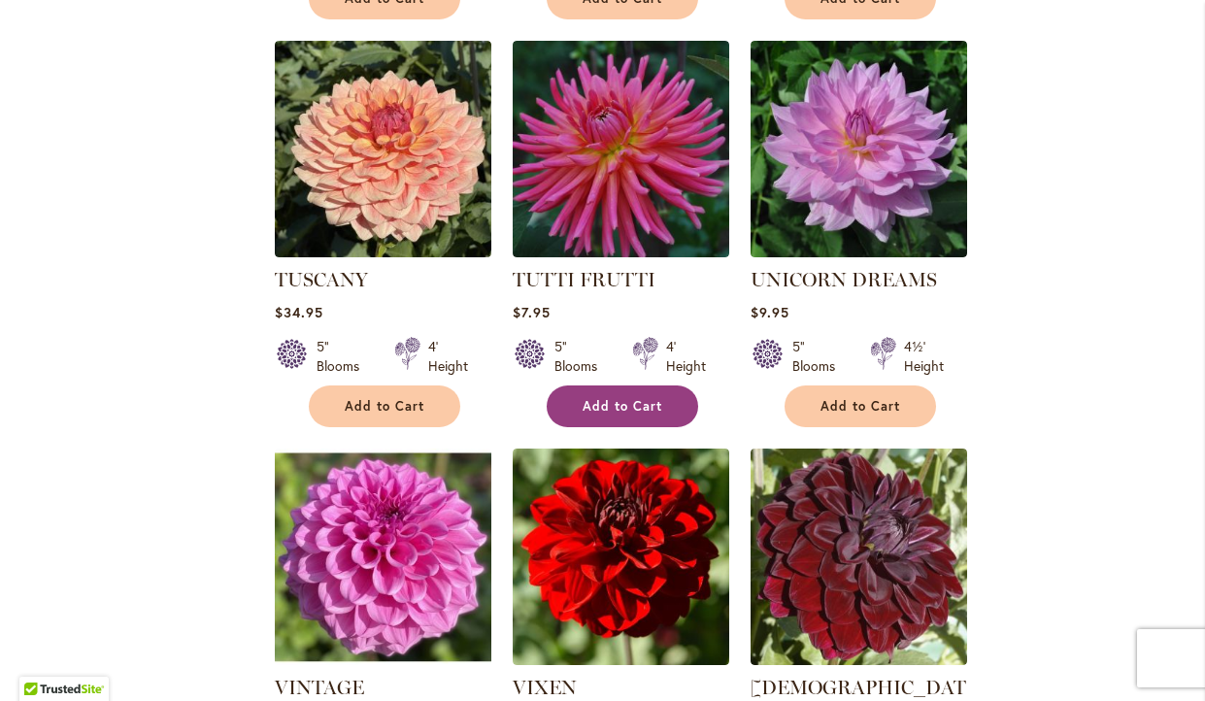
click at [655, 406] on span "Add to Cart" at bounding box center [622, 406] width 80 height 17
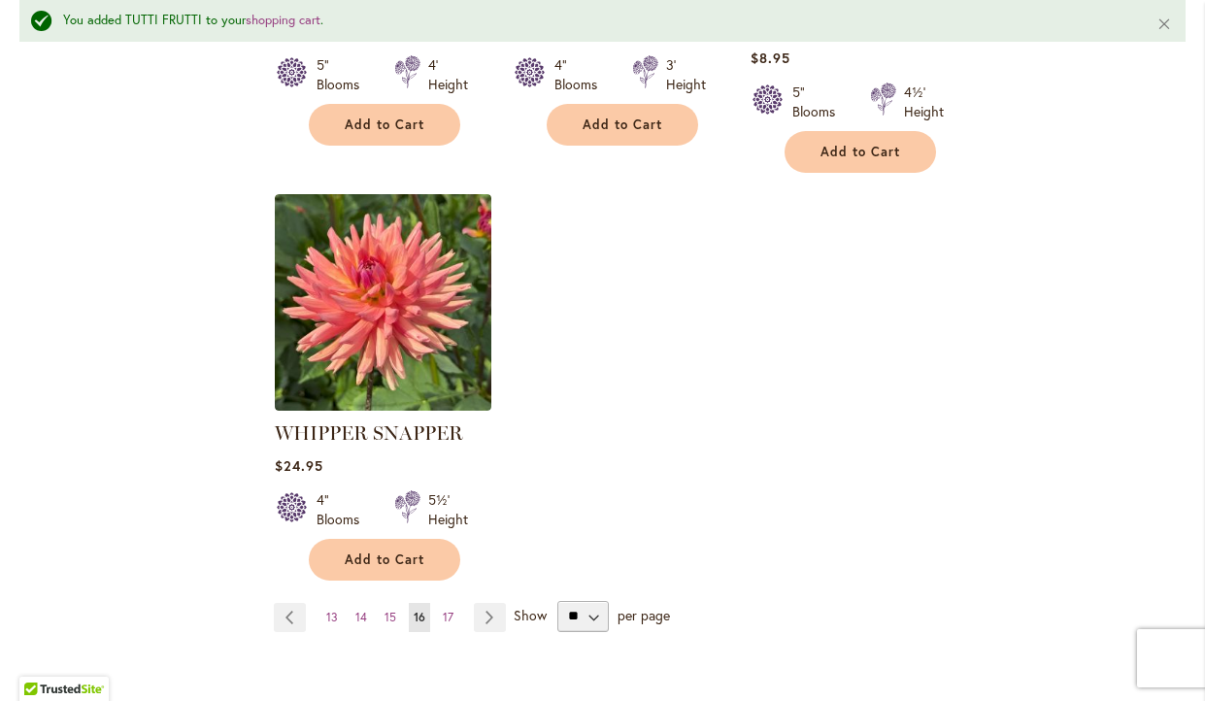
scroll to position [2377, 0]
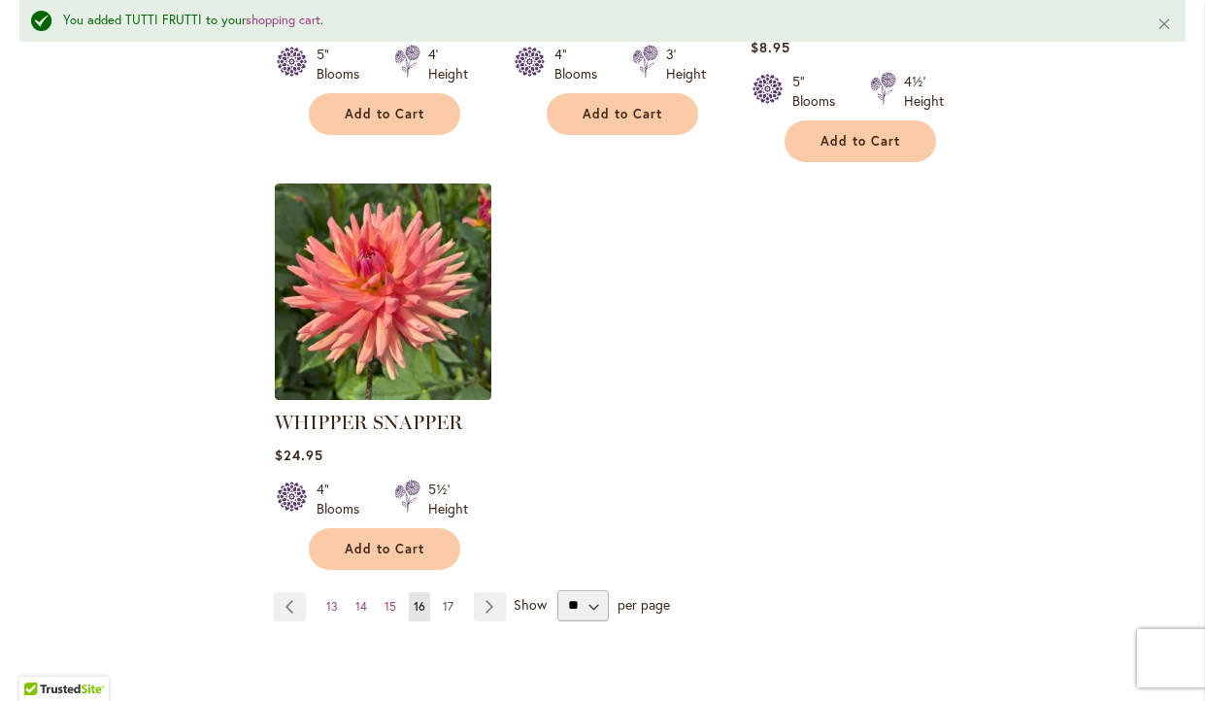
click at [443, 599] on span "17" at bounding box center [448, 606] width 11 height 15
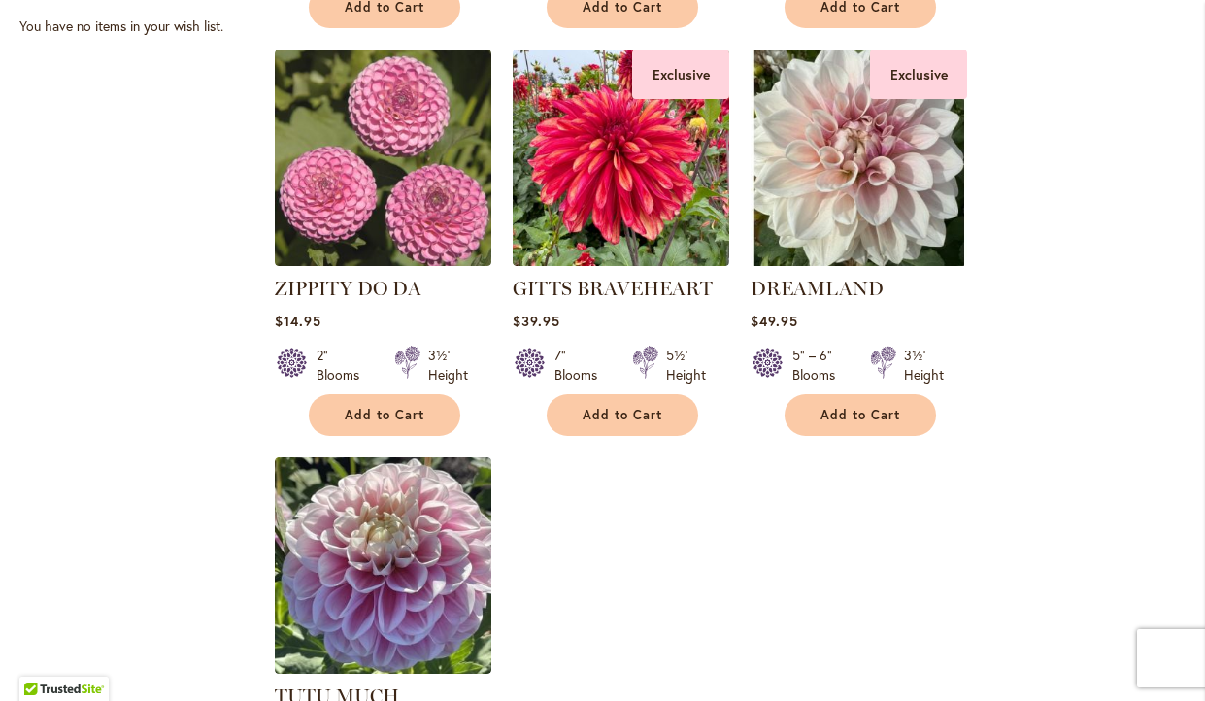
scroll to position [1208, 0]
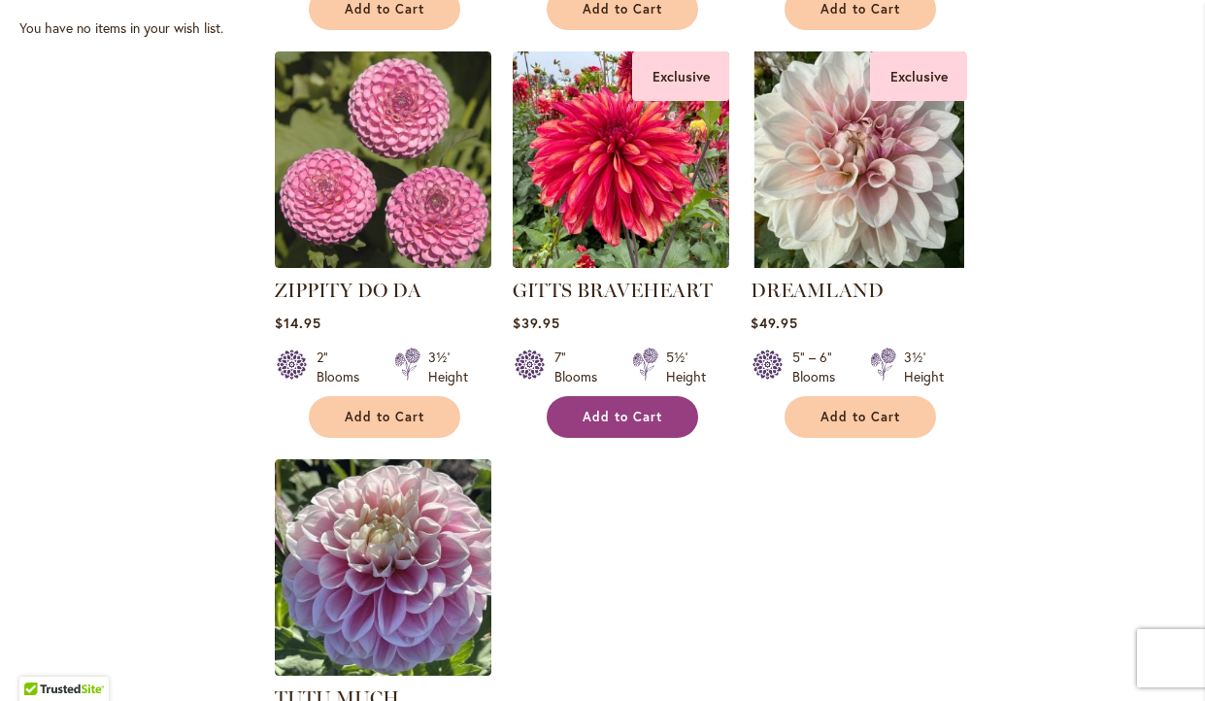
click at [629, 409] on span "Add to Cart" at bounding box center [622, 417] width 80 height 17
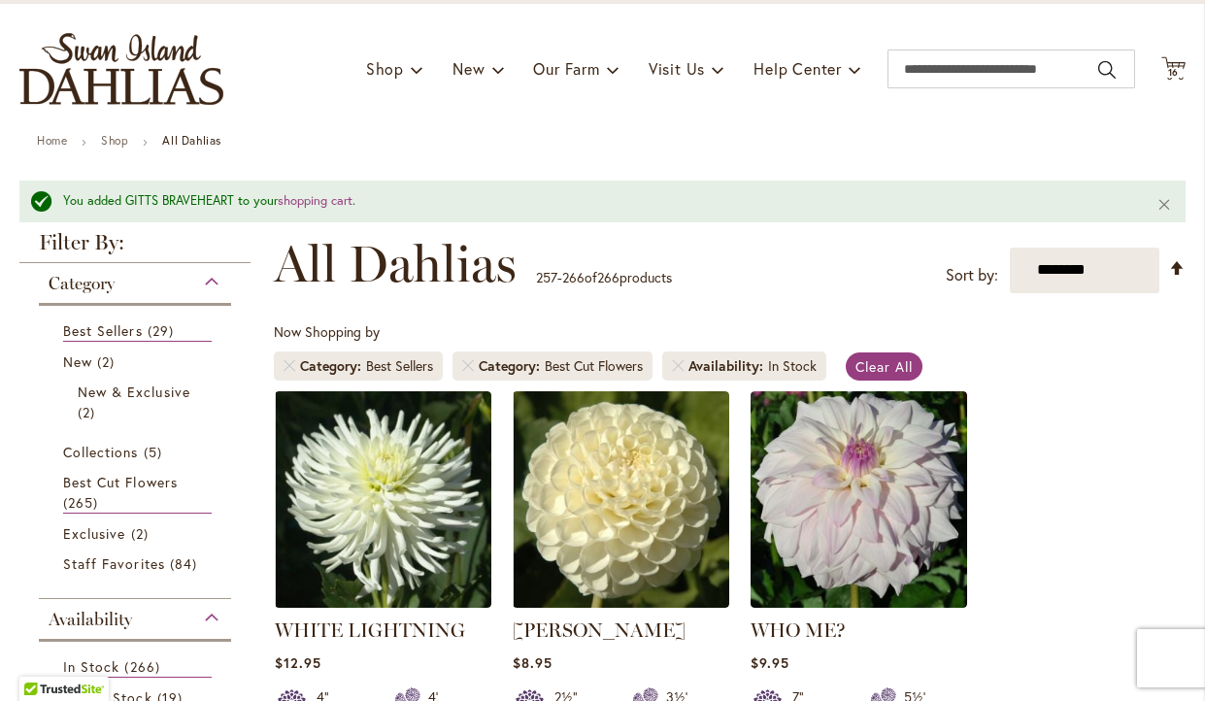
scroll to position [0, 0]
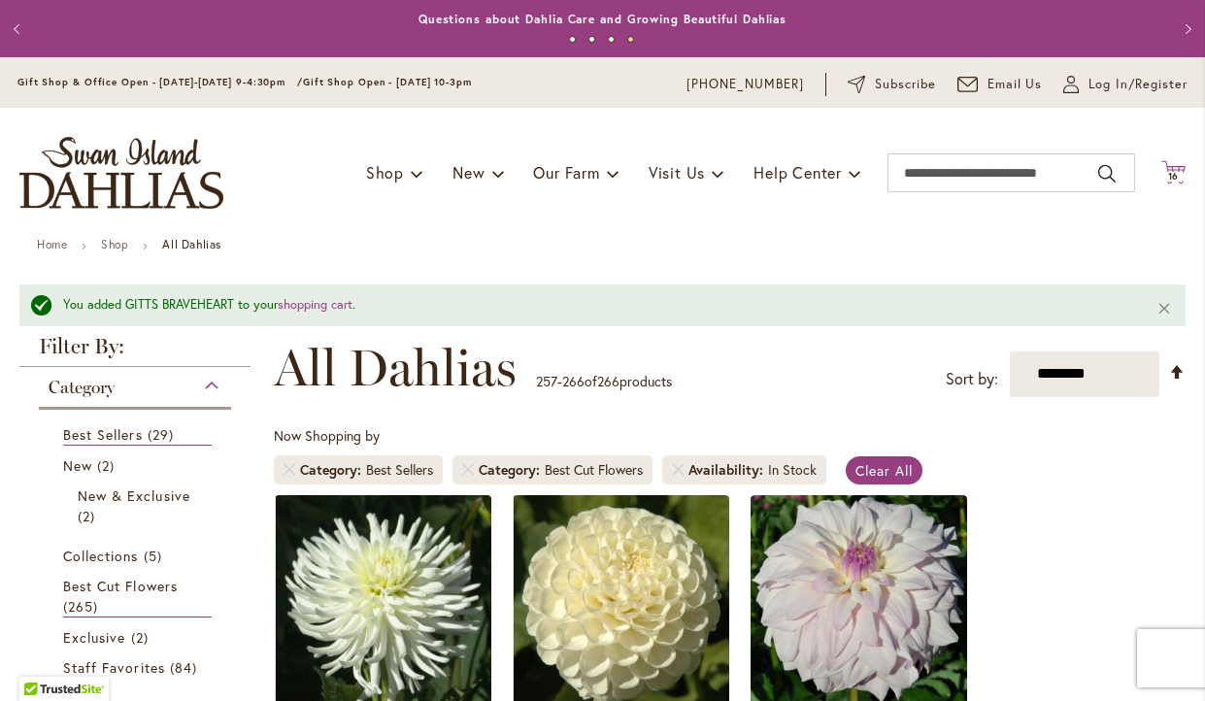
click at [1178, 170] on icon at bounding box center [1173, 171] width 24 height 23
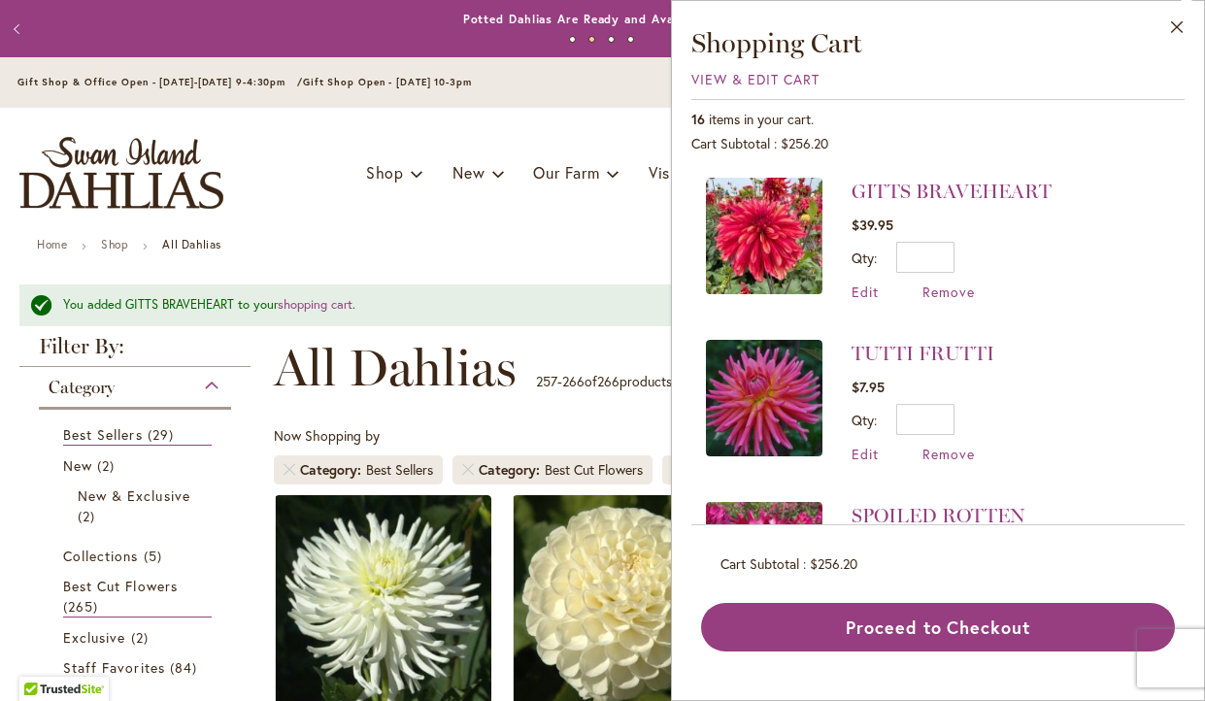
click at [784, 90] on div "Close Shopping Cart View & Edit Cart 16 items in your cart. Cart Subtotal $256.…" at bounding box center [937, 338] width 493 height 626
click at [787, 78] on span "View & Edit Cart" at bounding box center [755, 79] width 128 height 18
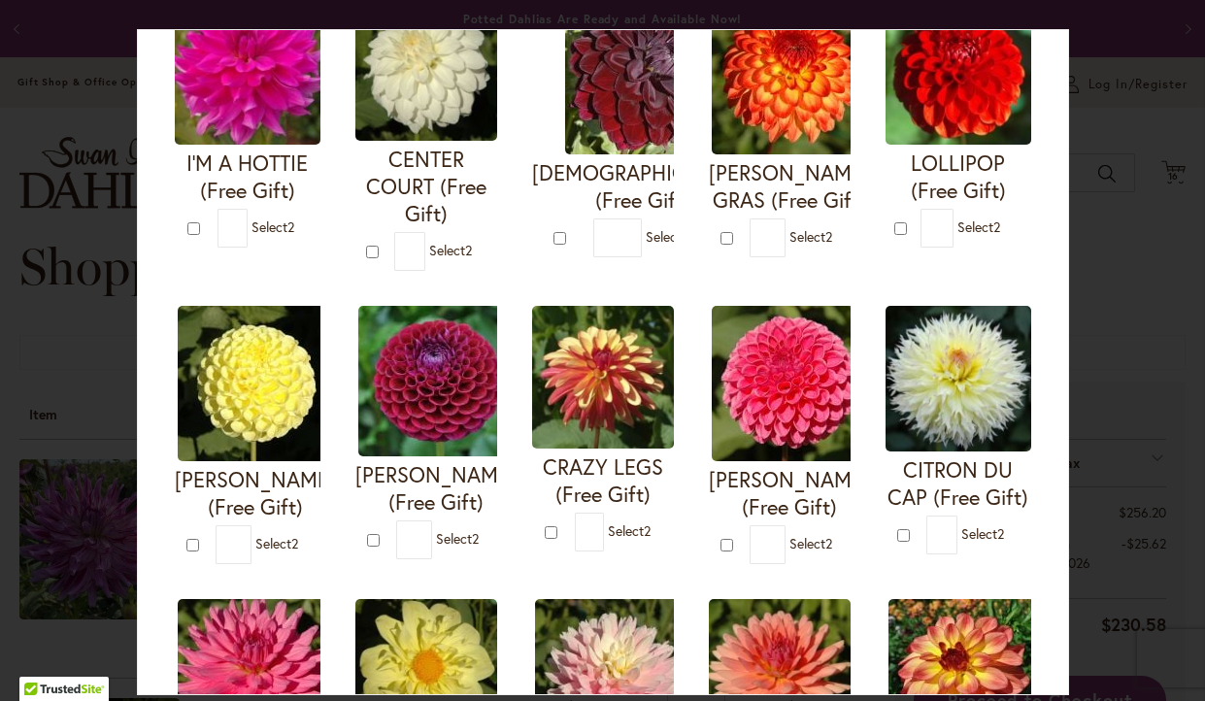
scroll to position [256, 0]
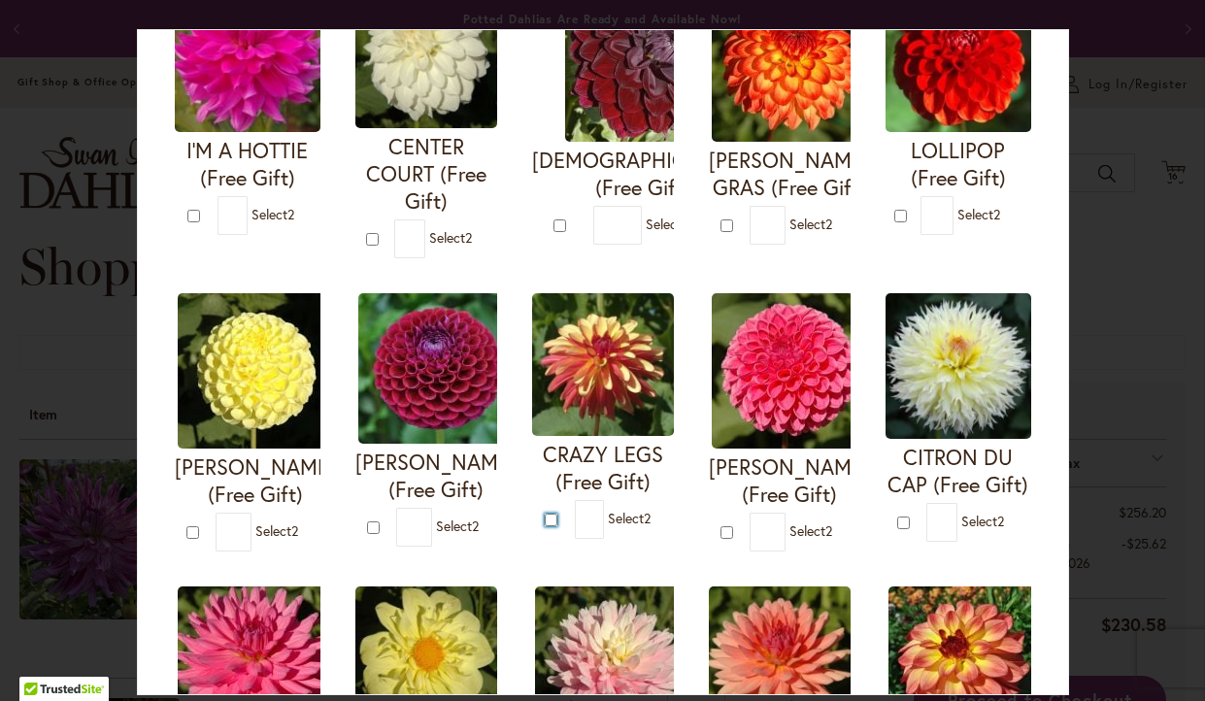
type input "*"
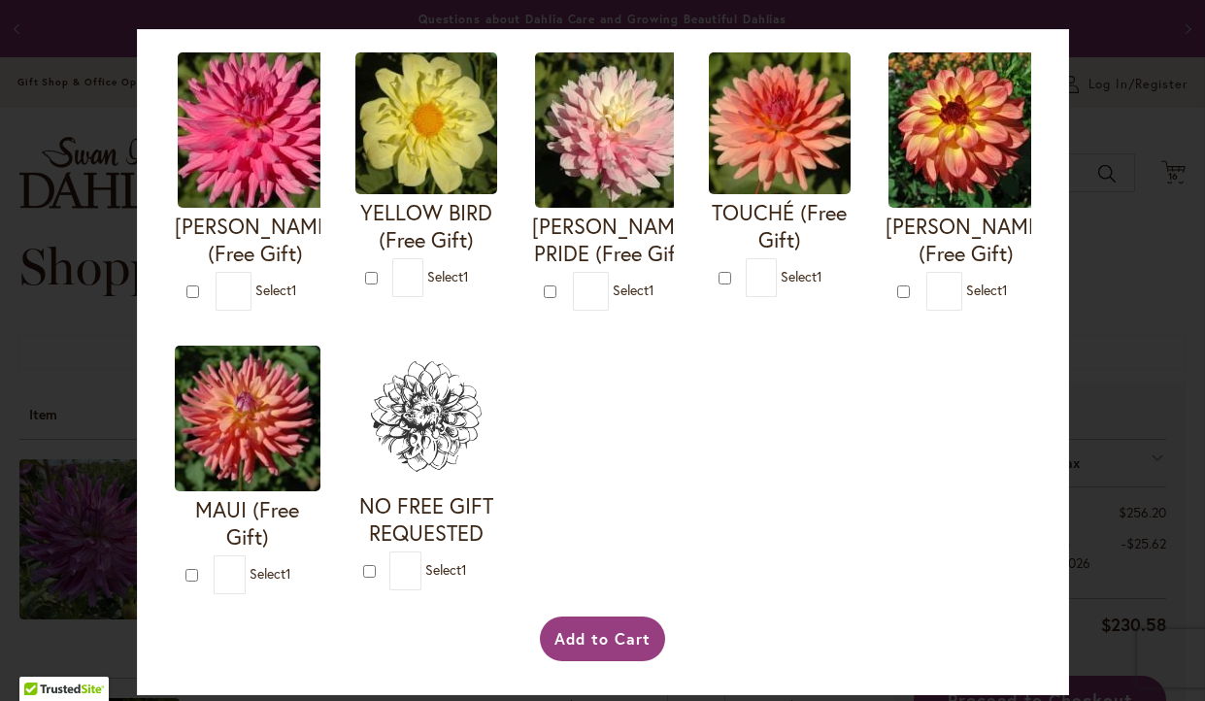
scroll to position [821, 0]
type input "*"
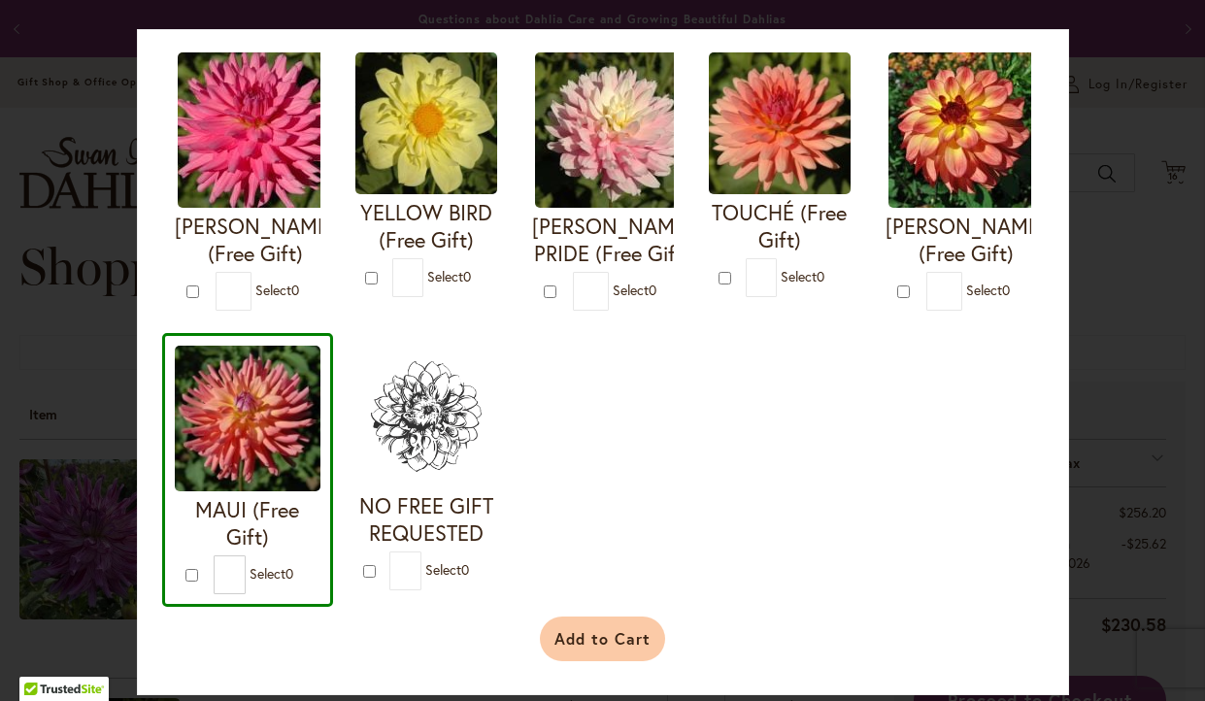
click at [602, 639] on button "Add to Cart" at bounding box center [602, 638] width 125 height 45
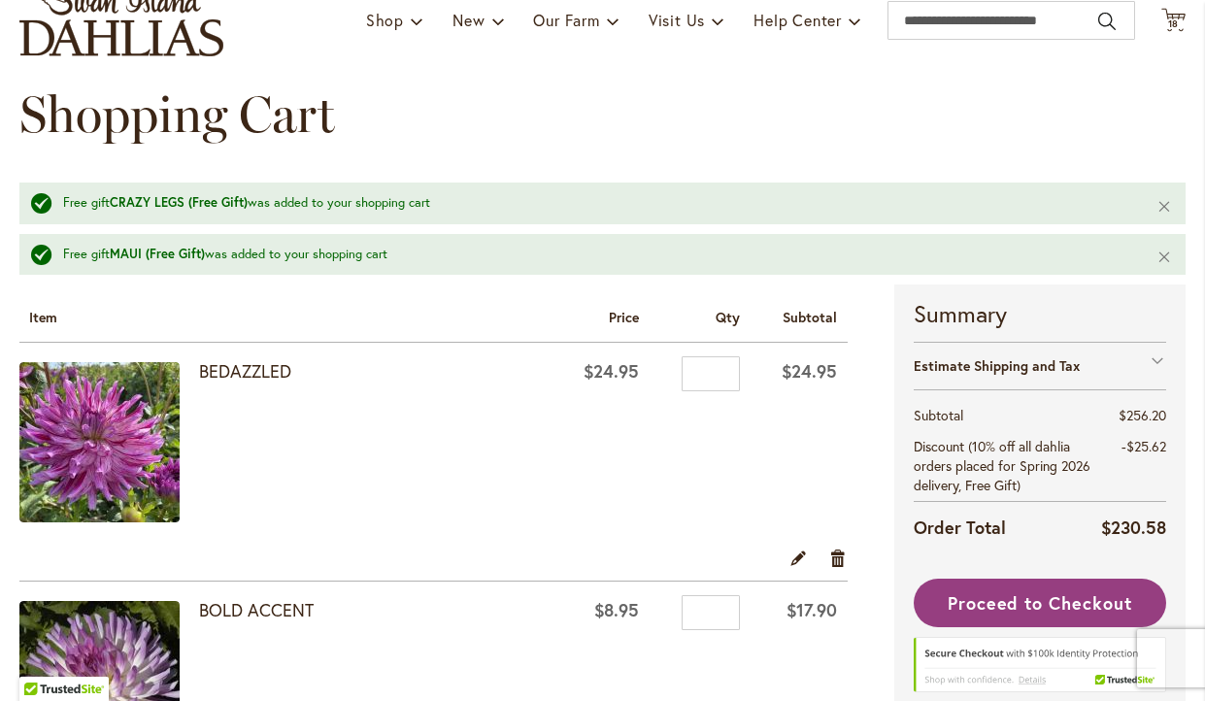
scroll to position [158, 0]
